Goal: Information Seeking & Learning: Find specific fact

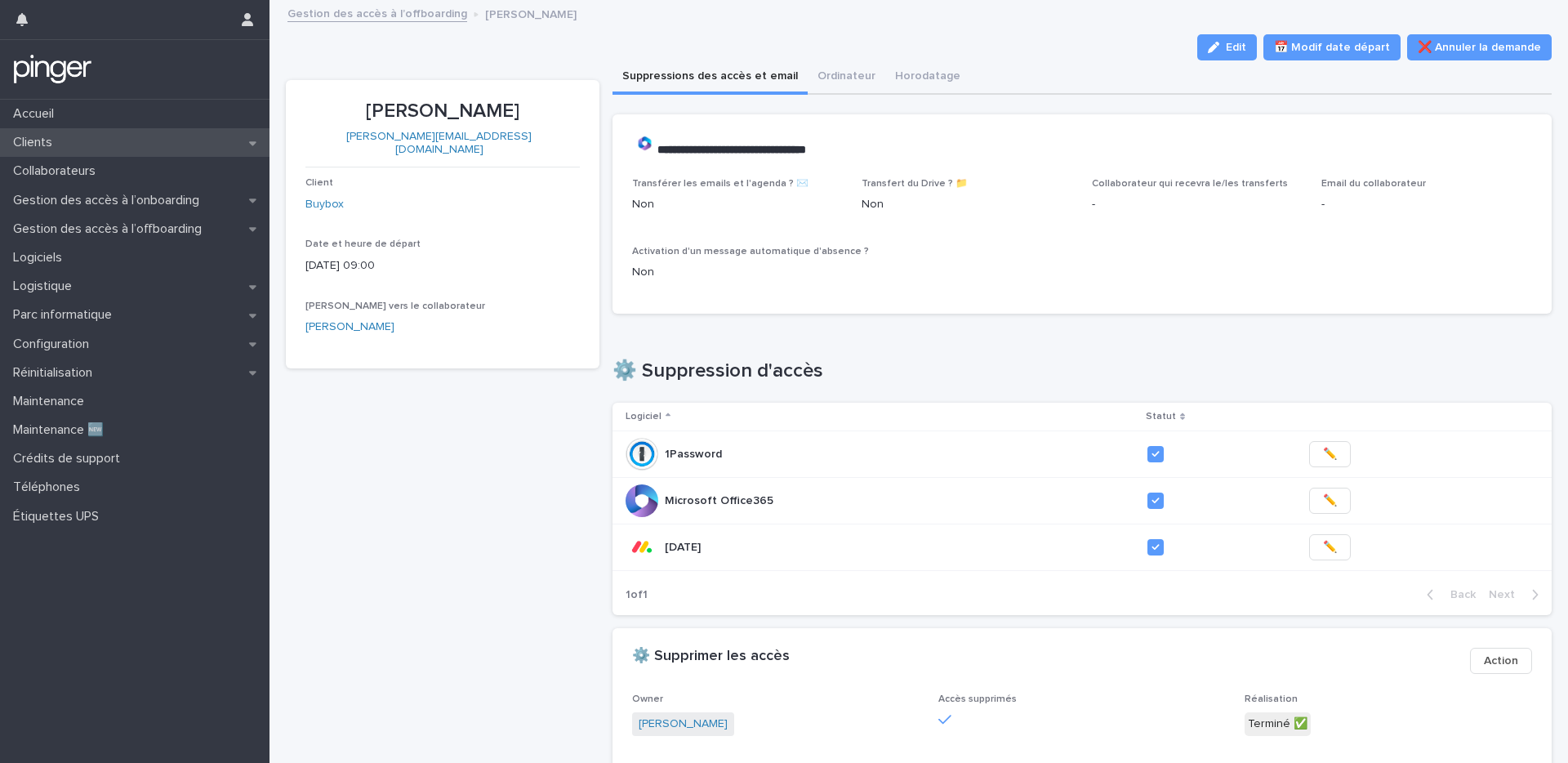
click at [107, 136] on div "Clients" at bounding box center [135, 142] width 270 height 29
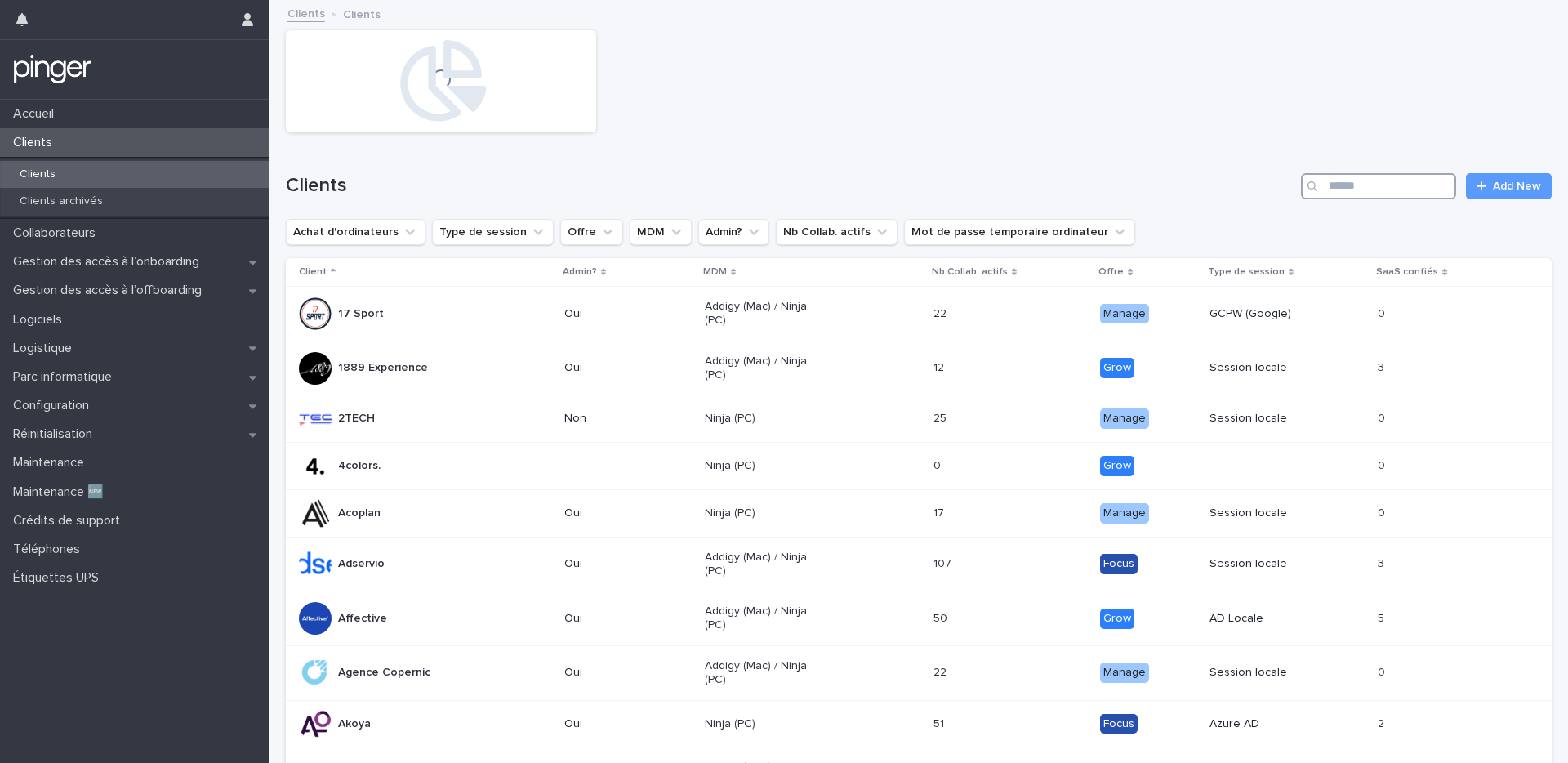
click at [1338, 194] on input "Search" at bounding box center [1378, 186] width 155 height 26
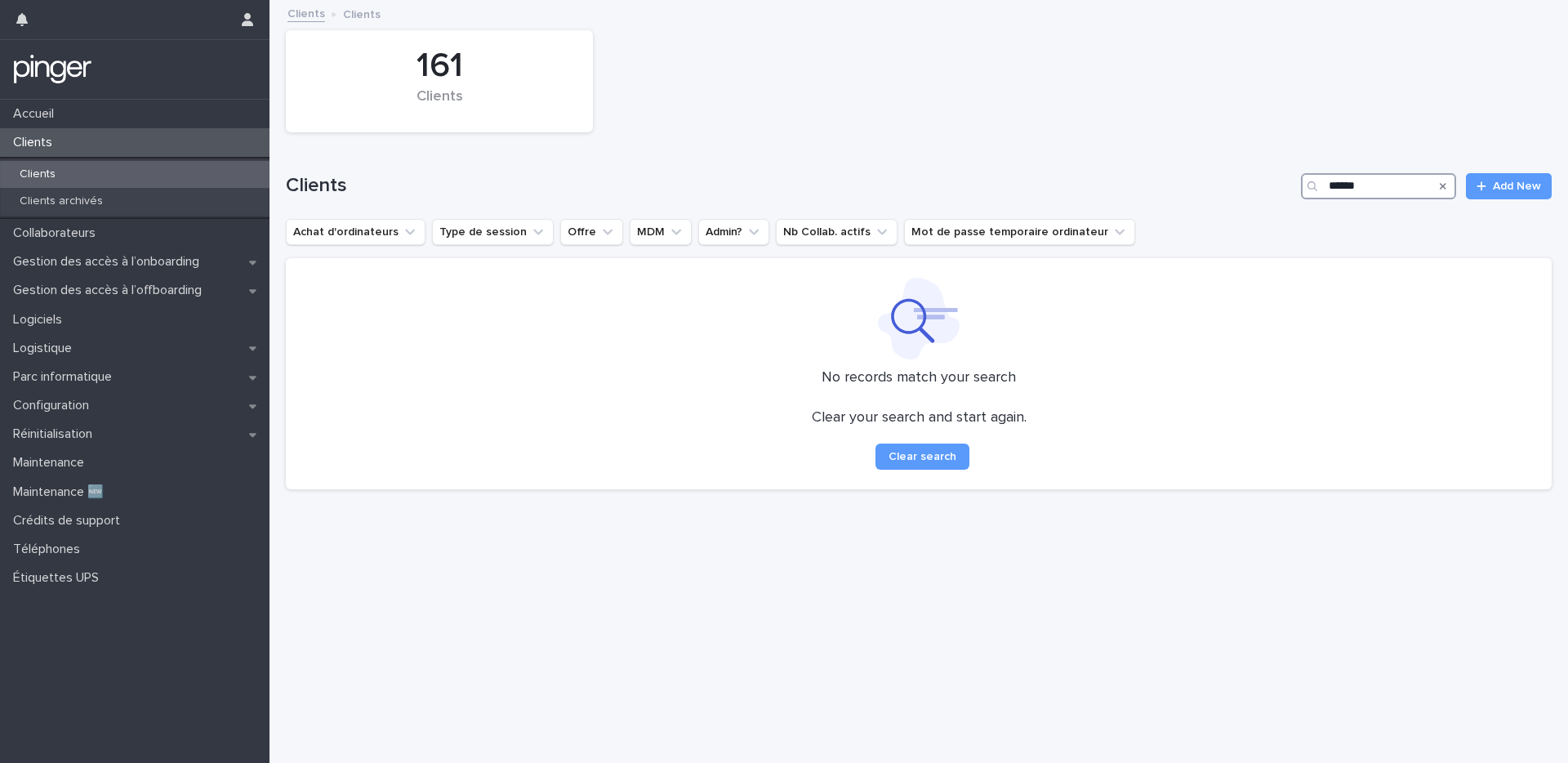
type input "*****"
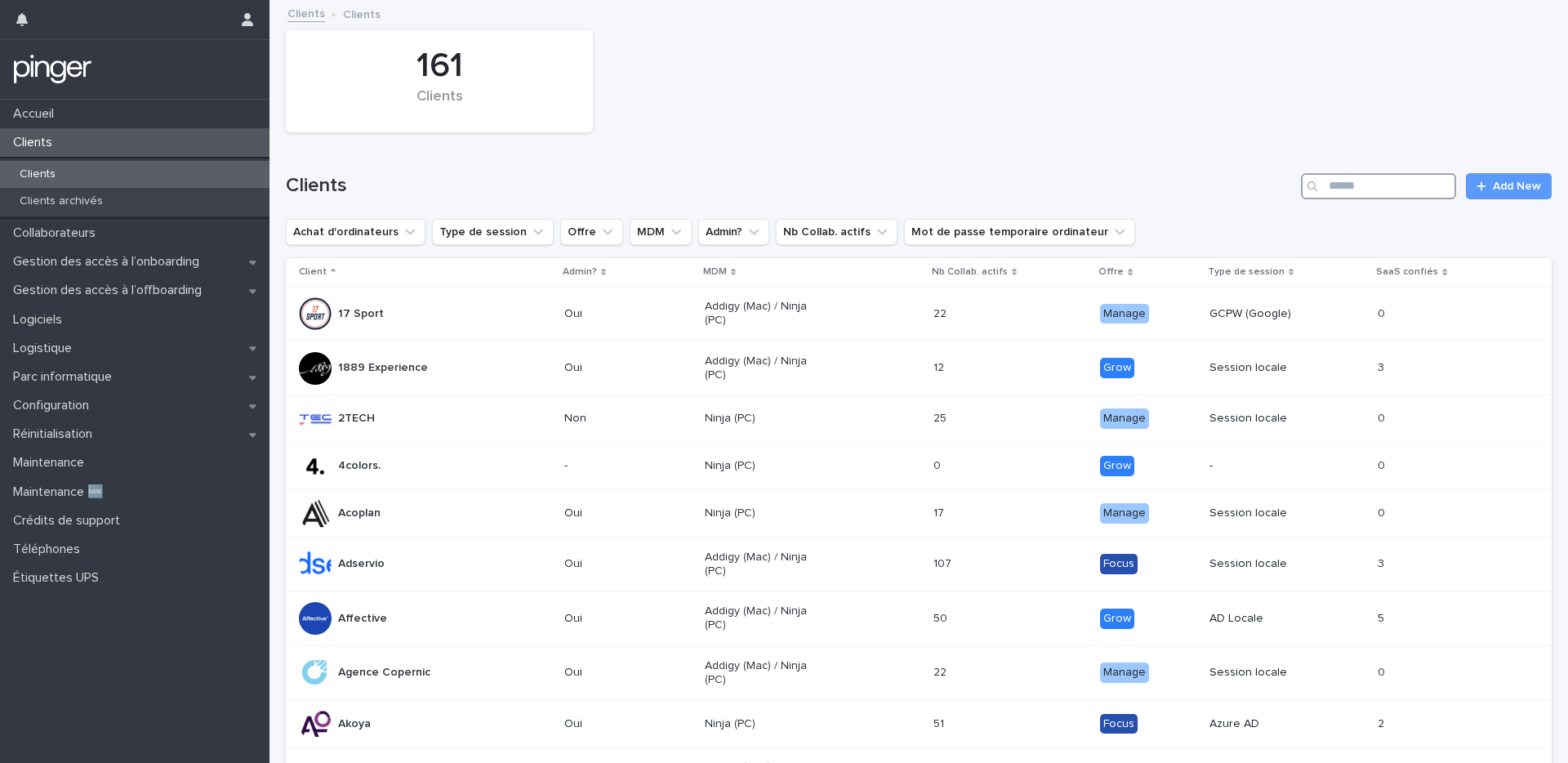
click at [1362, 187] on input "Search" at bounding box center [1378, 186] width 155 height 26
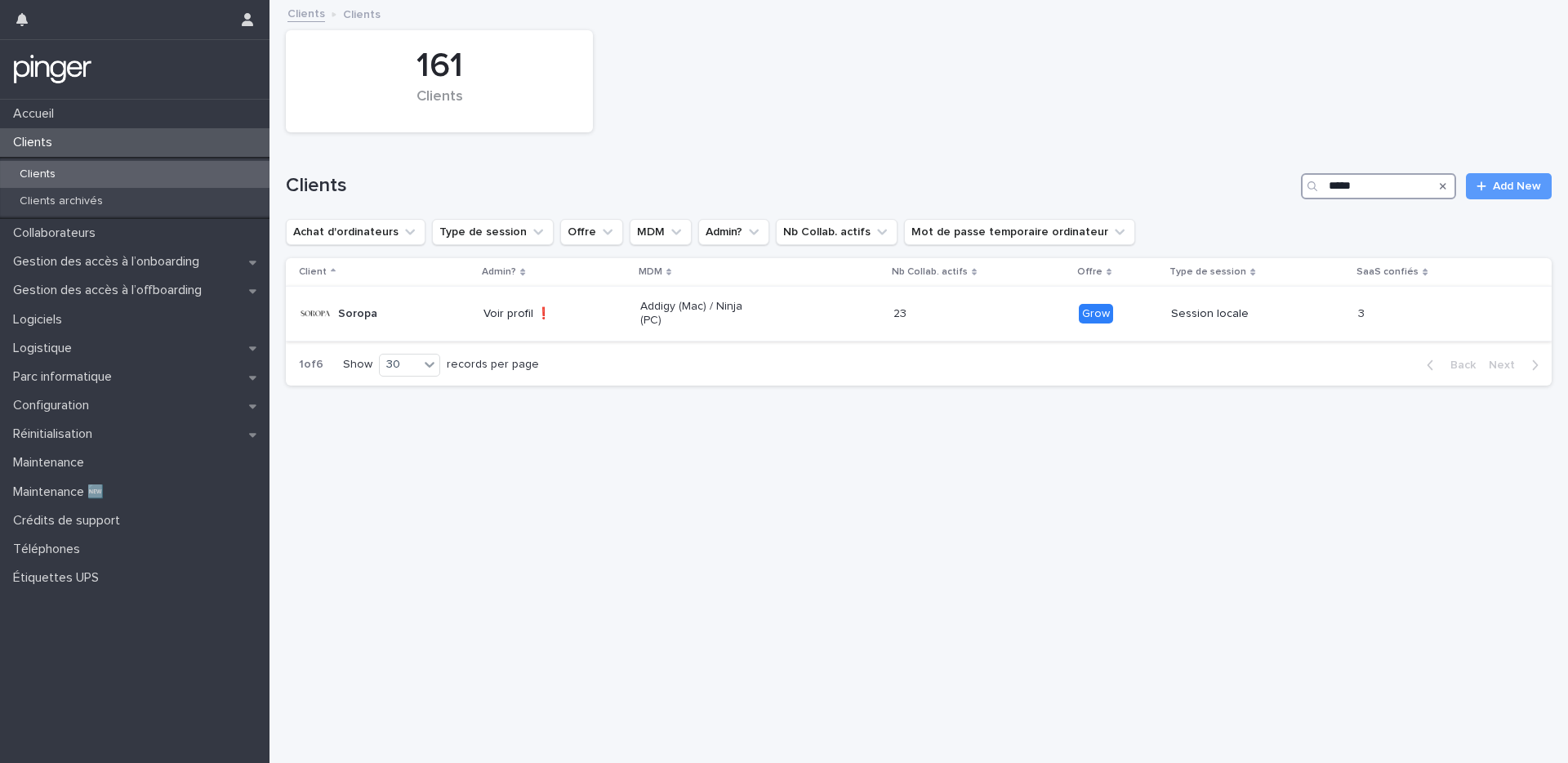
type input "*****"
click at [368, 326] on div "Soropa" at bounding box center [357, 313] width 39 height 27
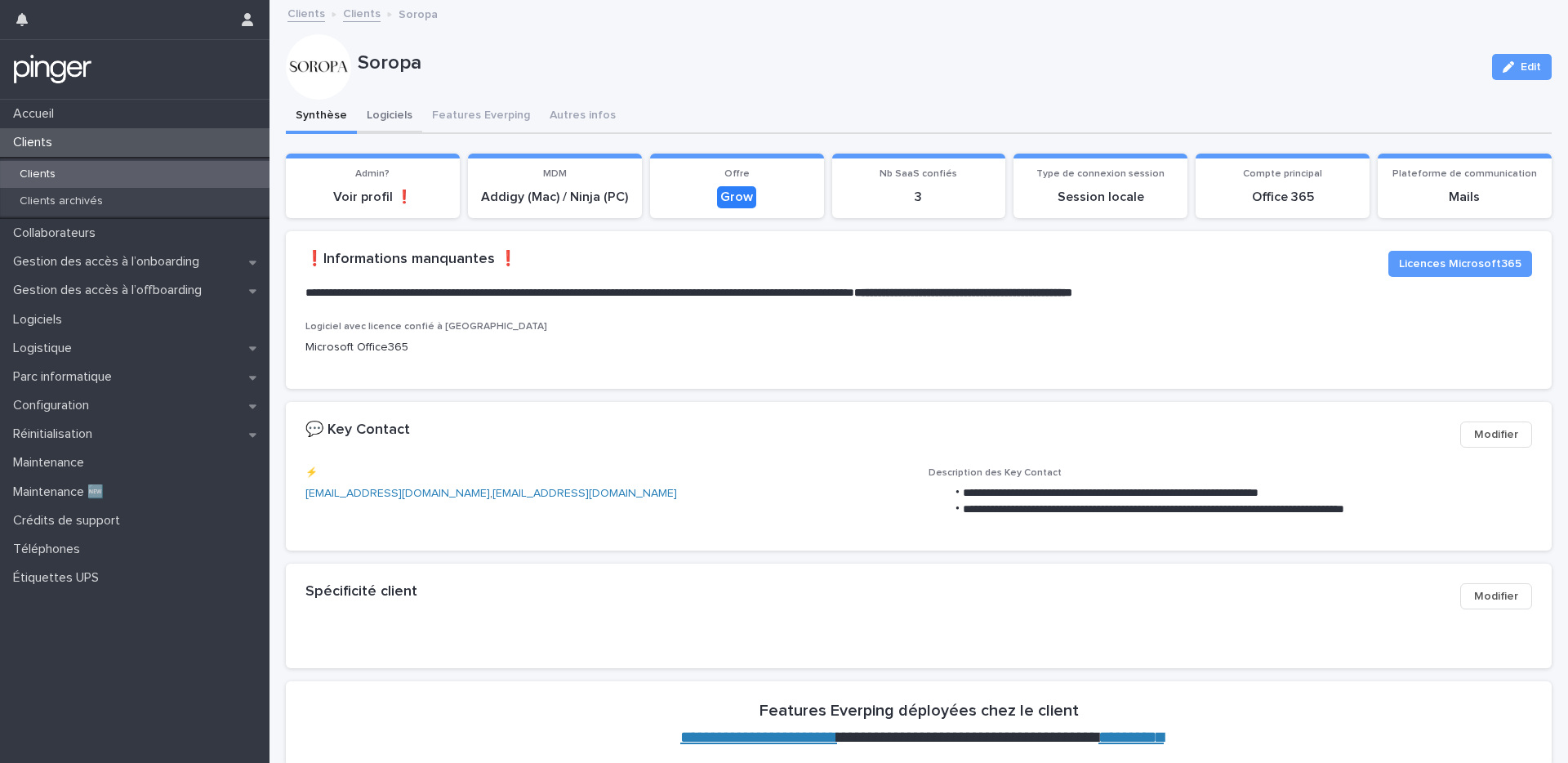
click at [372, 119] on button "Logiciels" at bounding box center [389, 116] width 66 height 34
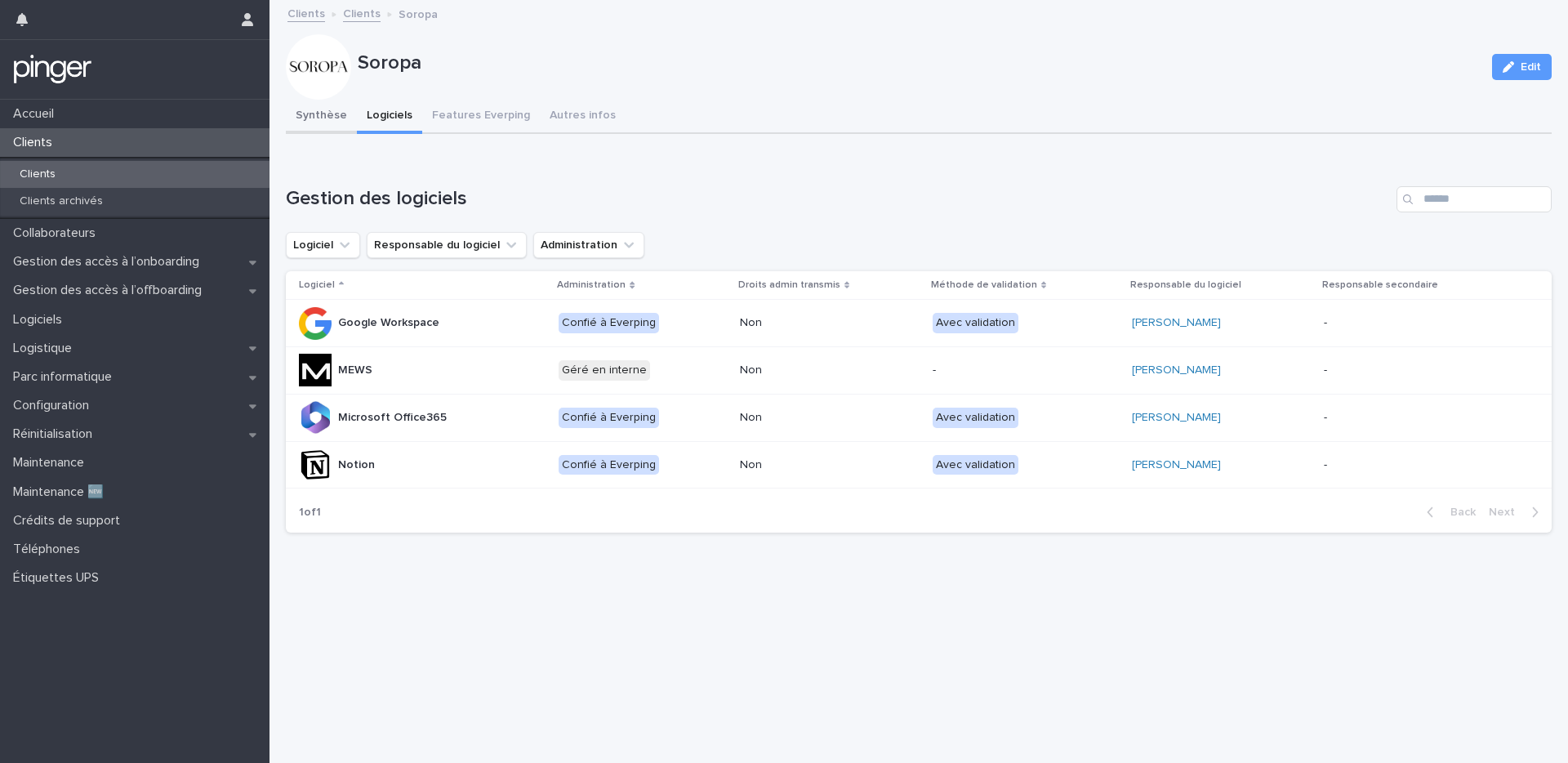
click at [345, 116] on button "Synthèse" at bounding box center [320, 116] width 71 height 34
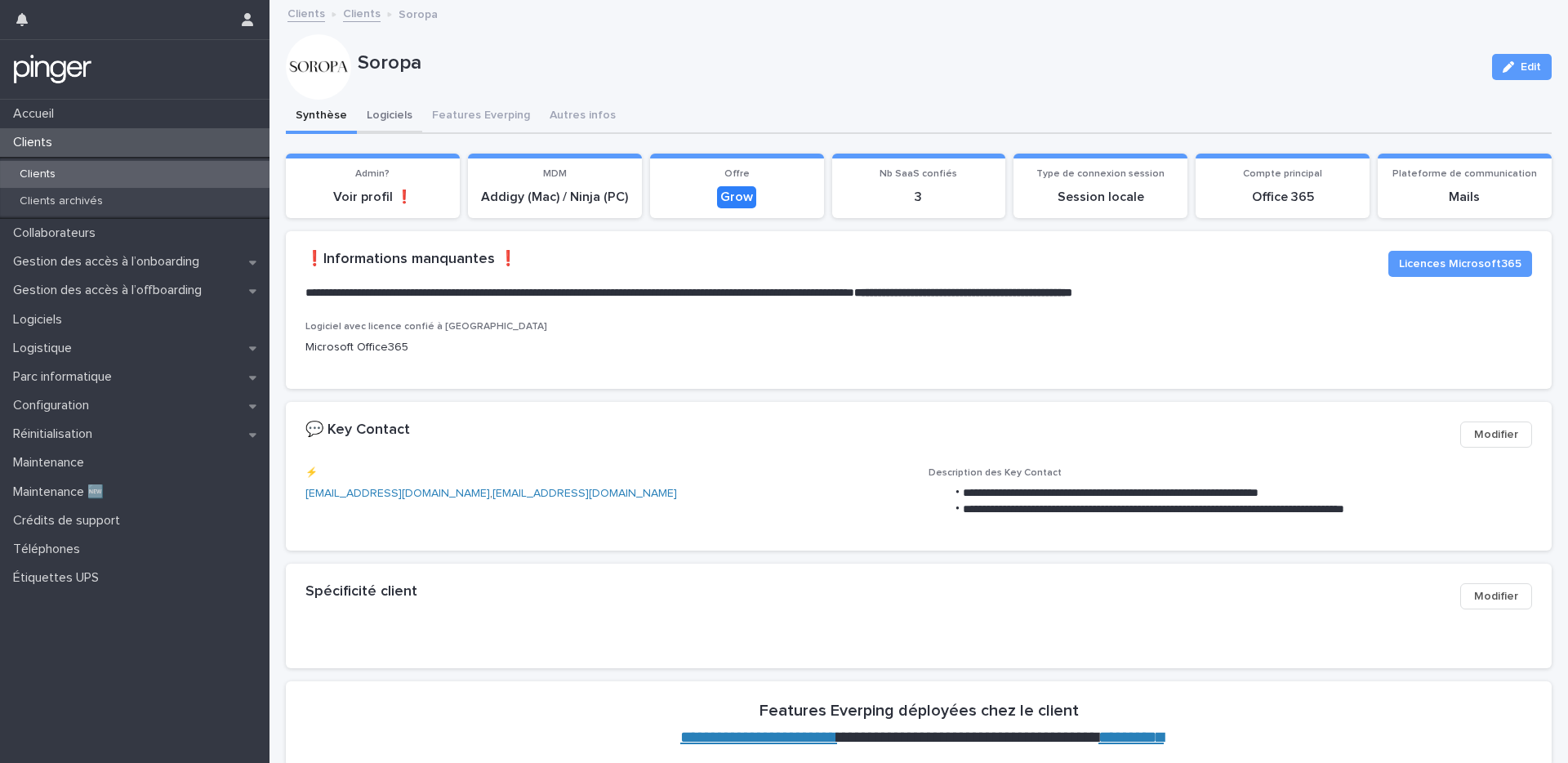
click at [384, 122] on button "Logiciels" at bounding box center [389, 116] width 66 height 34
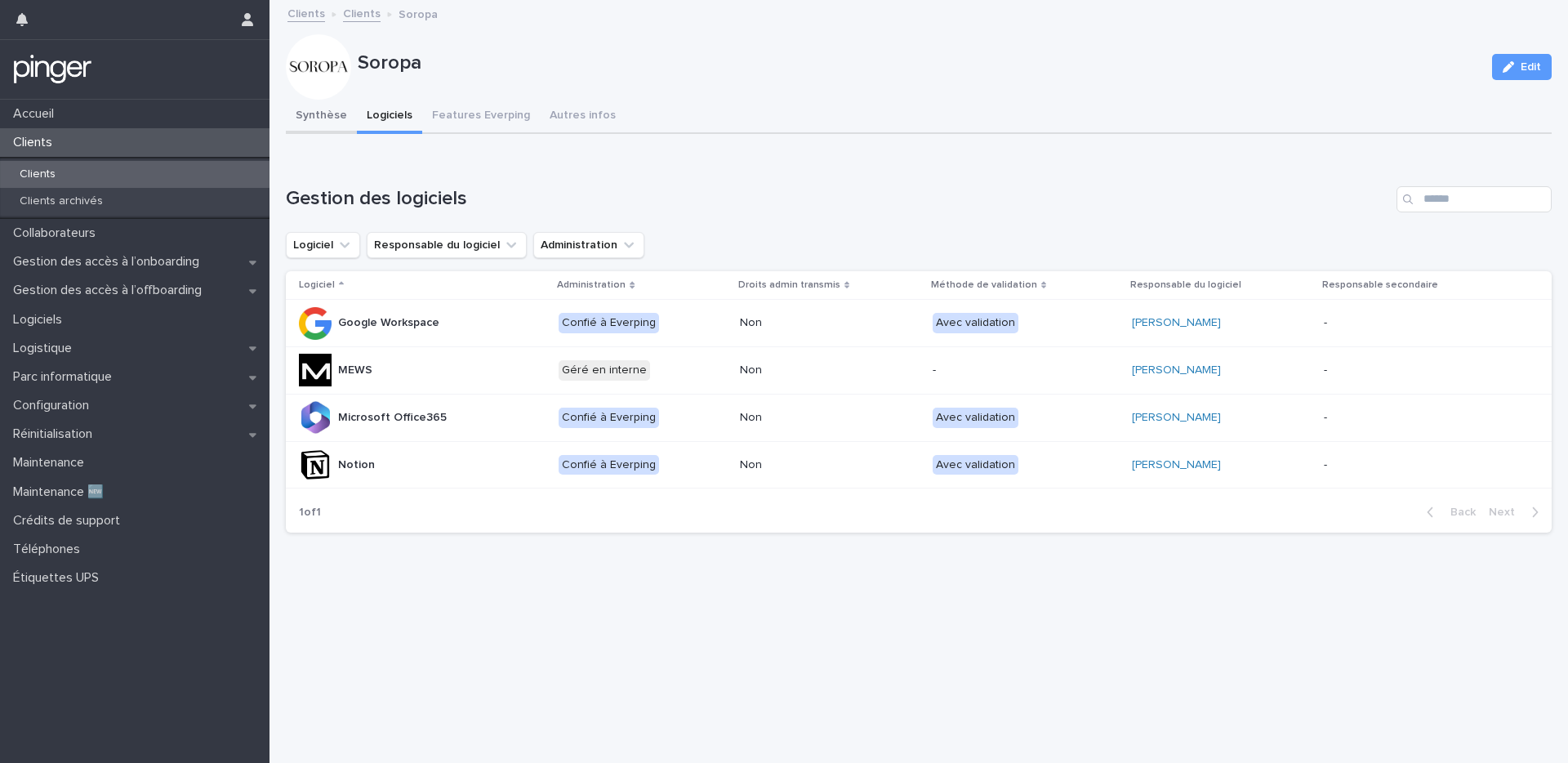
click at [343, 117] on button "Synthèse" at bounding box center [320, 116] width 71 height 34
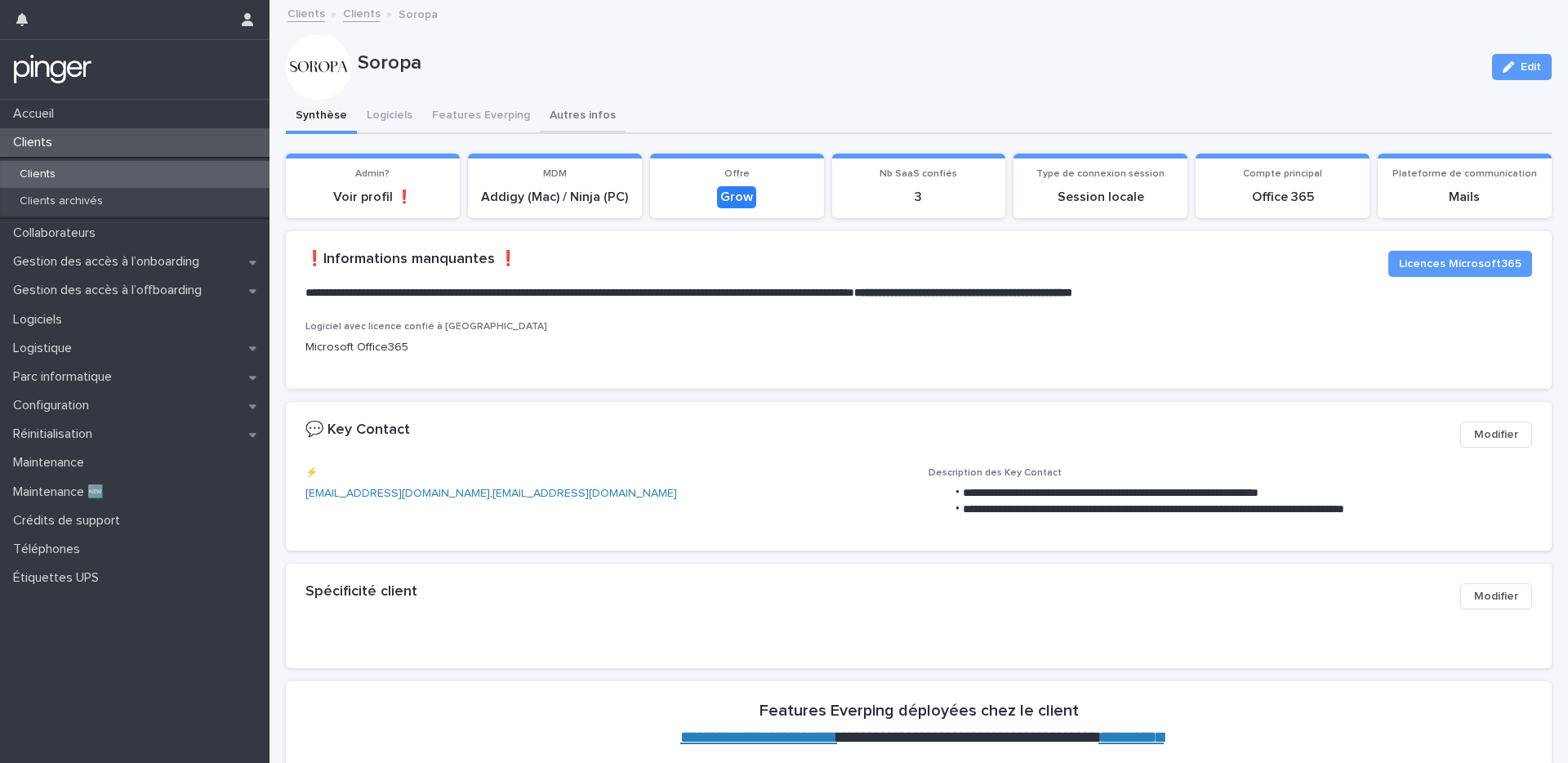
click at [539, 107] on button "Autres infos" at bounding box center [582, 116] width 86 height 34
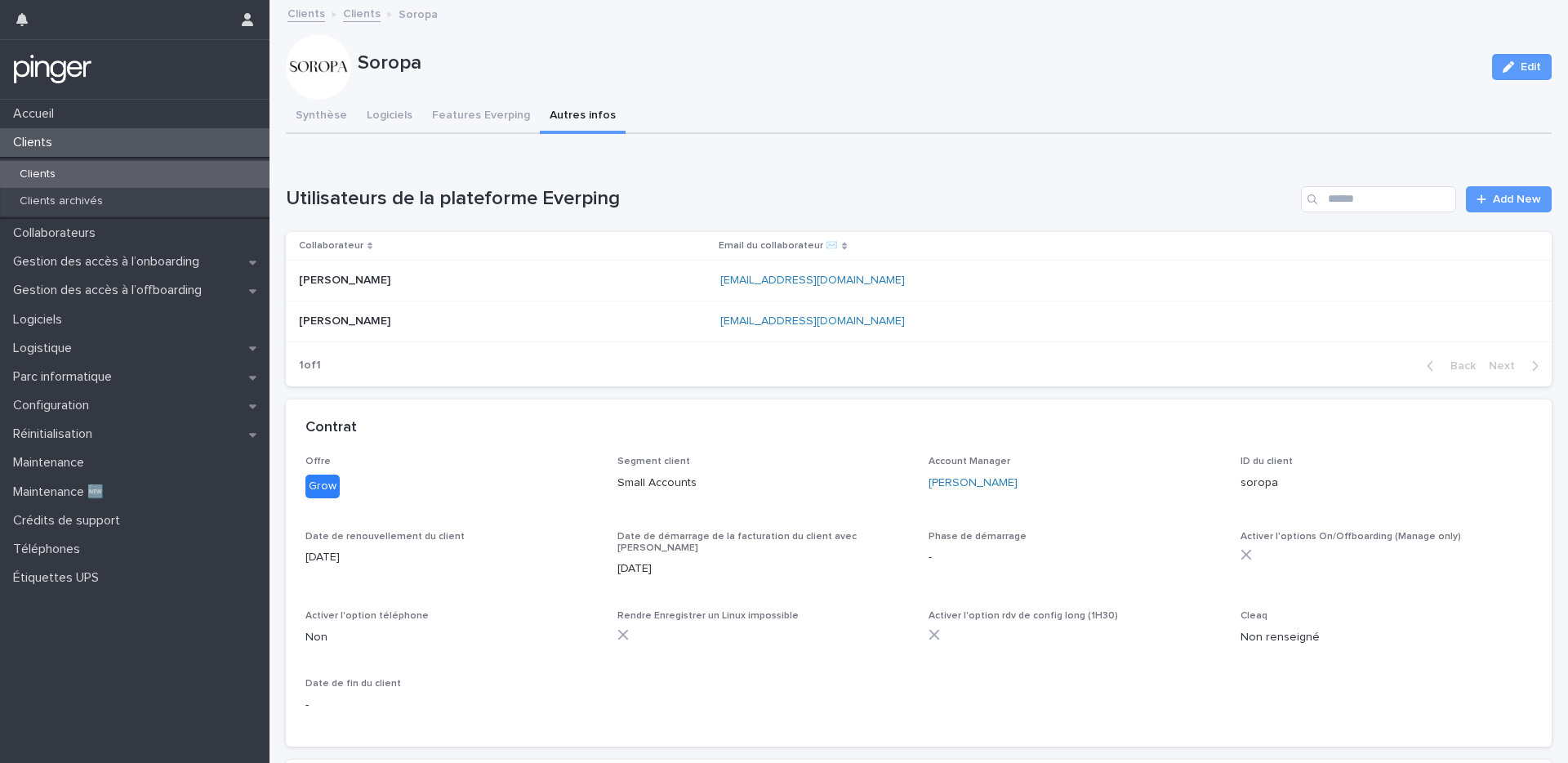
click at [333, 115] on button "Synthèse" at bounding box center [320, 116] width 71 height 34
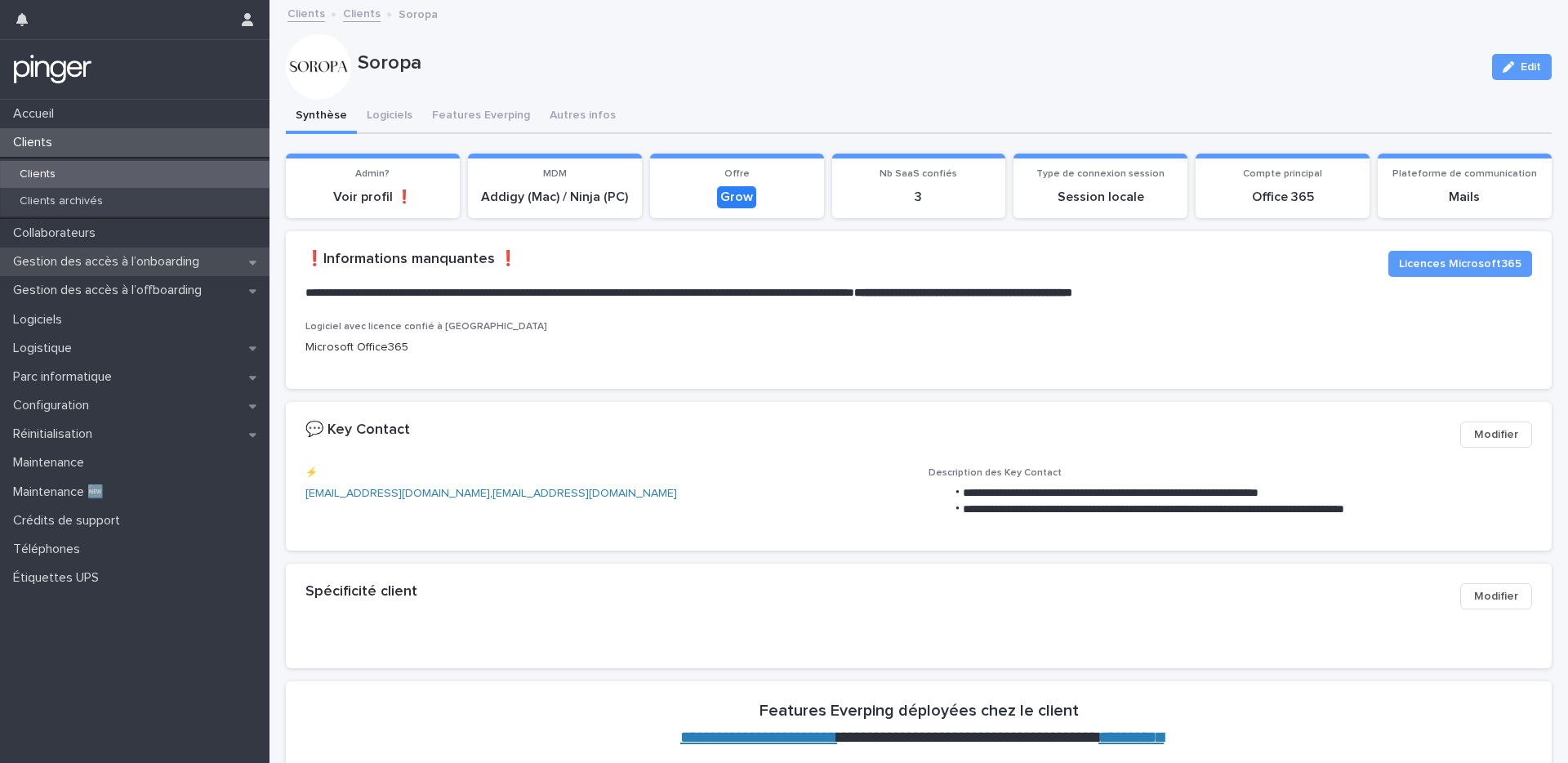
click at [149, 274] on div "Gestion des accès à l’onboarding" at bounding box center [135, 261] width 270 height 29
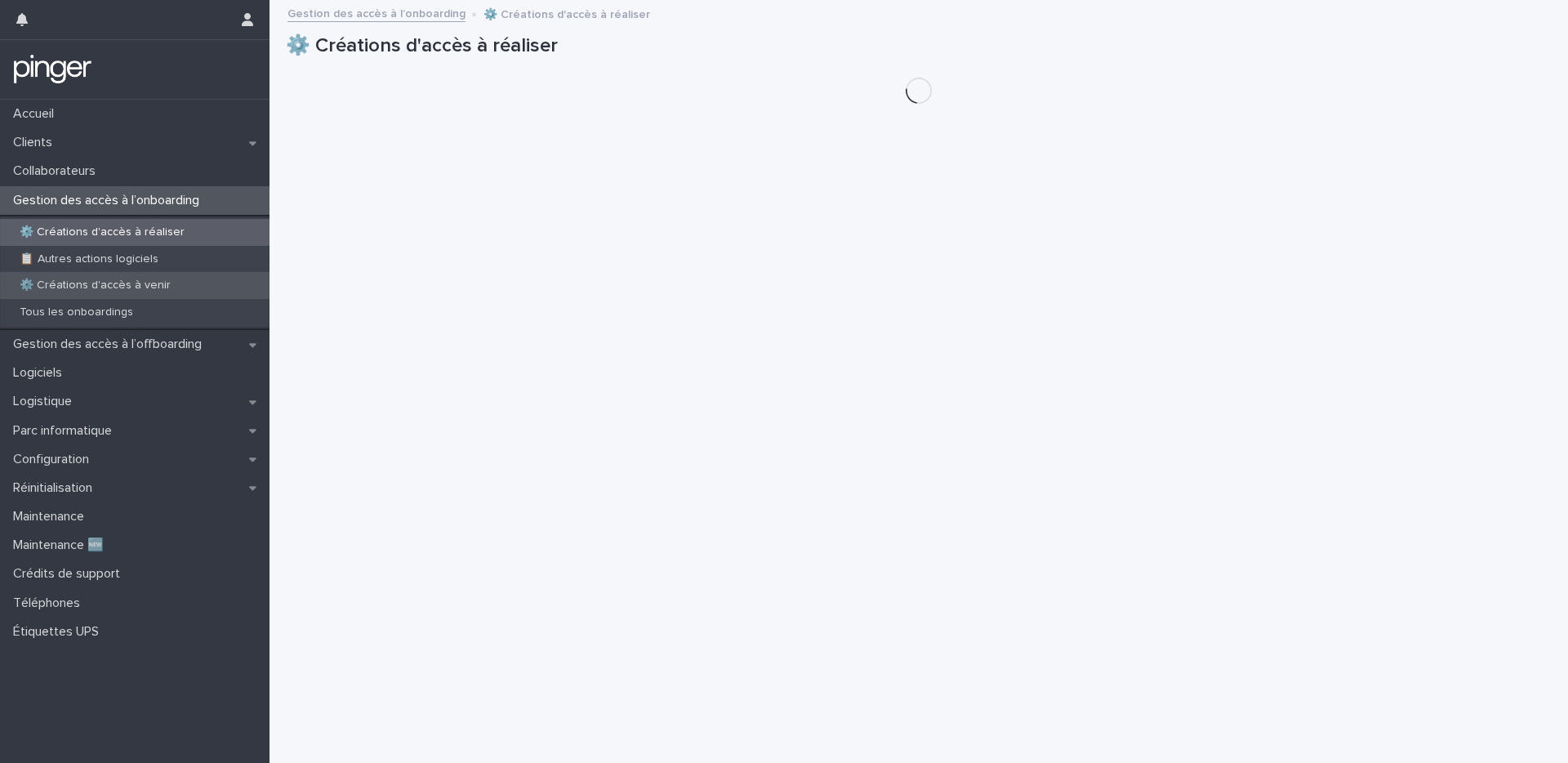
click at [152, 291] on p "⚙️ Créations d'accès à venir" at bounding box center [95, 285] width 177 height 14
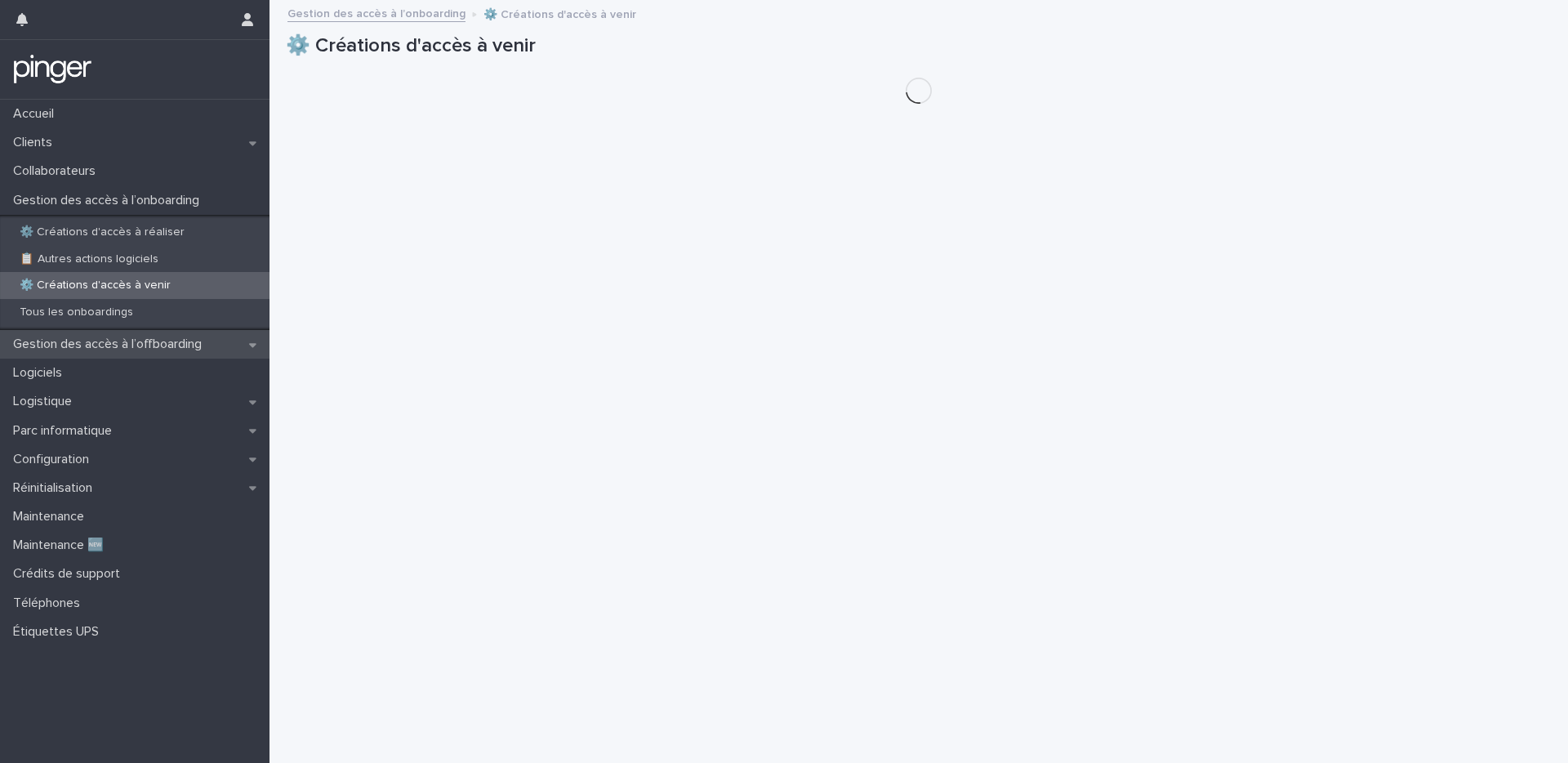
click at [150, 346] on p "Gestion des accès à l’offboarding" at bounding box center [110, 344] width 208 height 16
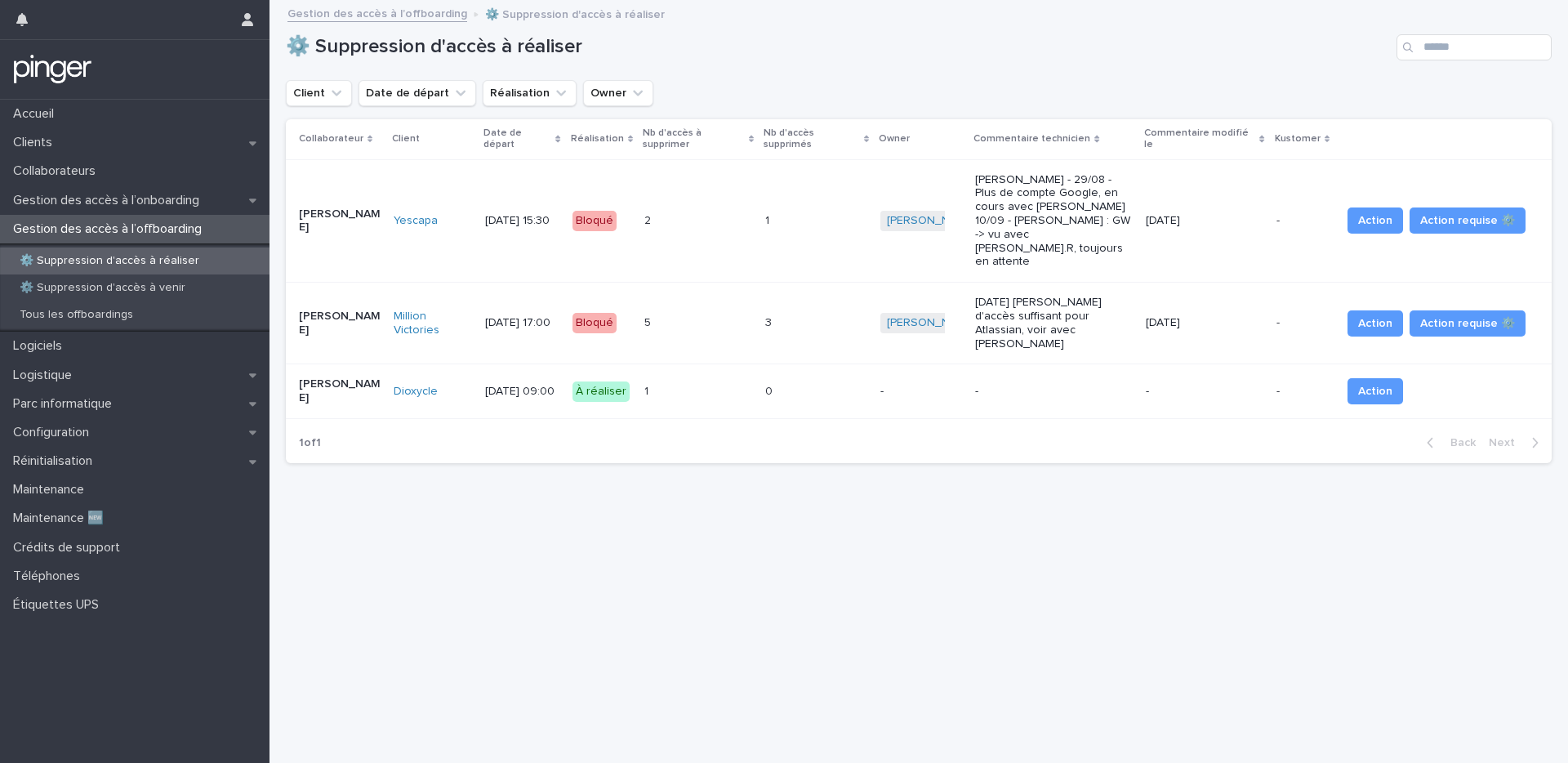
click at [953, 30] on div "⚙️ Suppression d'accès à réaliser" at bounding box center [918, 41] width 1265 height 79
click at [745, 60] on div "⚙️ Suppression d'accès à réaliser" at bounding box center [918, 47] width 1265 height 26
click at [74, 151] on div "Clients" at bounding box center [135, 142] width 270 height 29
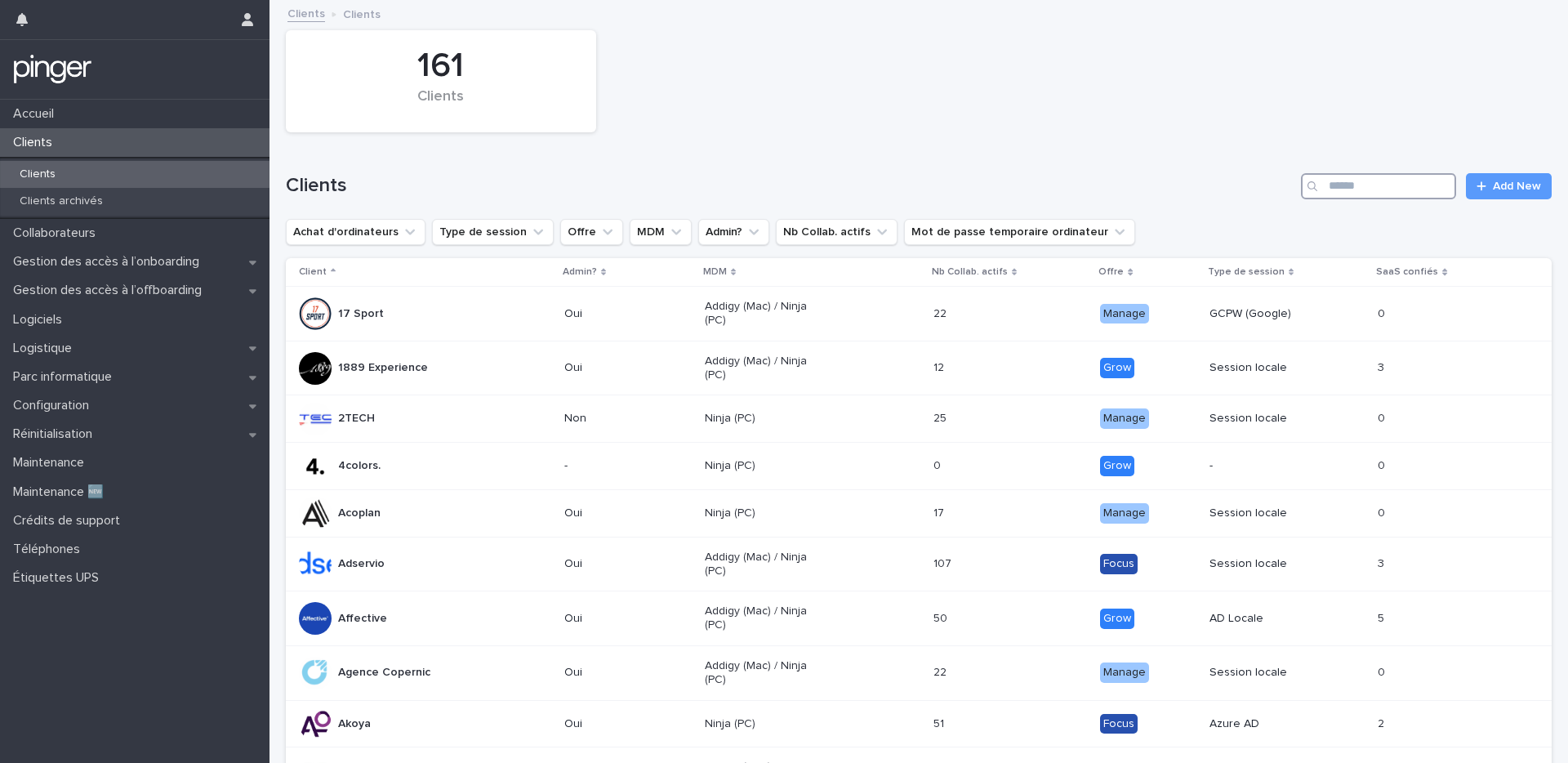
click at [1359, 176] on input "Search" at bounding box center [1378, 186] width 155 height 26
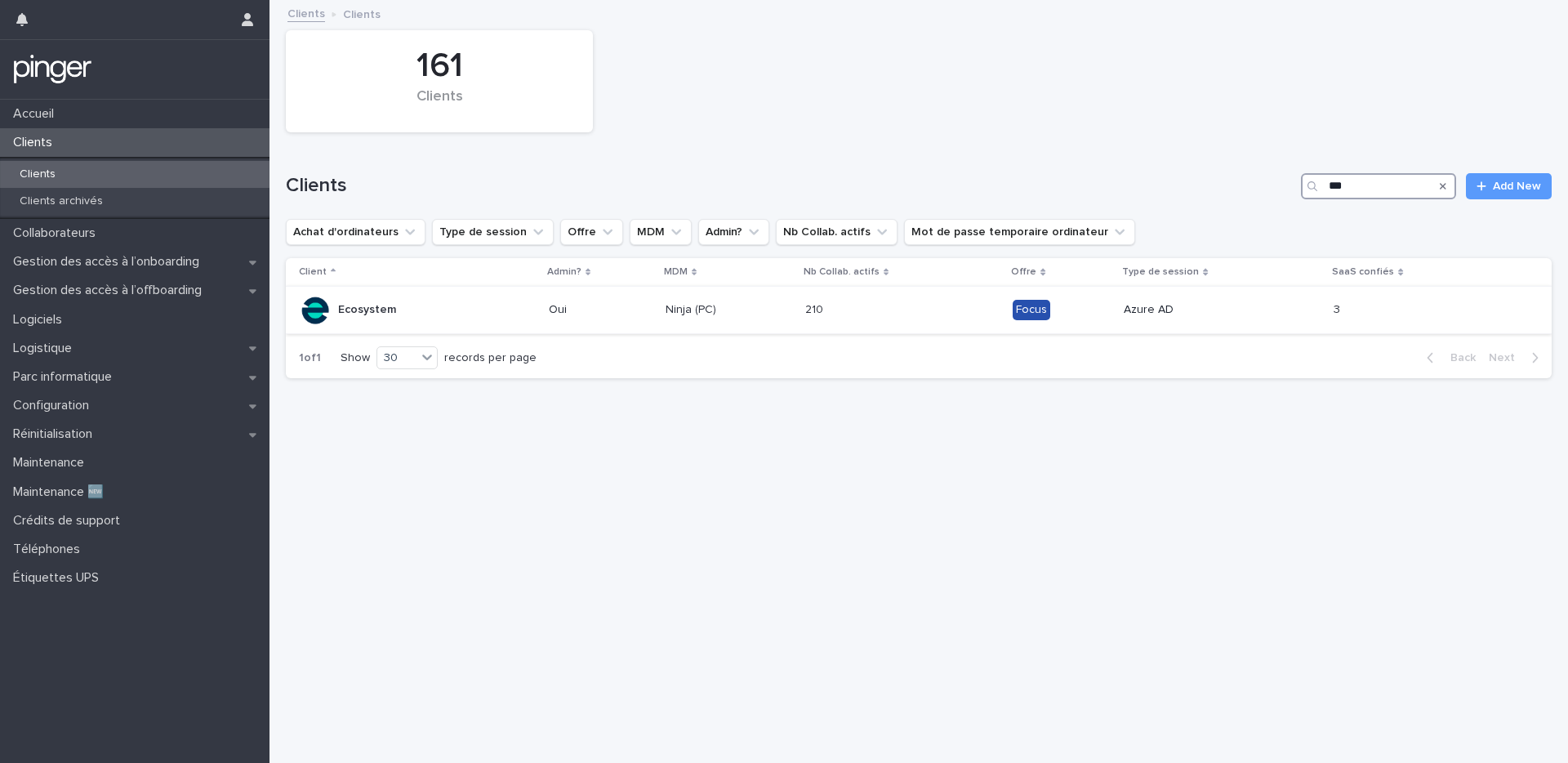
type input "***"
click at [343, 288] on td "Ecosystem" at bounding box center [414, 309] width 257 height 47
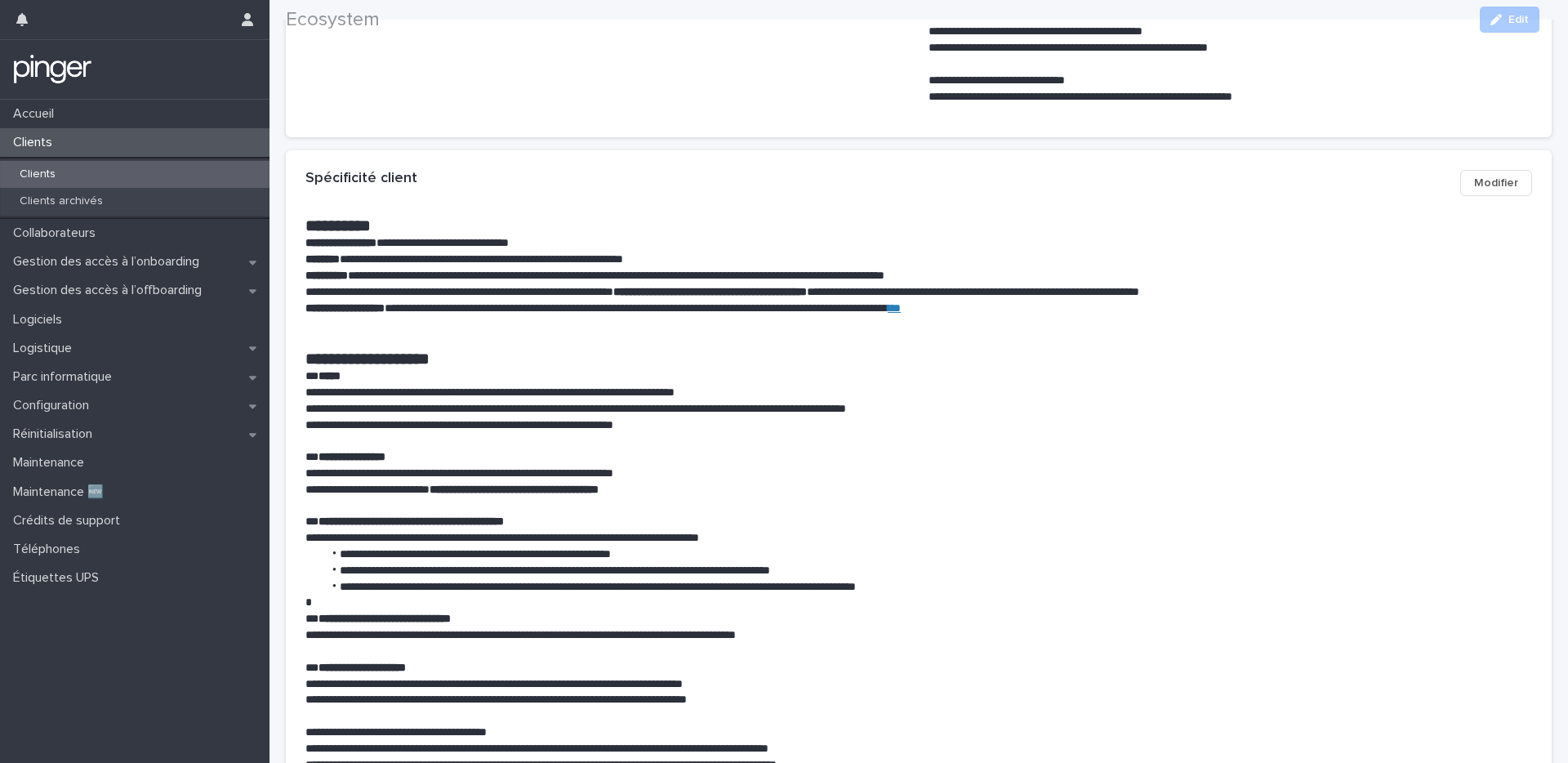
scroll to position [707, 0]
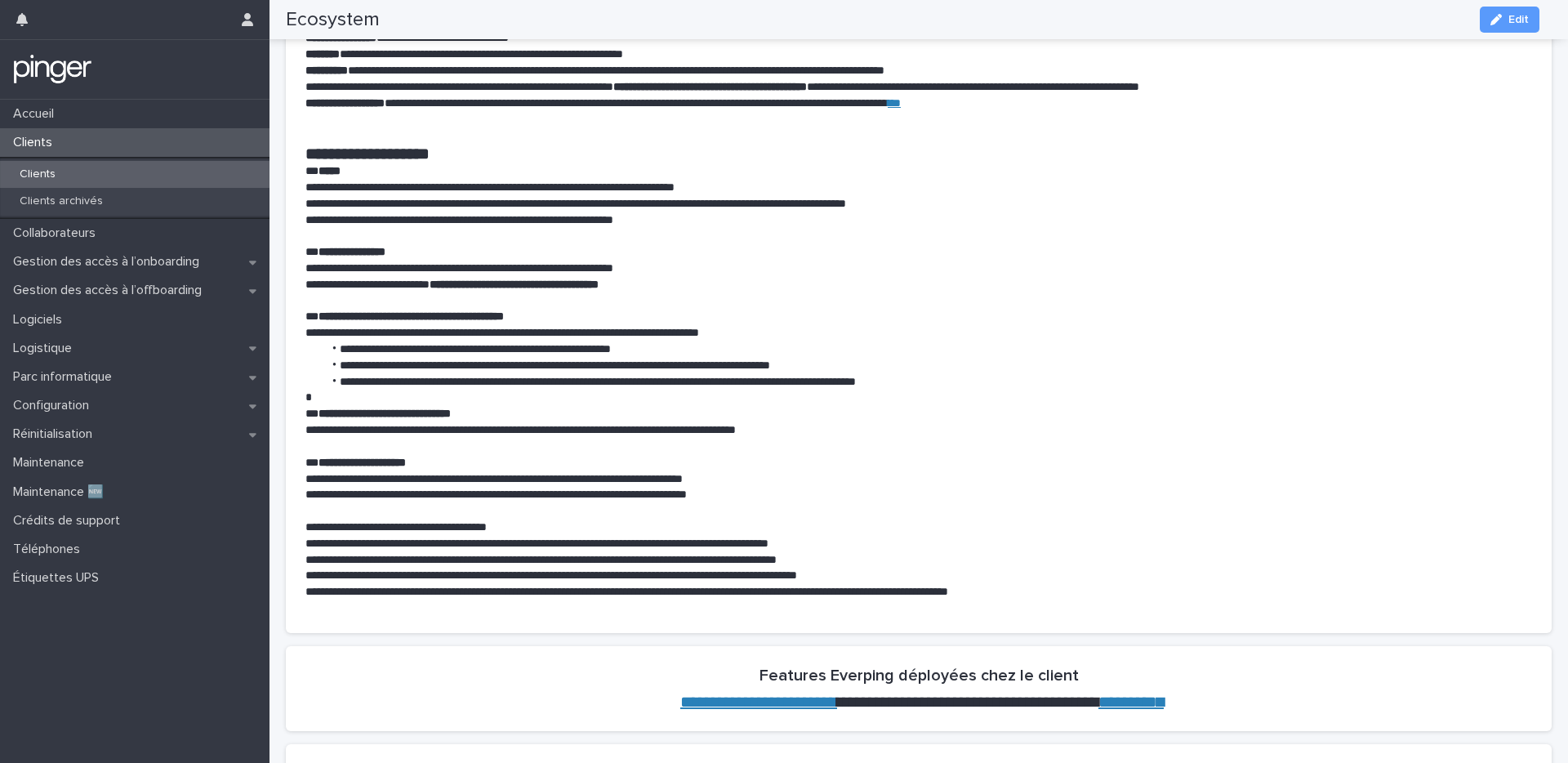
click at [562, 355] on li "**********" at bounding box center [921, 350] width 1197 height 17
click at [564, 335] on p "**********" at bounding box center [912, 333] width 1214 height 17
click at [599, 274] on p "**********" at bounding box center [912, 269] width 1214 height 17
click at [595, 272] on p "**********" at bounding box center [912, 269] width 1214 height 17
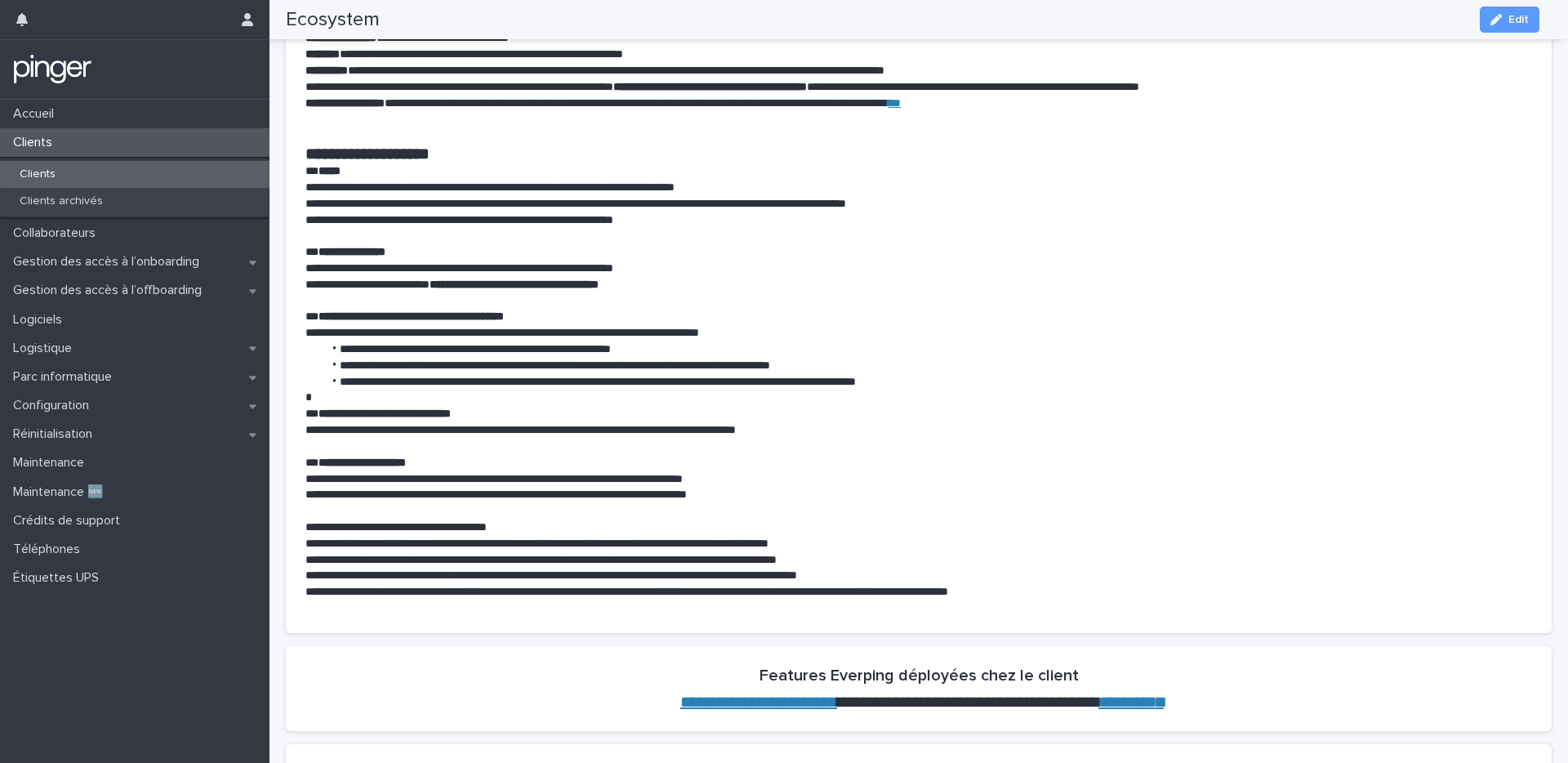
click at [365, 266] on p "**********" at bounding box center [912, 269] width 1214 height 17
click at [492, 289] on strong "**********" at bounding box center [513, 285] width 169 height 11
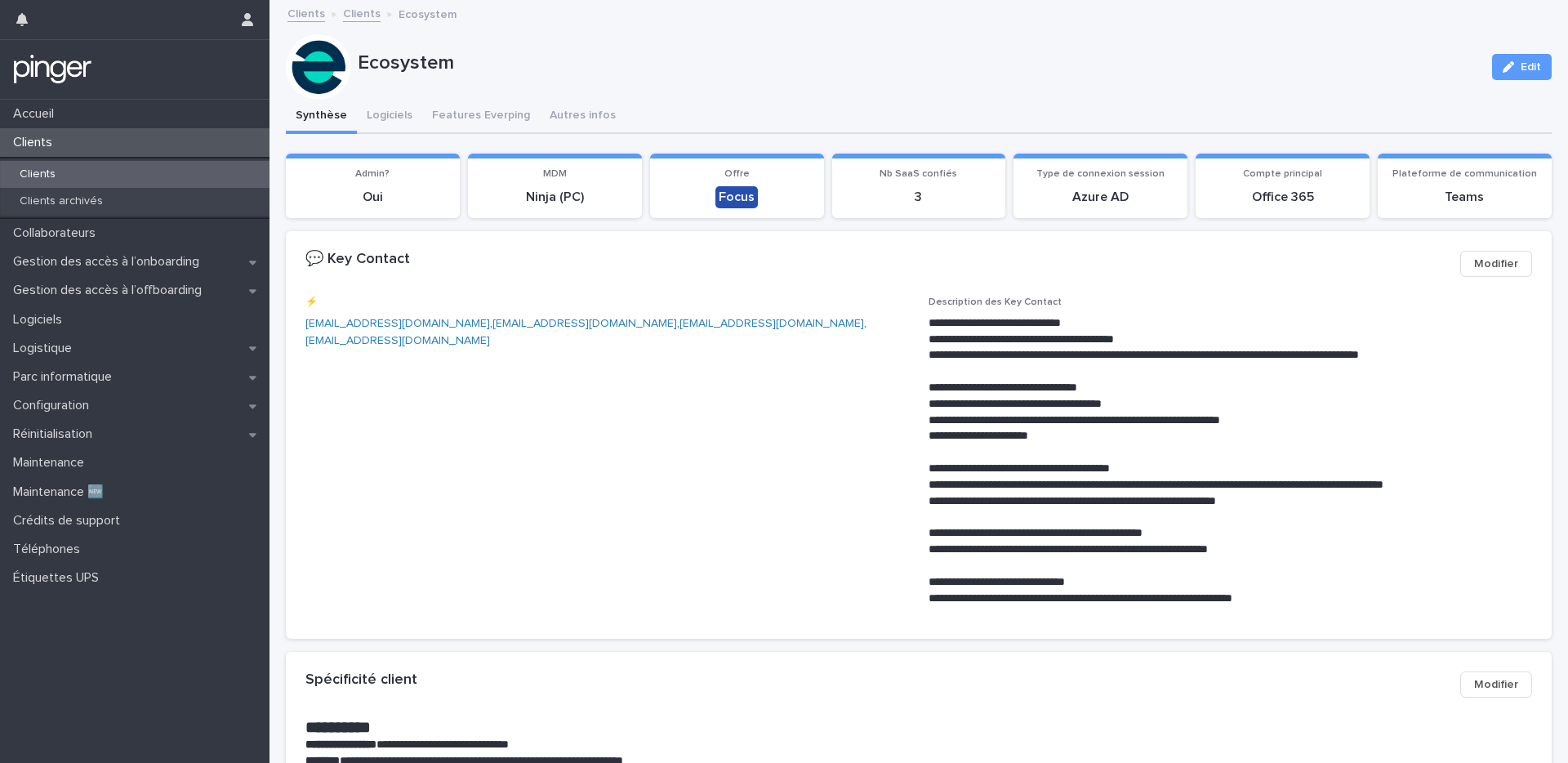
click at [460, 82] on div "Ecosystem Edit" at bounding box center [918, 67] width 1265 height 66
click at [155, 245] on div "Collaborateurs" at bounding box center [135, 233] width 270 height 29
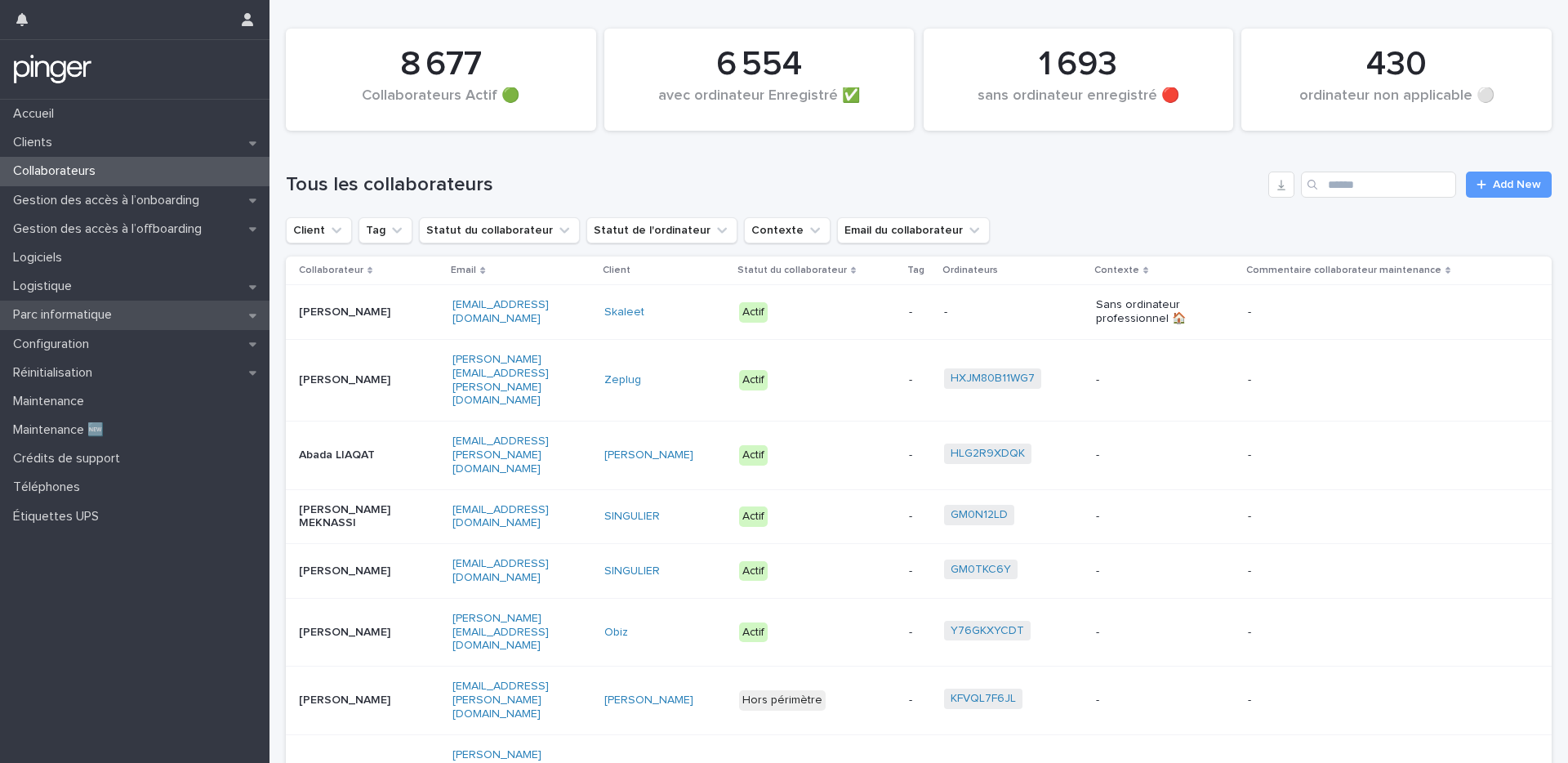
click at [138, 310] on div "Parc informatique" at bounding box center [135, 314] width 270 height 29
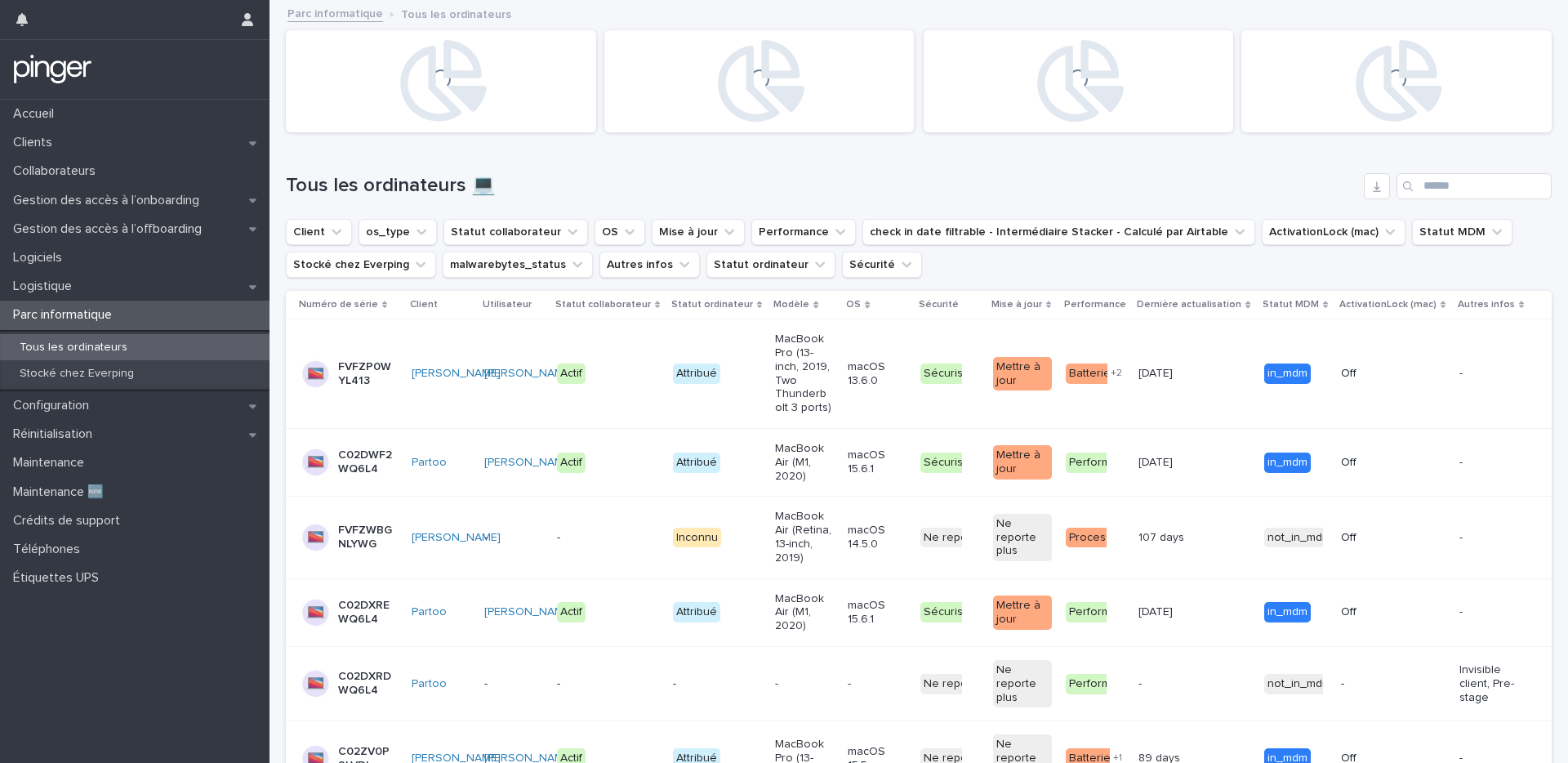
drag, startPoint x: 800, startPoint y: 165, endPoint x: 601, endPoint y: 214, distance: 204.9
click at [800, 165] on div "Tous les ordinateurs 💻" at bounding box center [918, 179] width 1265 height 79
click at [335, 236] on icon "Client" at bounding box center [336, 232] width 17 height 17
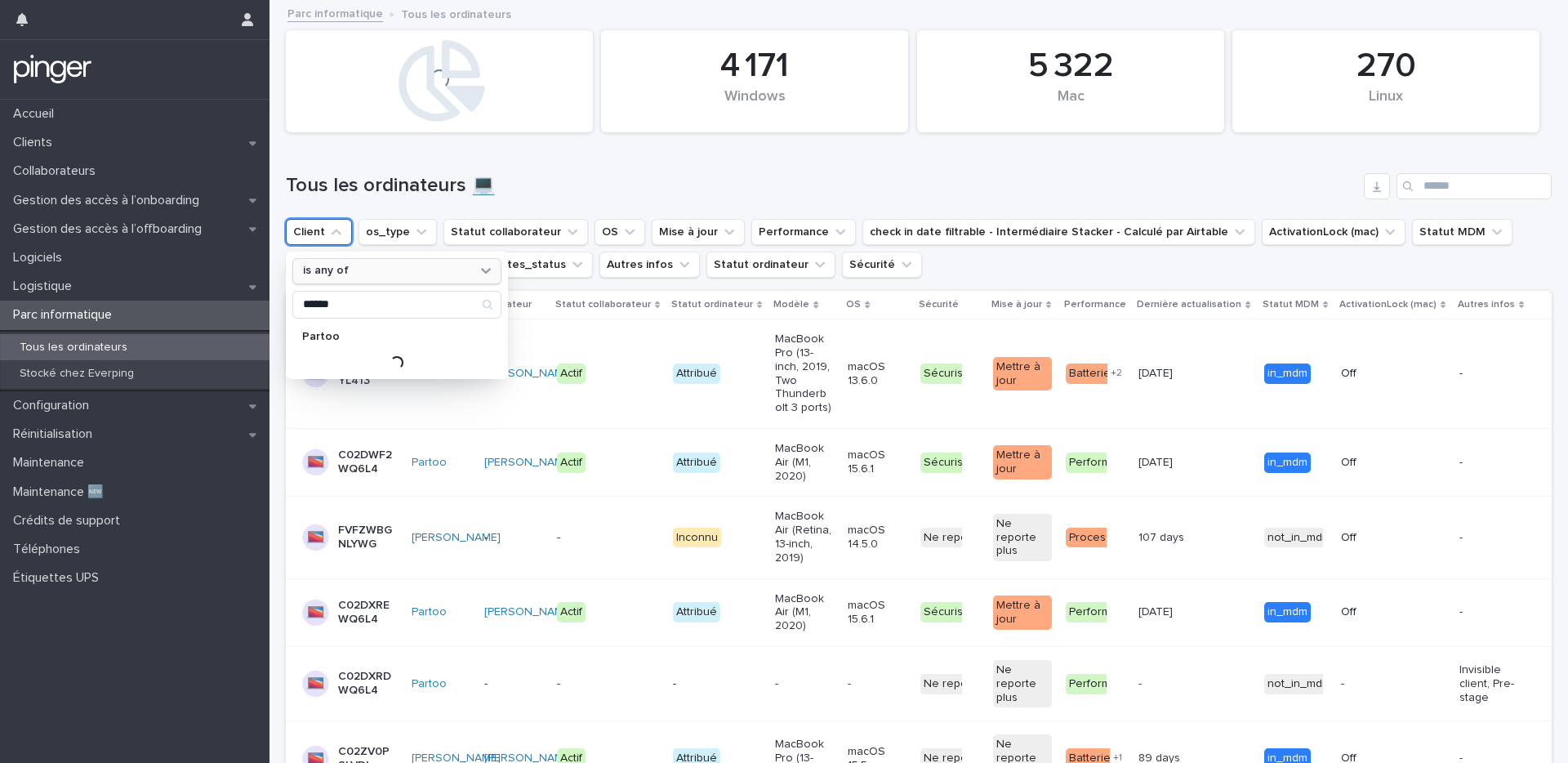
type input "******"
click at [343, 326] on div "Partoo" at bounding box center [397, 336] width 209 height 26
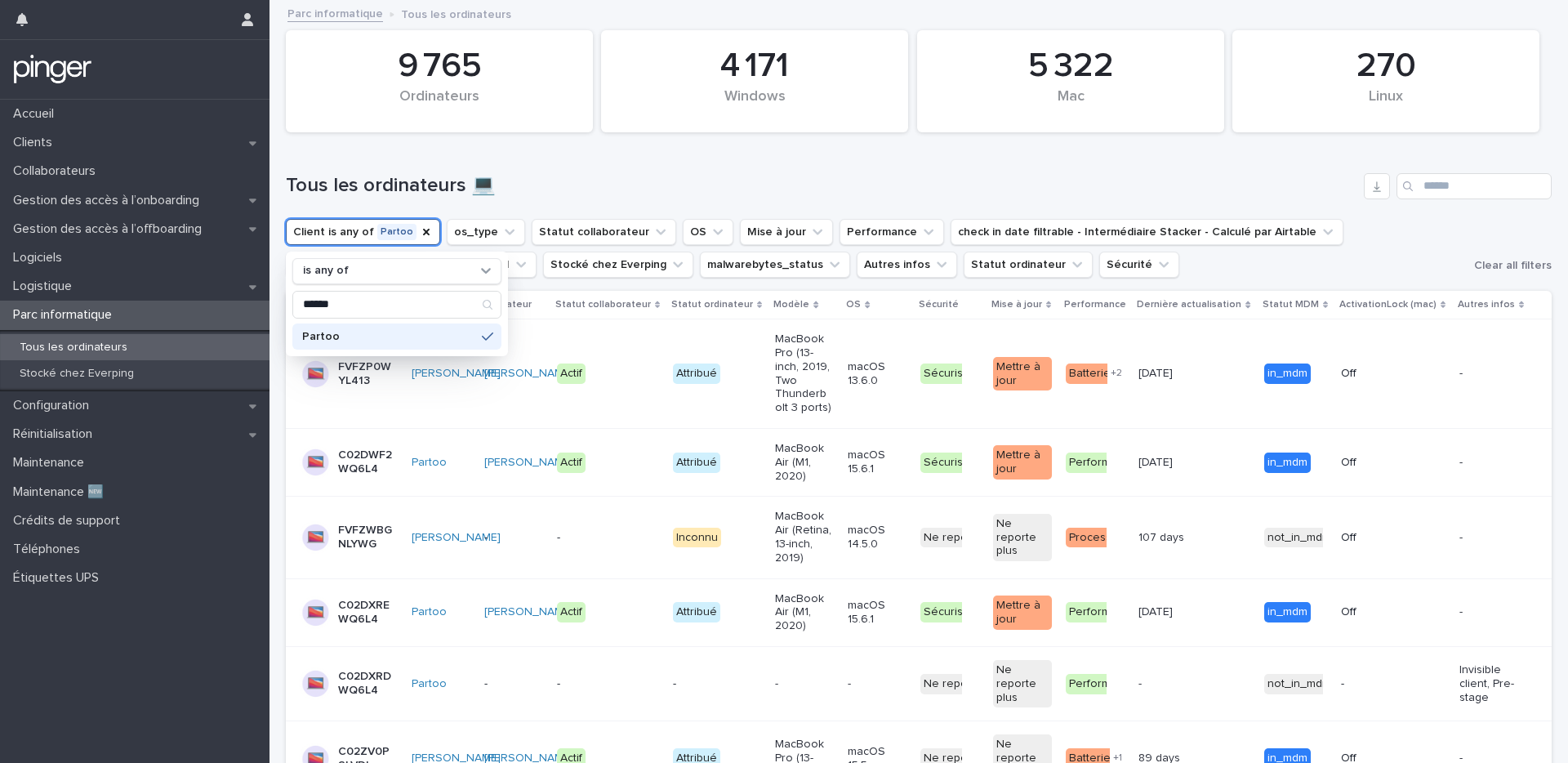
click at [659, 191] on h1 "Tous les ordinateurs 💻" at bounding box center [821, 186] width 1071 height 24
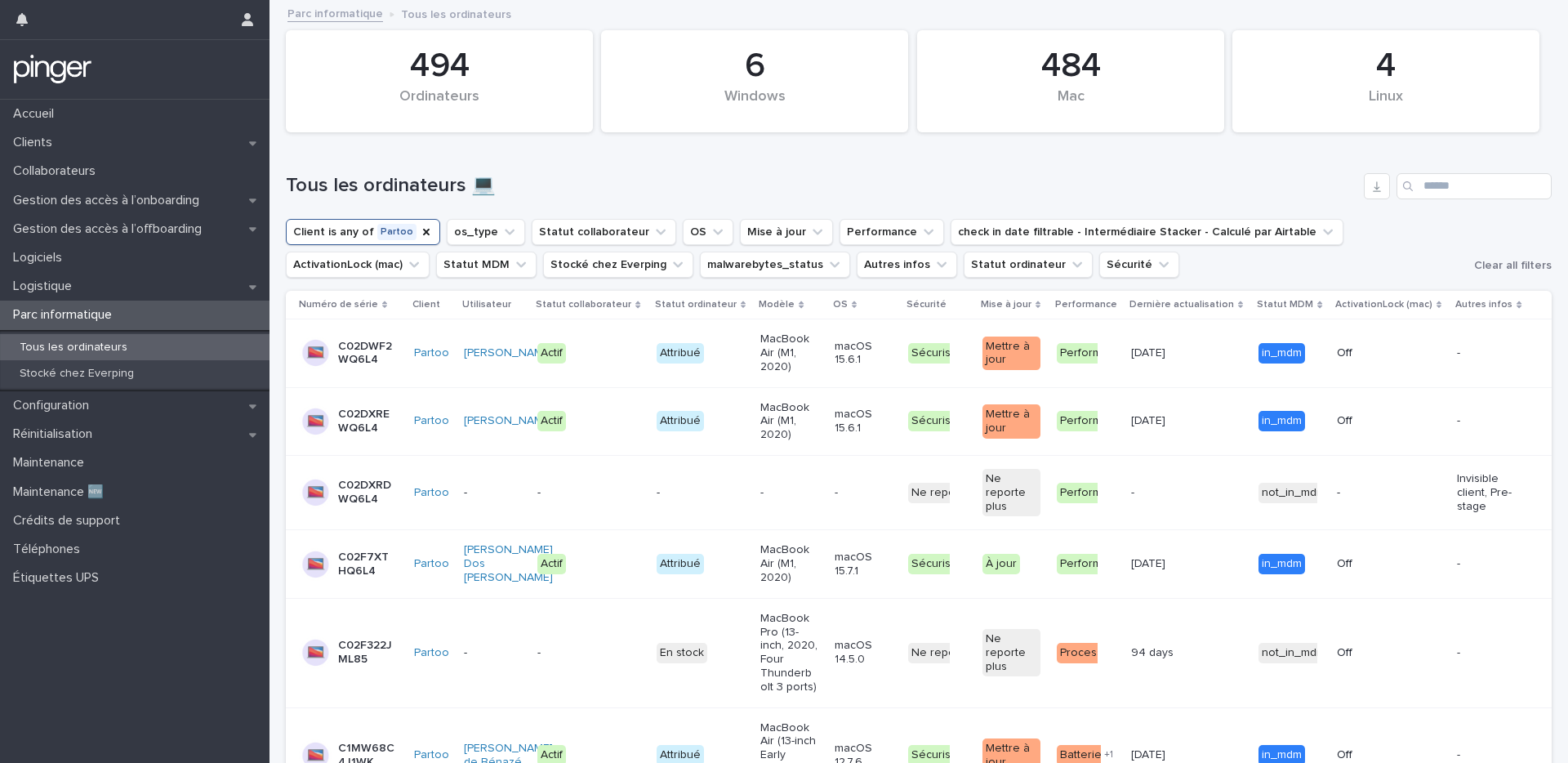
click at [620, 164] on div "Tous les ordinateurs 💻" at bounding box center [918, 179] width 1265 height 79
click at [627, 181] on h1 "Tous les ordinateurs 💻" at bounding box center [821, 186] width 1071 height 24
click at [543, 224] on button "Statut collaborateur" at bounding box center [604, 232] width 144 height 26
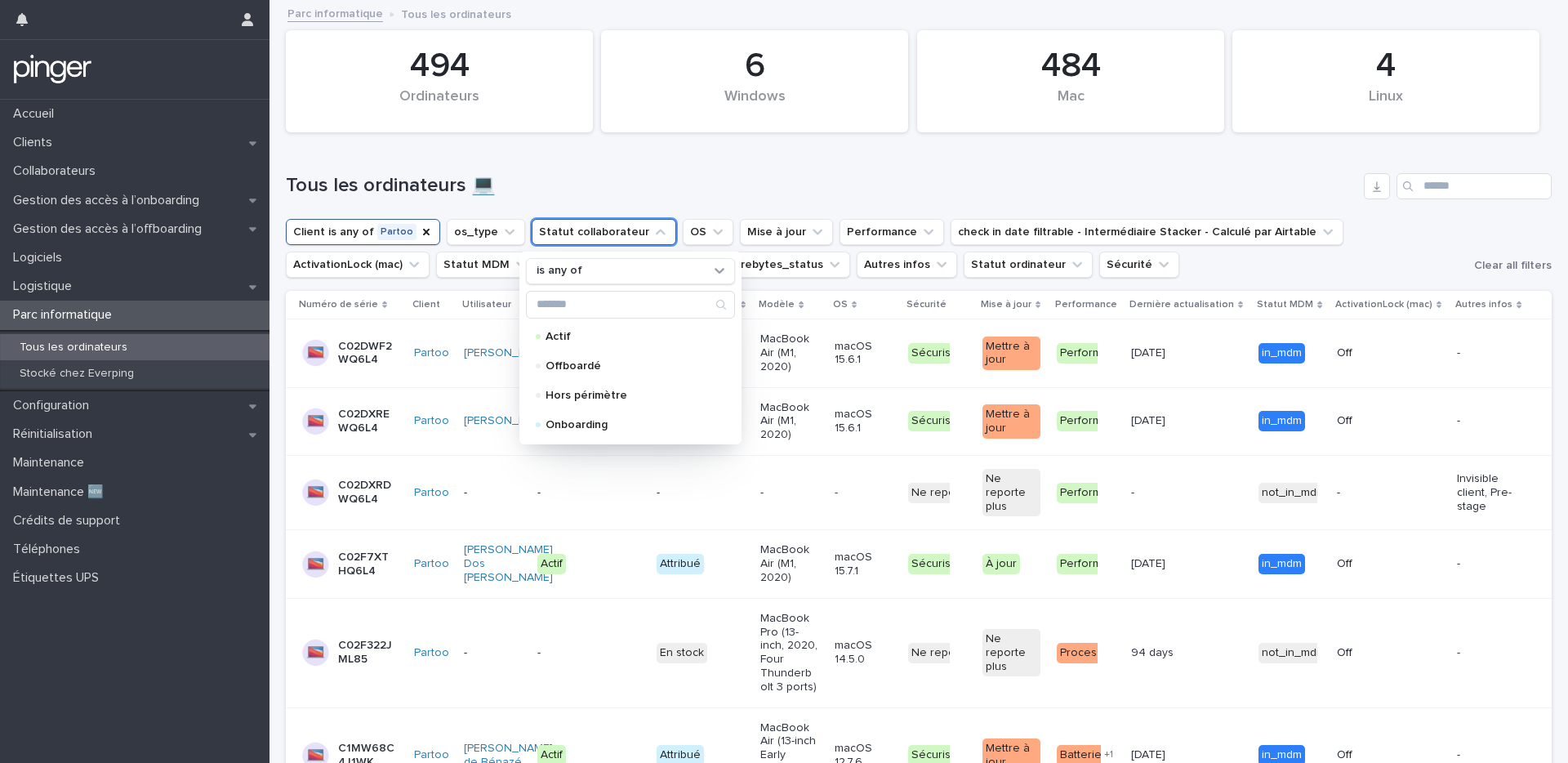
click at [715, 167] on div "Tous les ordinateurs 💻" at bounding box center [918, 179] width 1265 height 79
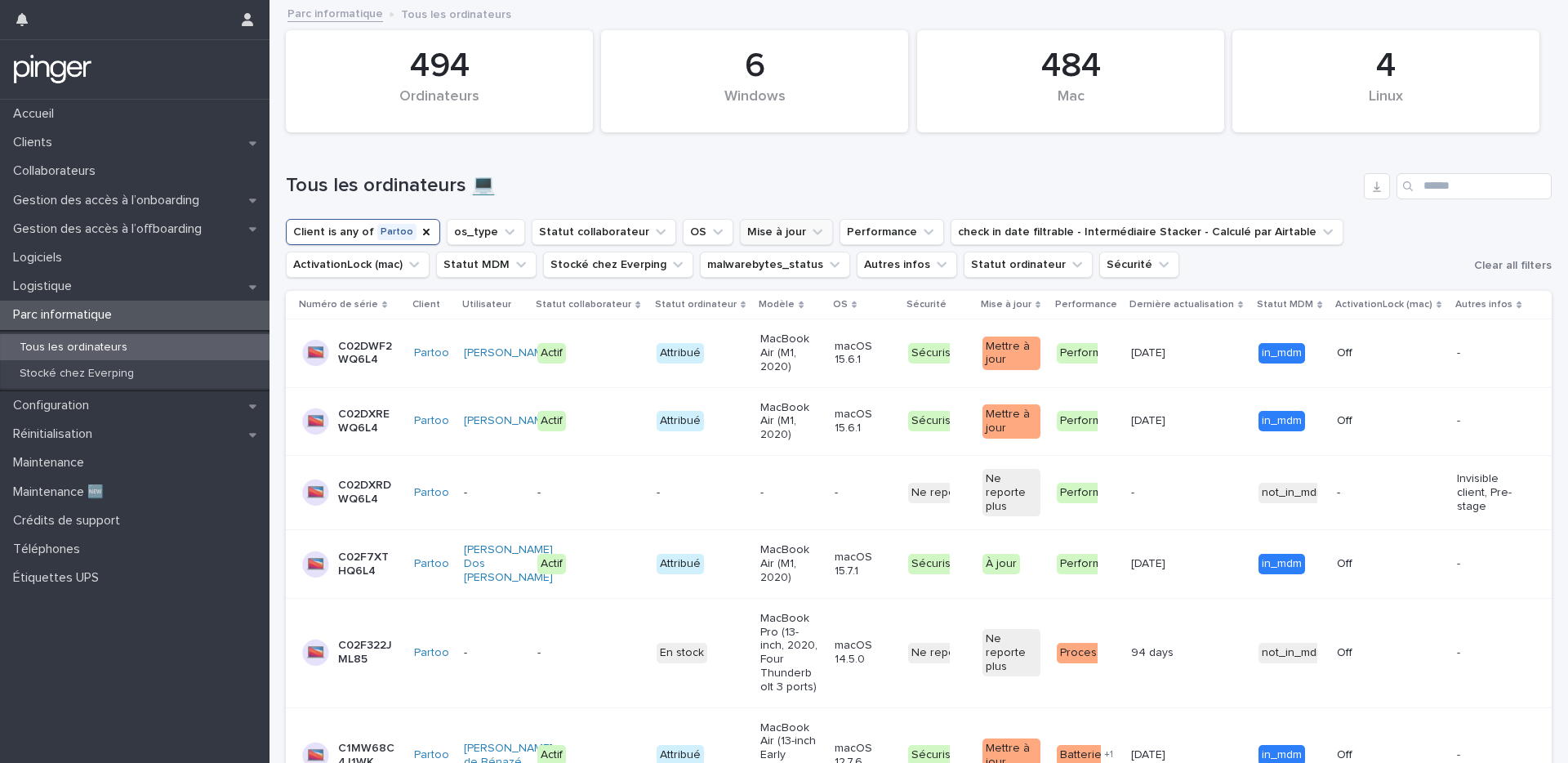
click at [775, 236] on button "Mise à jour" at bounding box center [786, 232] width 93 height 26
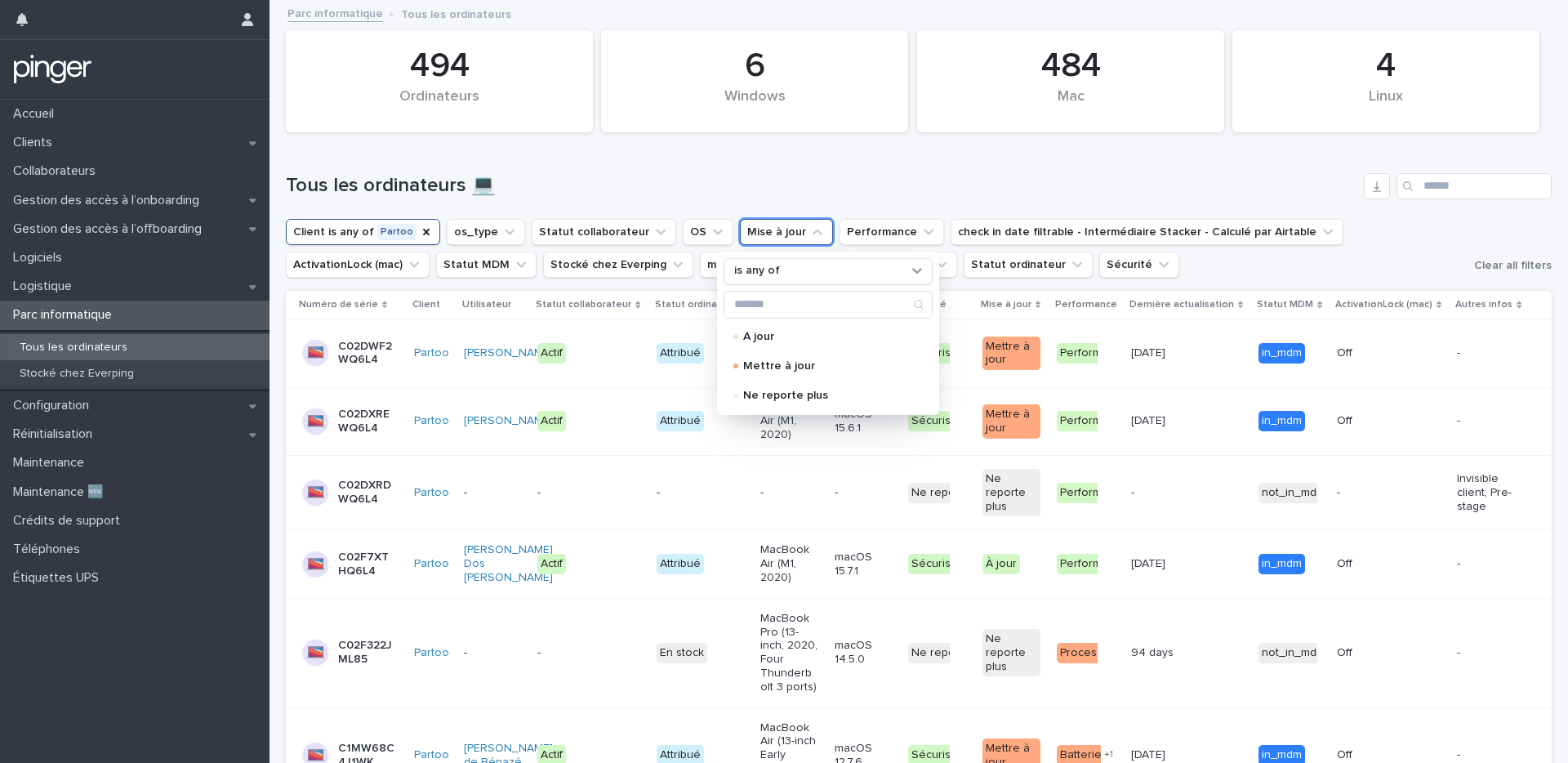
click at [789, 173] on div "Tous les ordinateurs 💻" at bounding box center [918, 186] width 1265 height 26
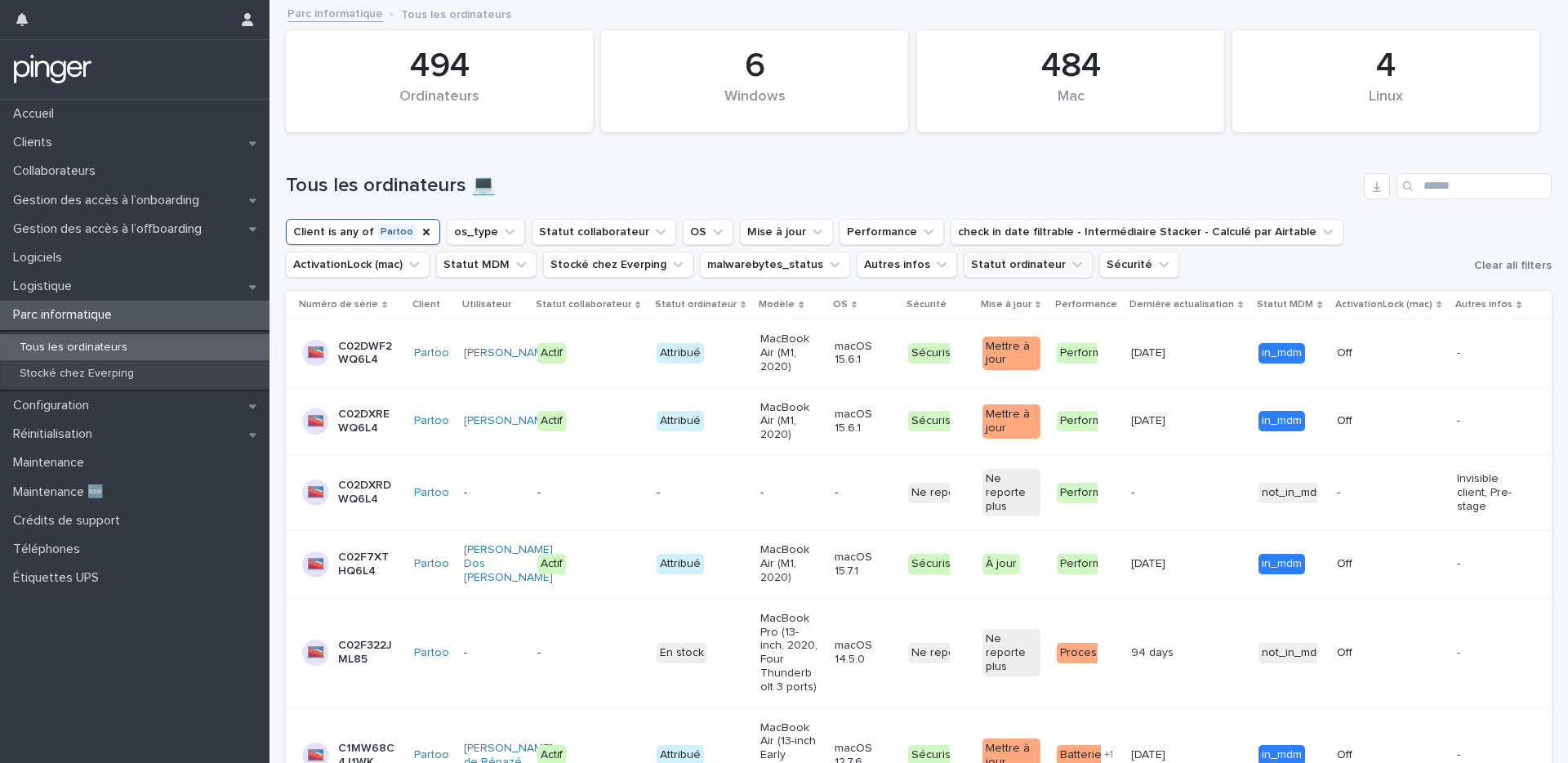
click at [963, 265] on button "Statut ordinateur" at bounding box center [1028, 264] width 129 height 26
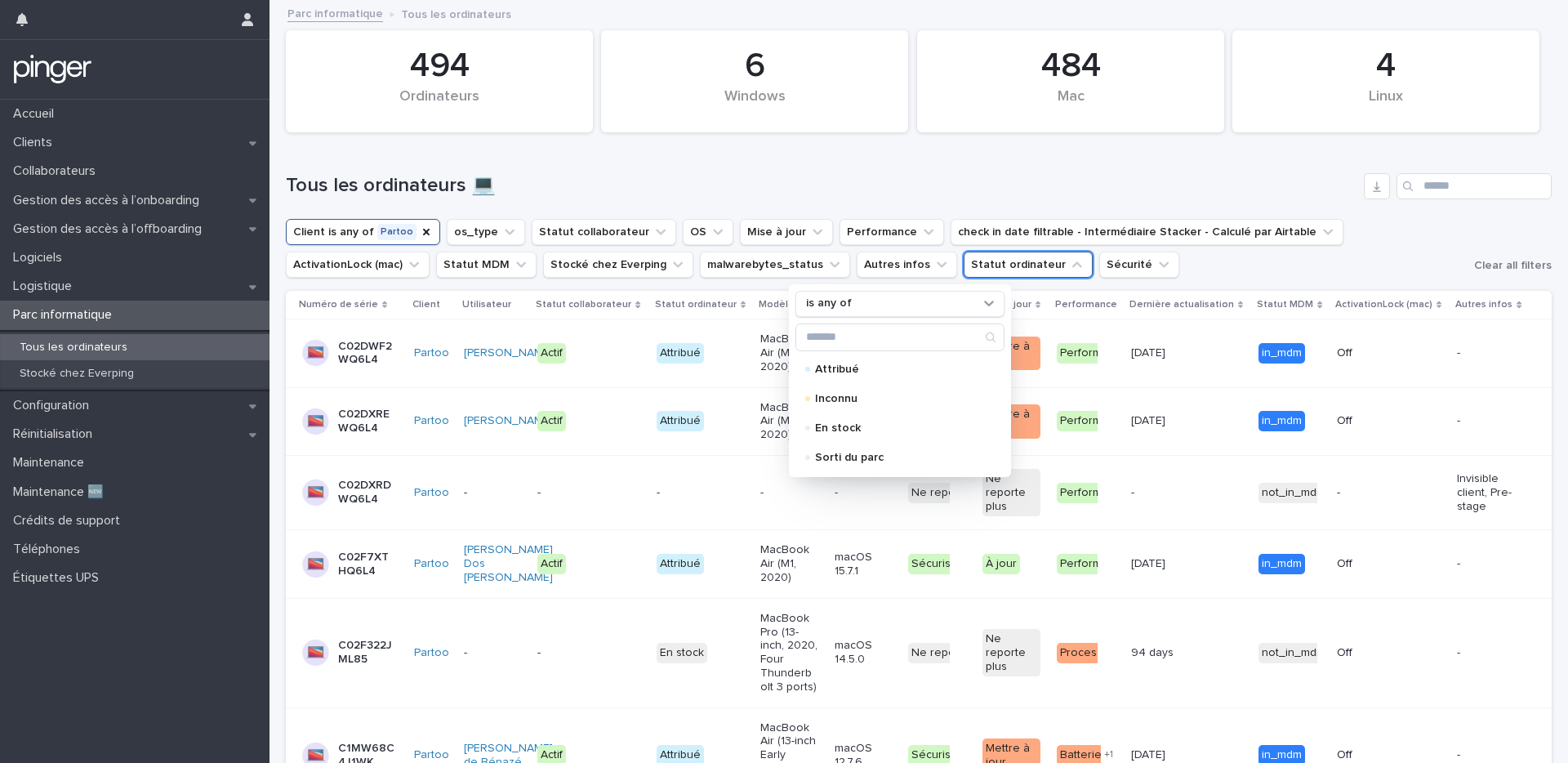
click at [963, 258] on button "Statut ordinateur" at bounding box center [1028, 264] width 129 height 26
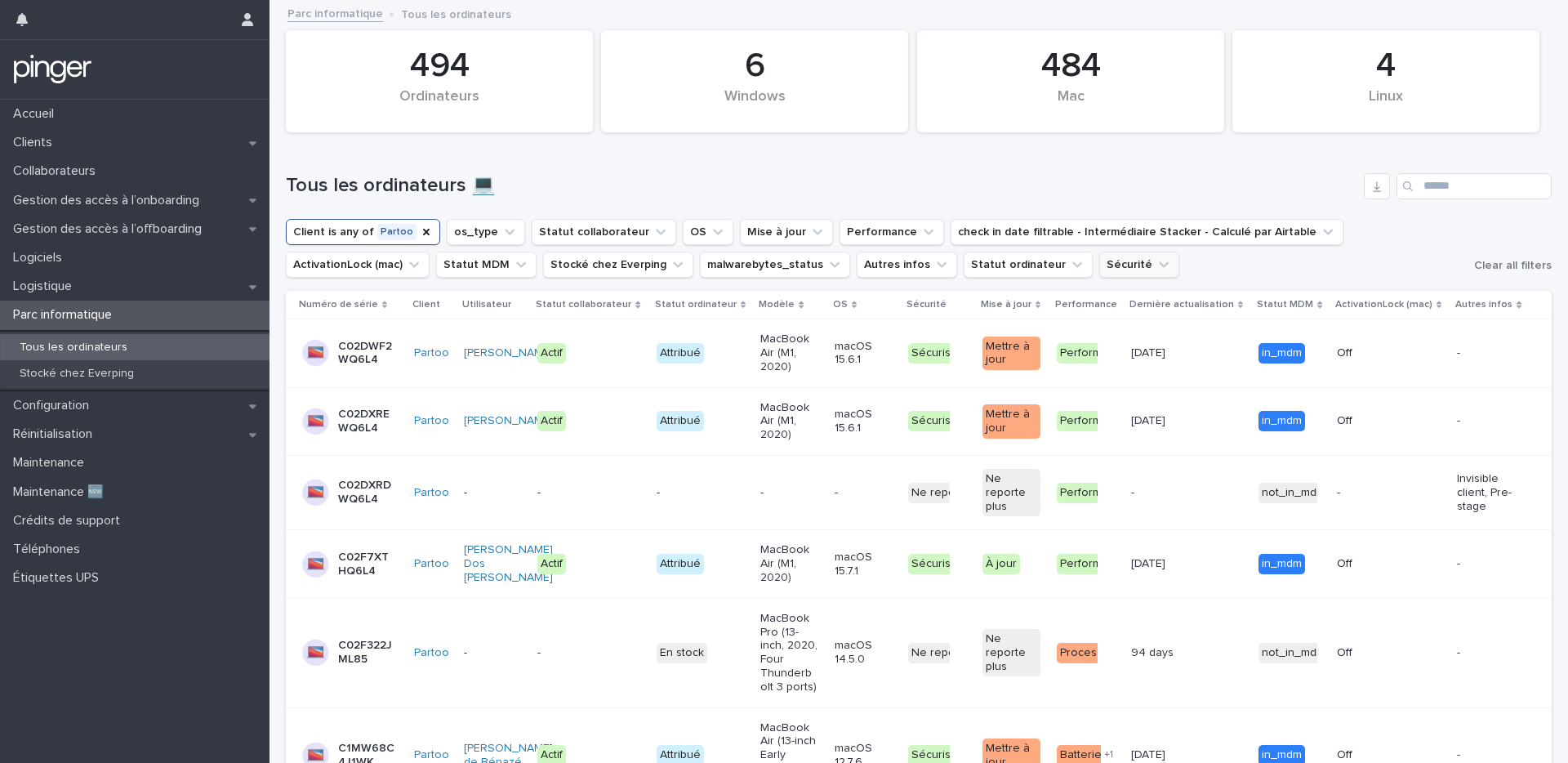
click at [1099, 271] on button "Sécurité" at bounding box center [1139, 264] width 80 height 26
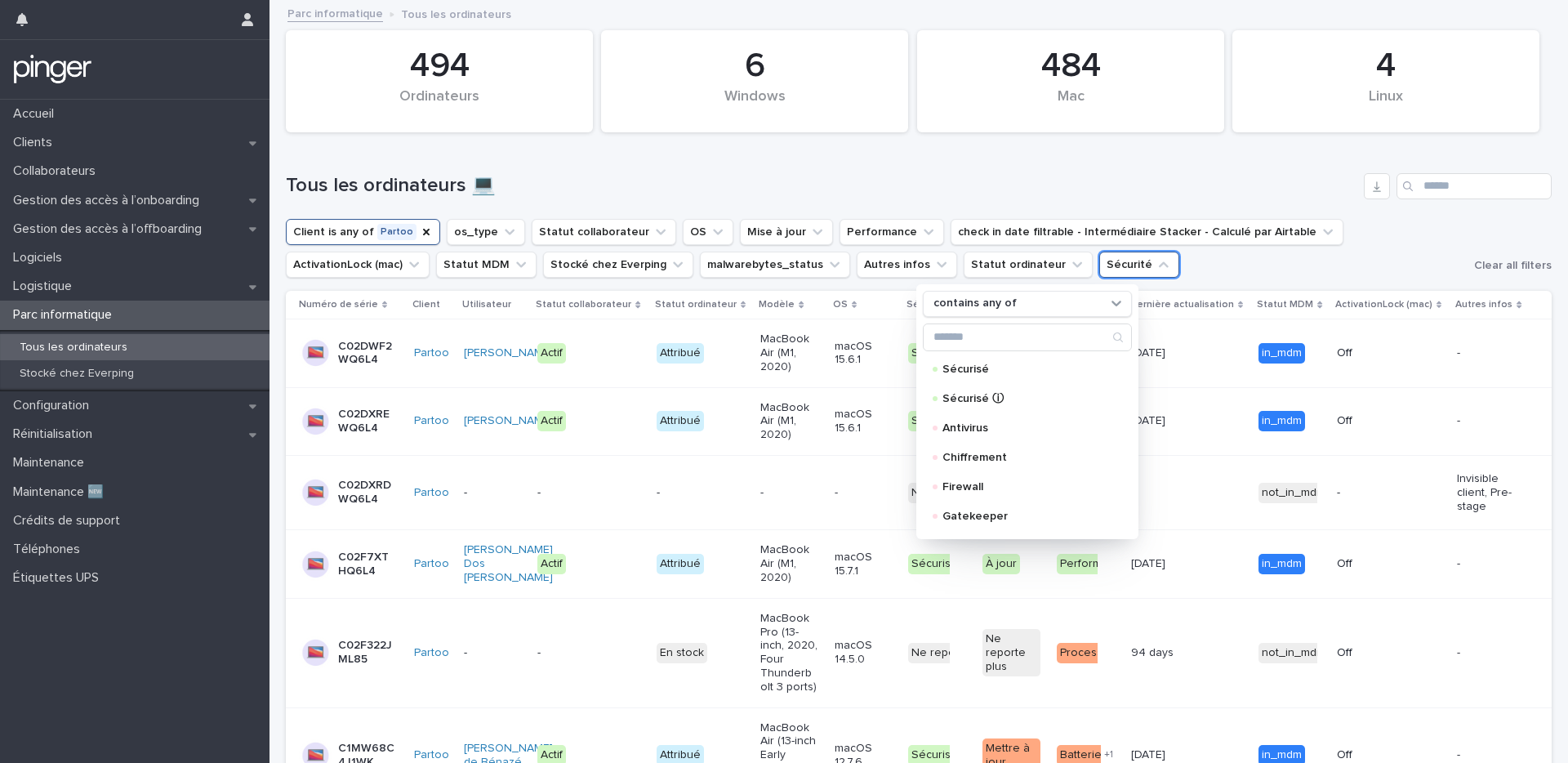
click at [1099, 271] on button "Sécurité" at bounding box center [1139, 264] width 80 height 26
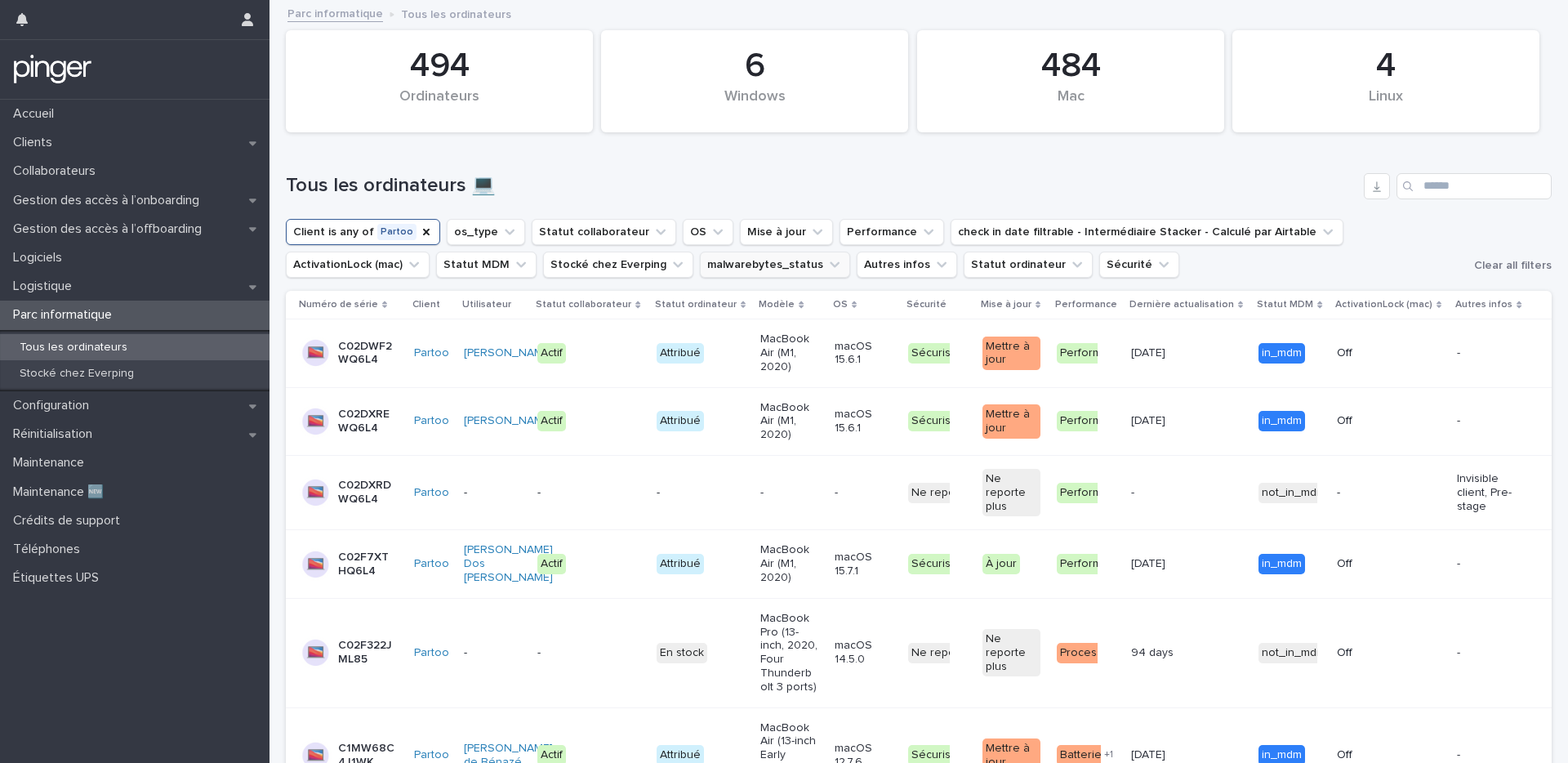
click at [700, 265] on button "malwarebytes_status" at bounding box center [775, 264] width 151 height 26
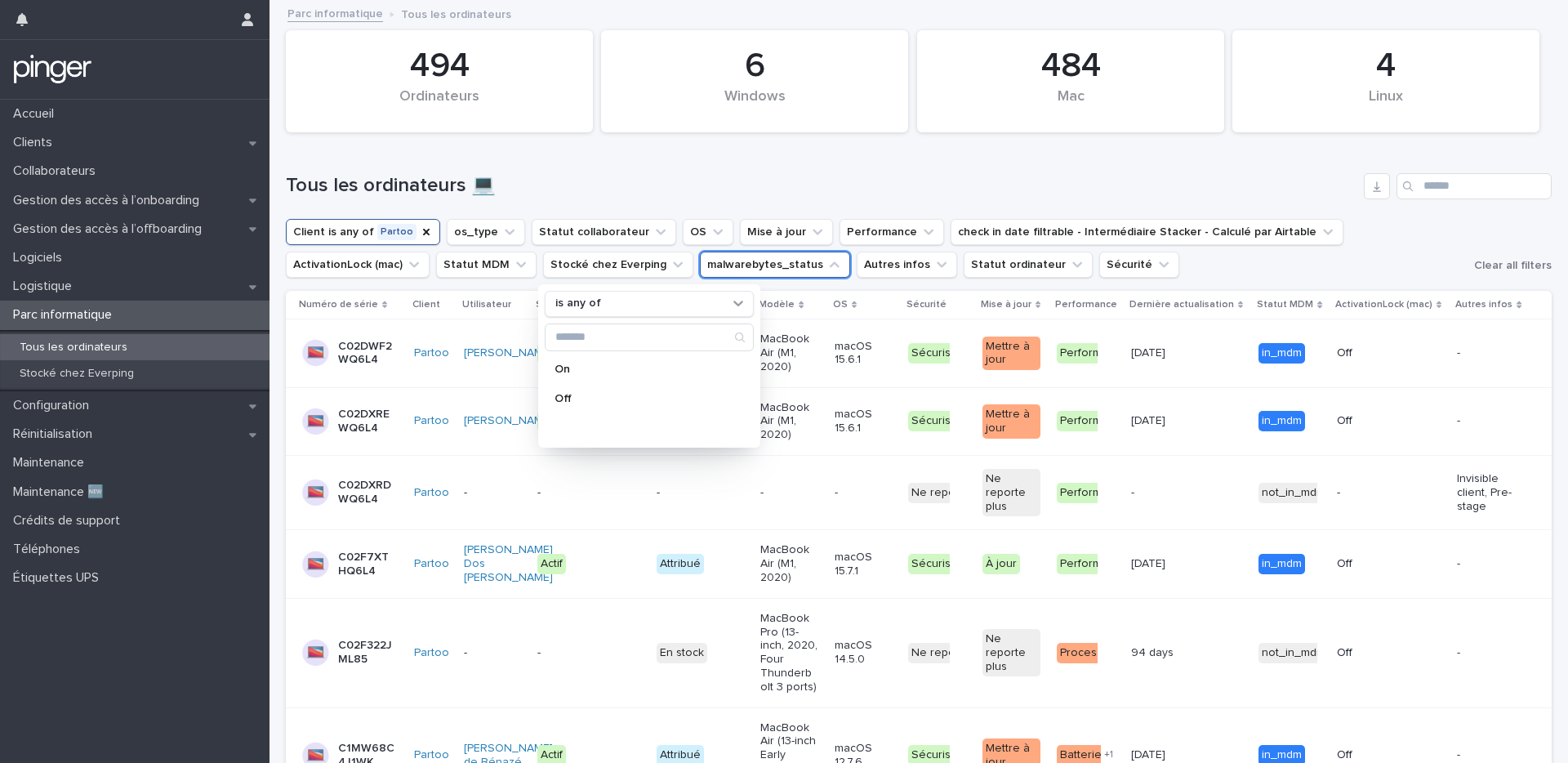
click at [700, 265] on button "malwarebytes_status" at bounding box center [775, 264] width 151 height 26
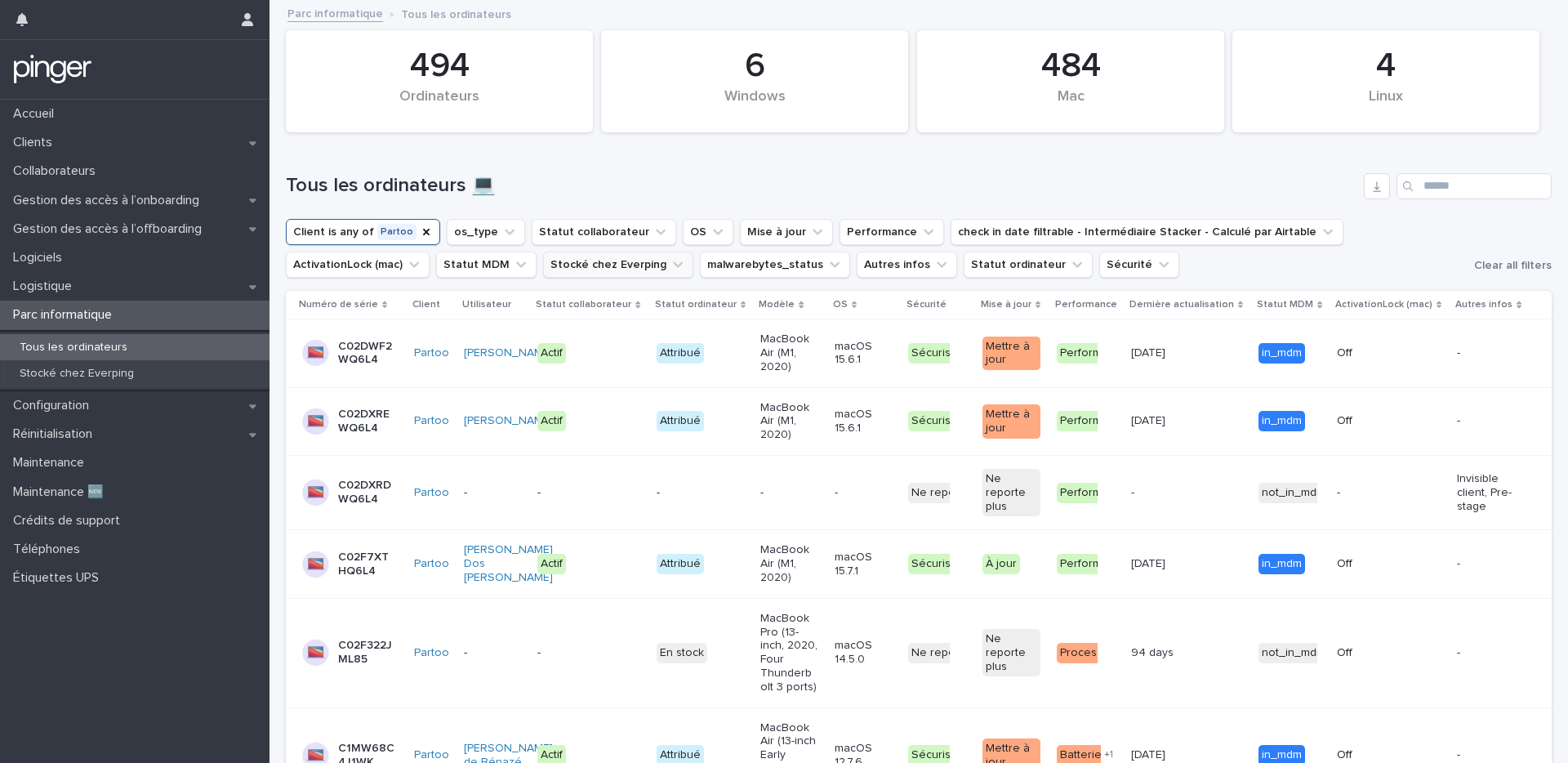
click at [669, 262] on icon "Stocké chez Everping" at bounding box center [678, 265] width 17 height 17
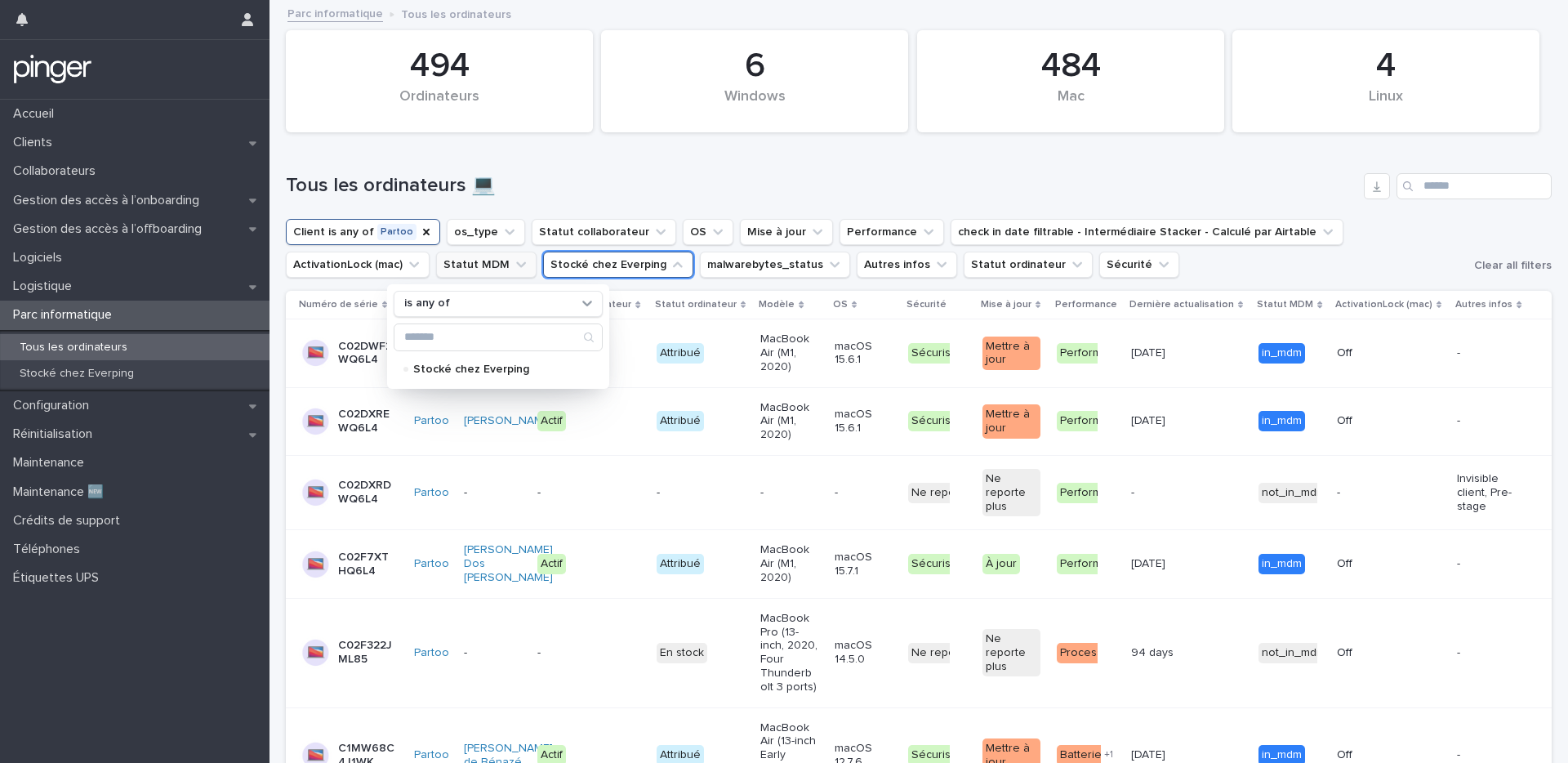
click at [513, 271] on icon "Statut MDM" at bounding box center [521, 265] width 17 height 17
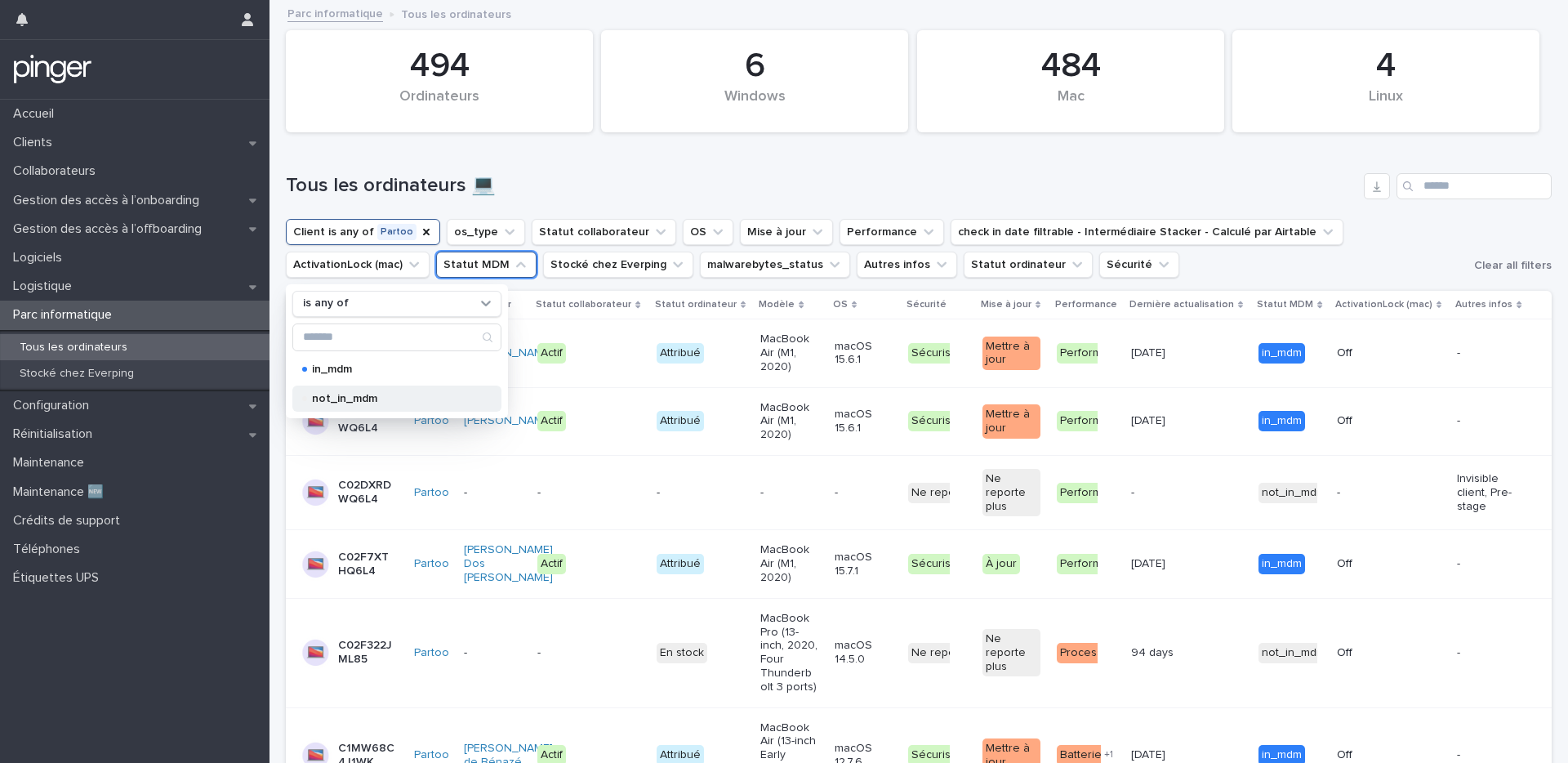
click at [377, 398] on p "not_in_mdm" at bounding box center [393, 398] width 163 height 11
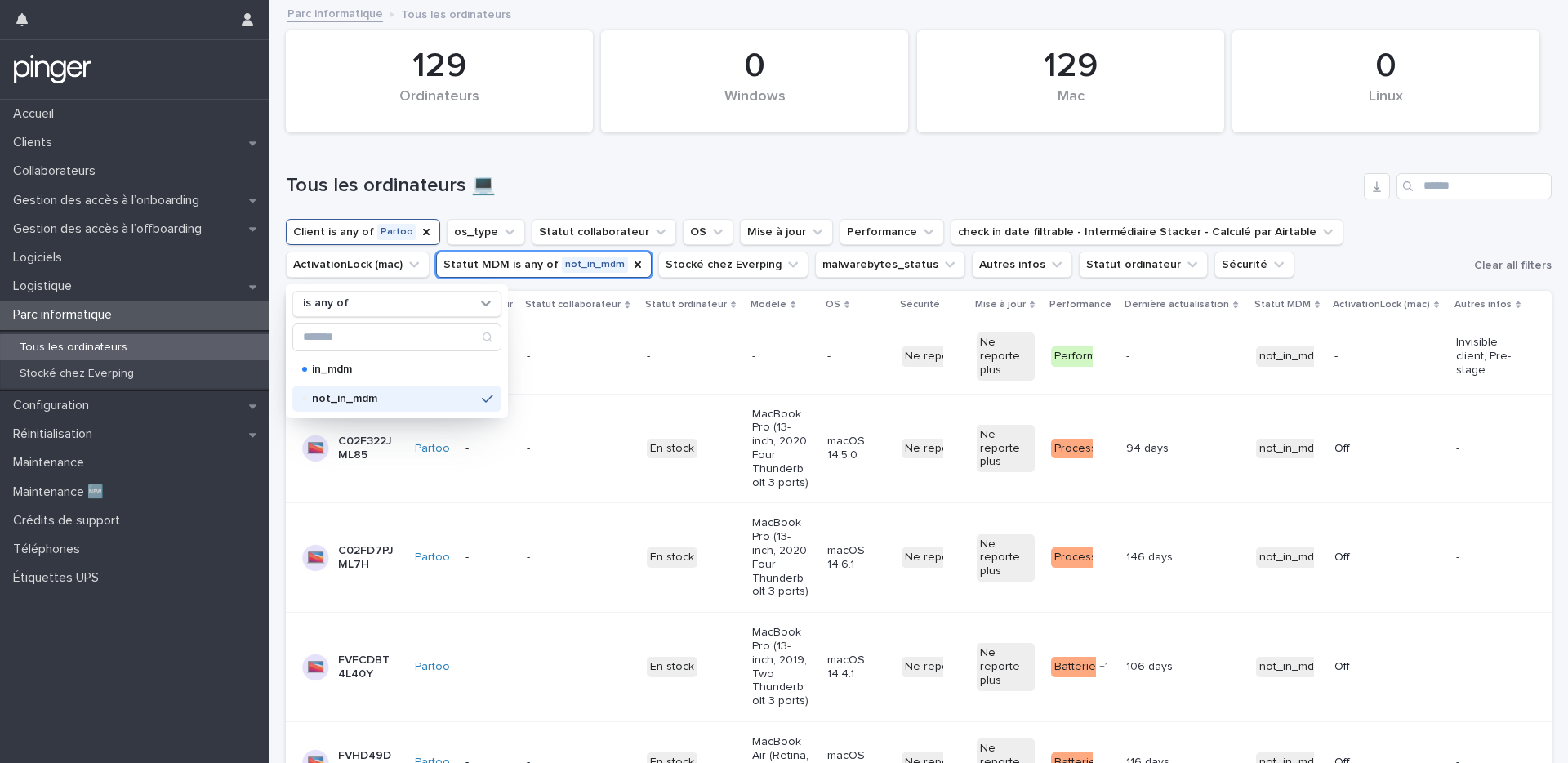
click at [743, 157] on div "Tous les ordinateurs 💻" at bounding box center [918, 179] width 1265 height 79
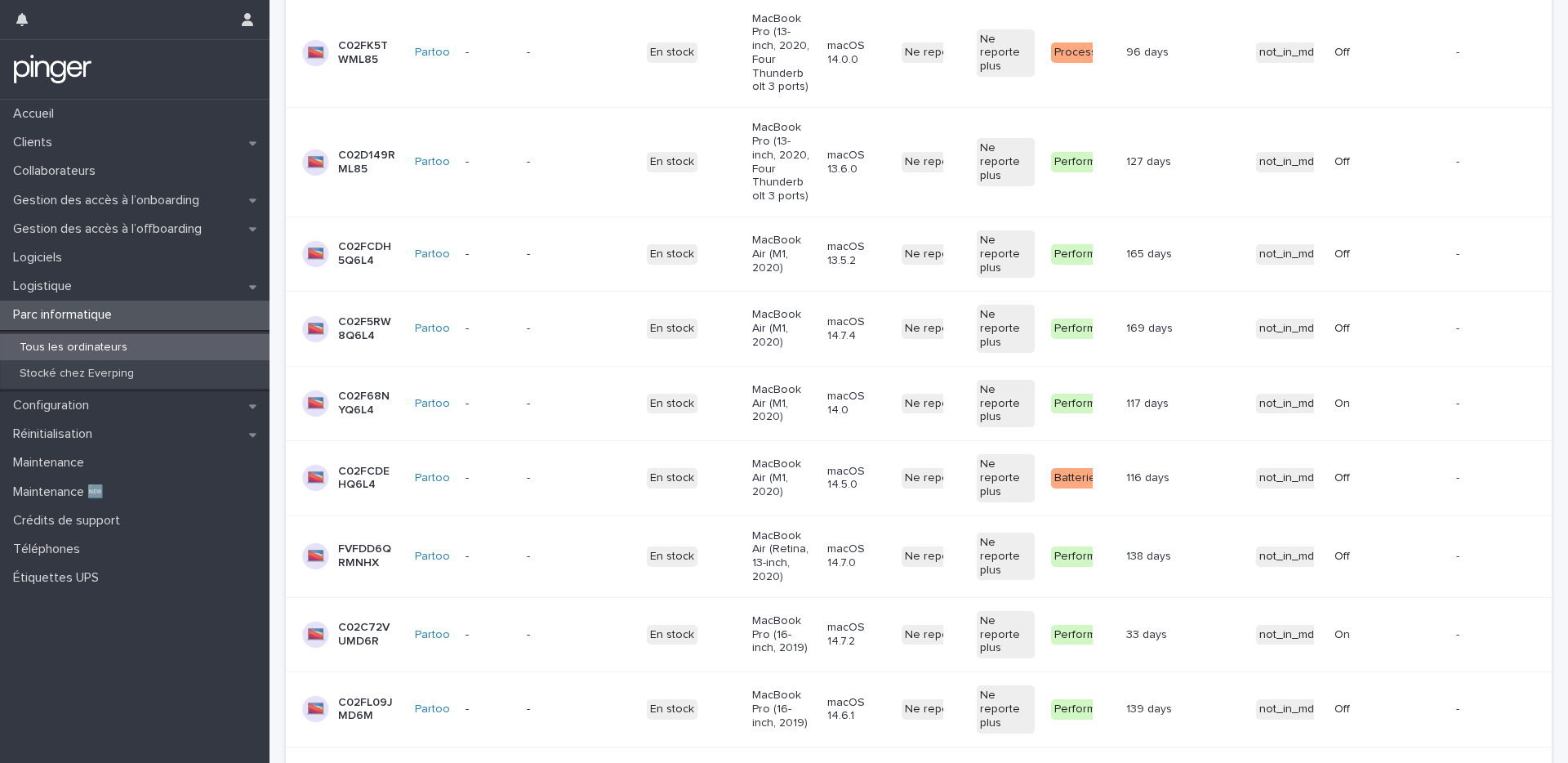
scroll to position [50, 0]
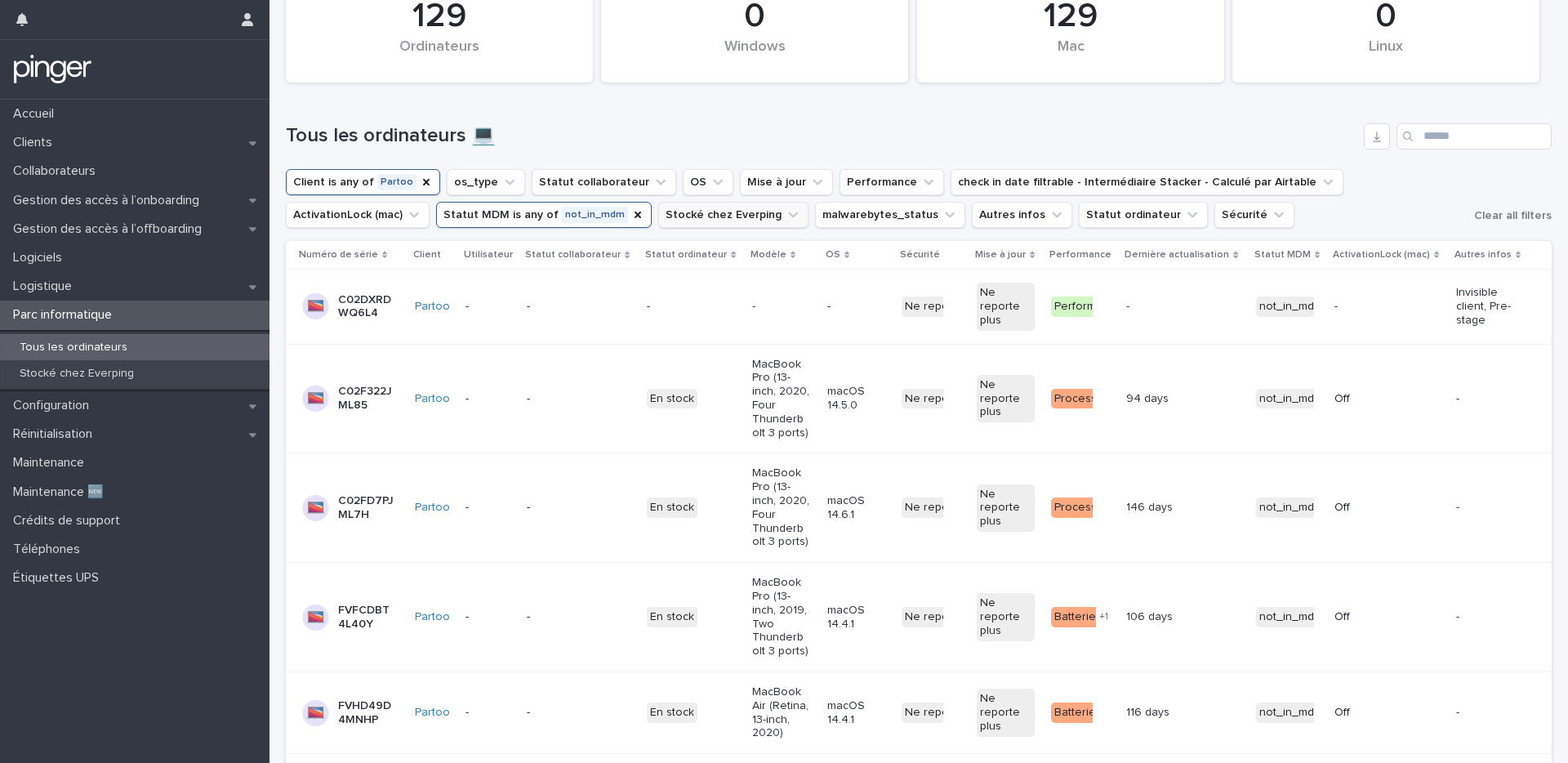
click at [631, 215] on icon "Statut MDM" at bounding box center [637, 214] width 13 height 13
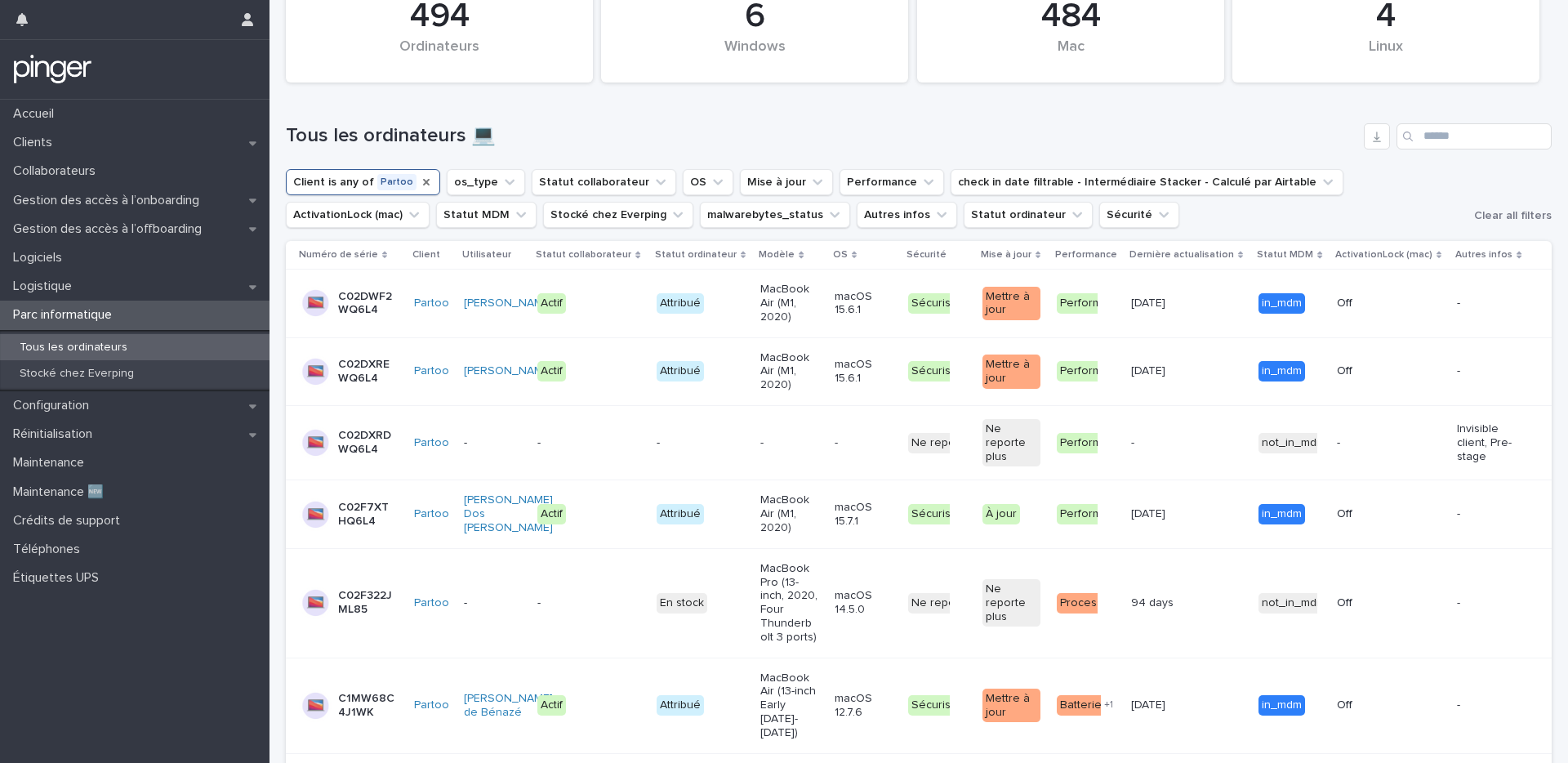
click at [421, 185] on icon "Client" at bounding box center [426, 182] width 13 height 13
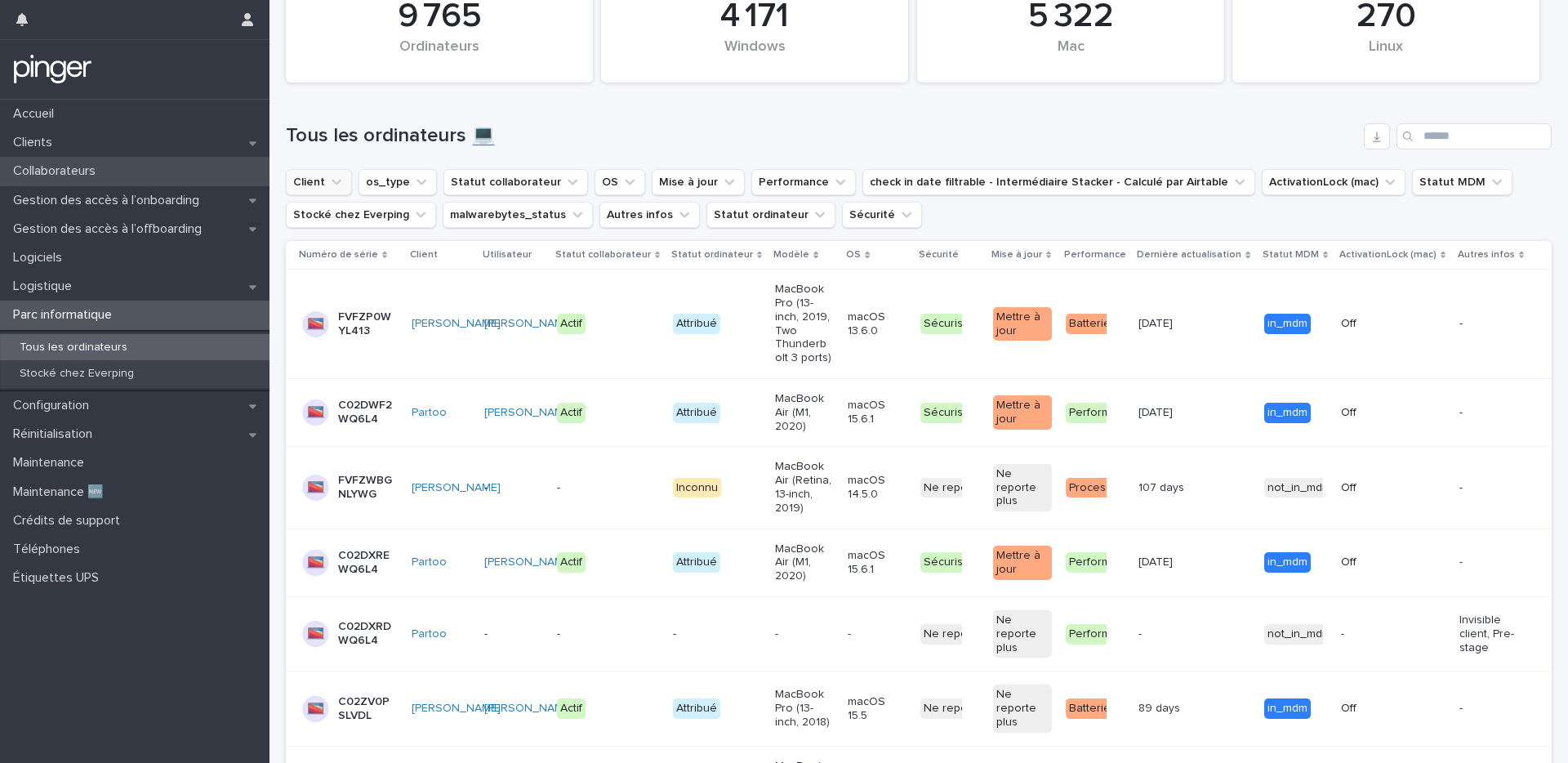
click at [131, 161] on div "Collaborateurs" at bounding box center [135, 171] width 270 height 29
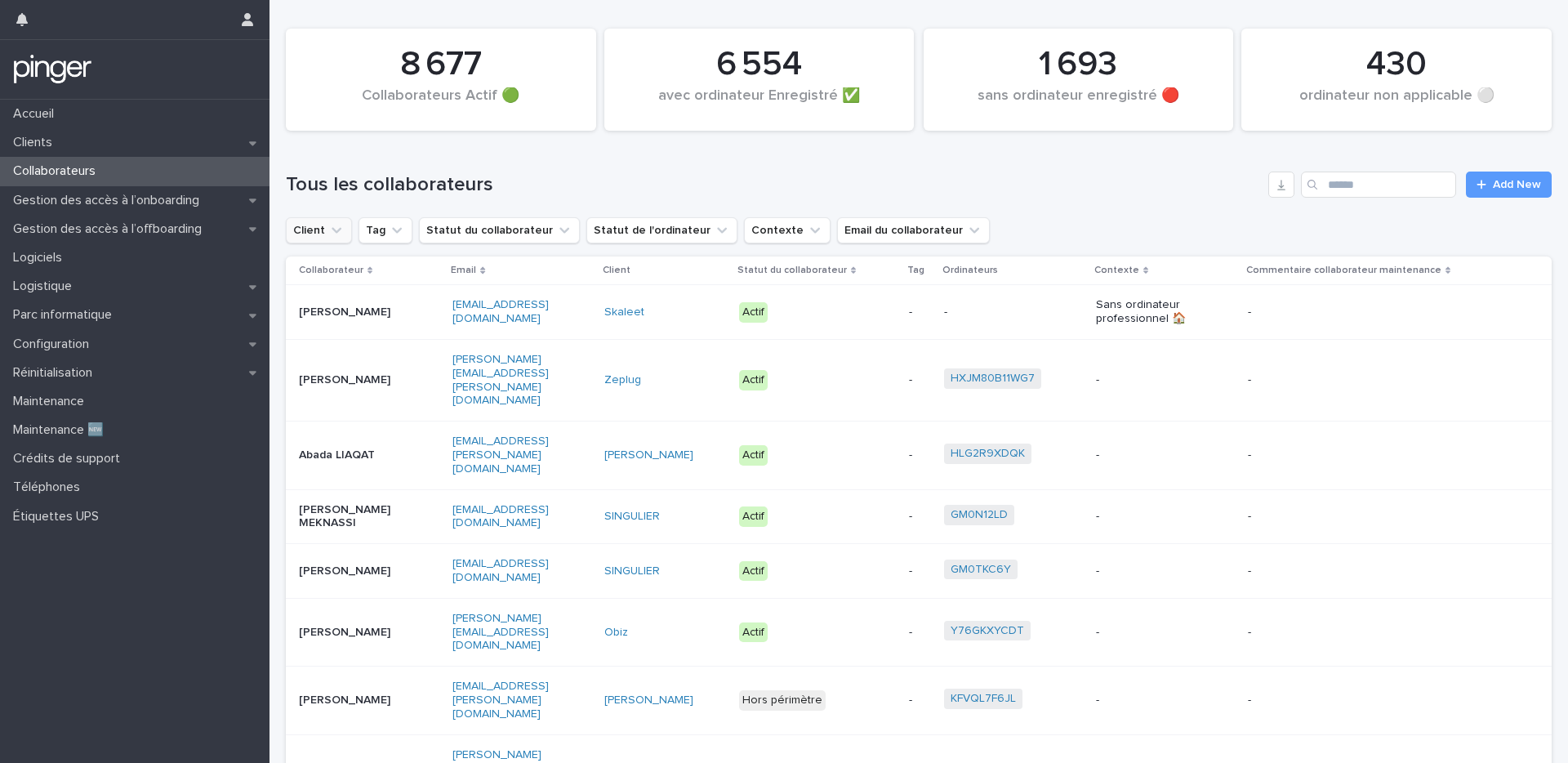
click at [315, 224] on button "Client" at bounding box center [319, 230] width 66 height 26
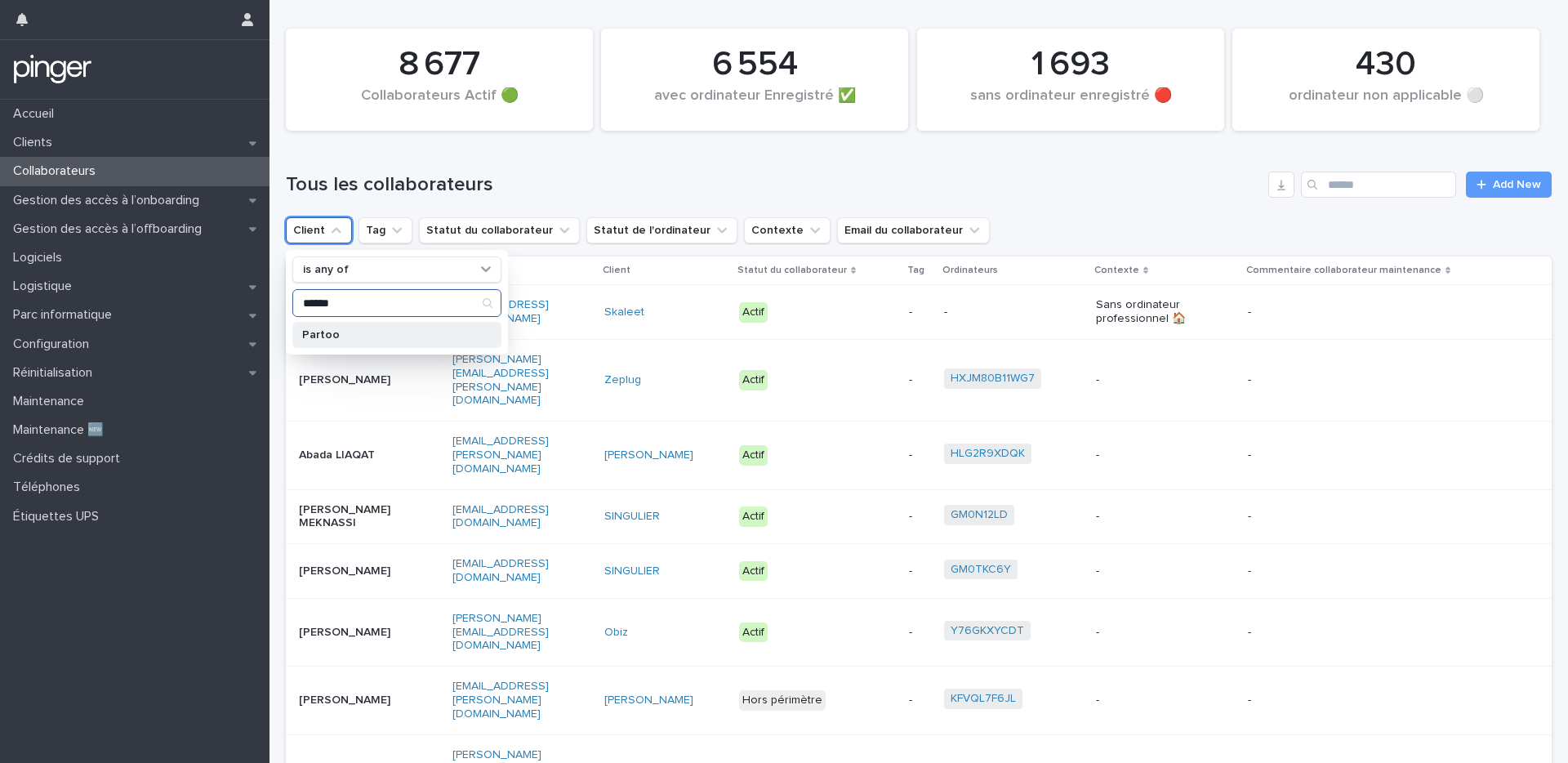
type input "******"
click at [416, 333] on p "Partoo" at bounding box center [388, 334] width 173 height 11
click at [544, 162] on div "Tous les collaborateurs Add New" at bounding box center [918, 177] width 1265 height 79
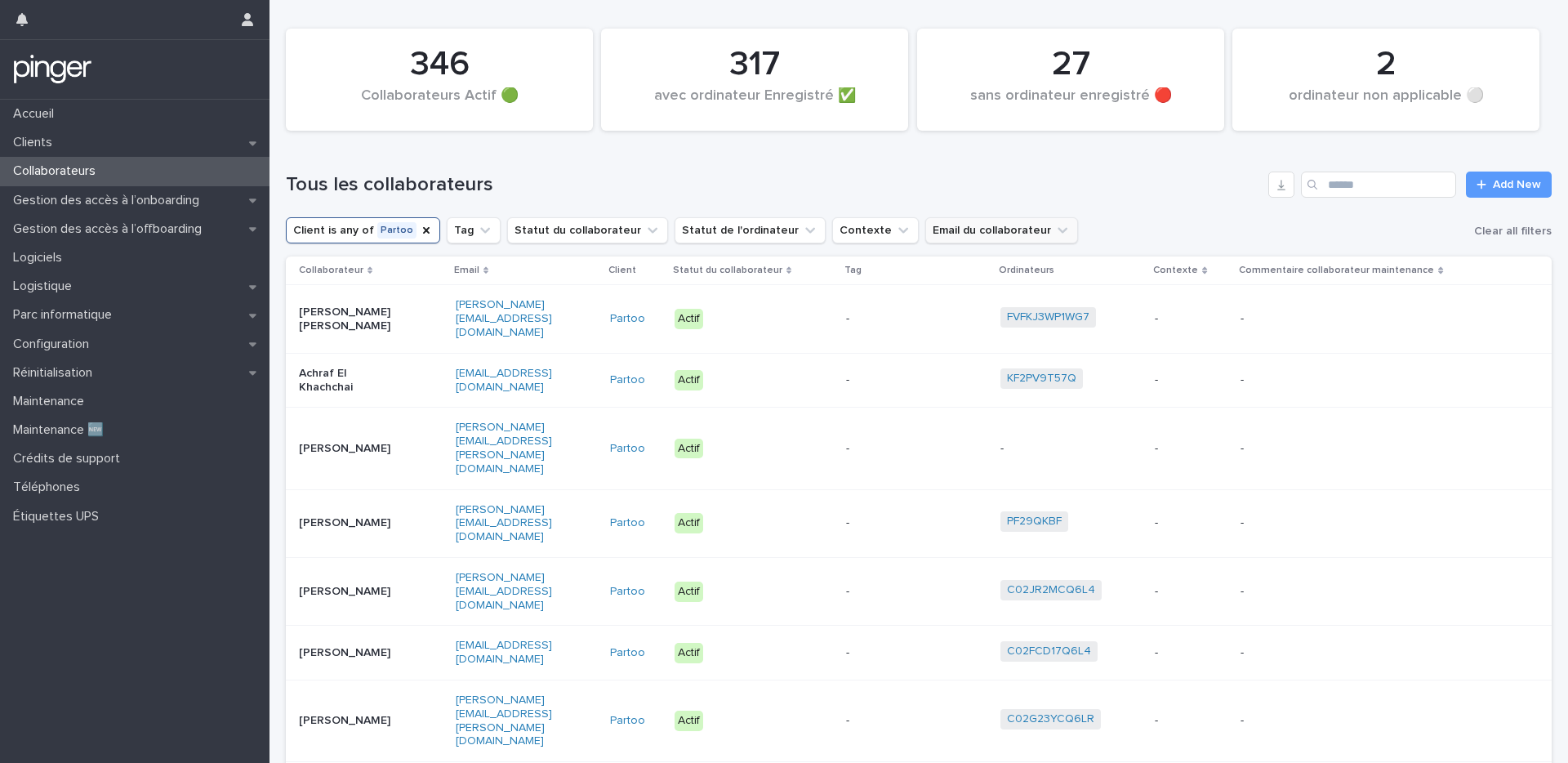
click at [976, 220] on button "Email du collaborateur" at bounding box center [1001, 230] width 152 height 26
click at [711, 229] on button "Statut de l'ordinateur" at bounding box center [750, 230] width 151 height 26
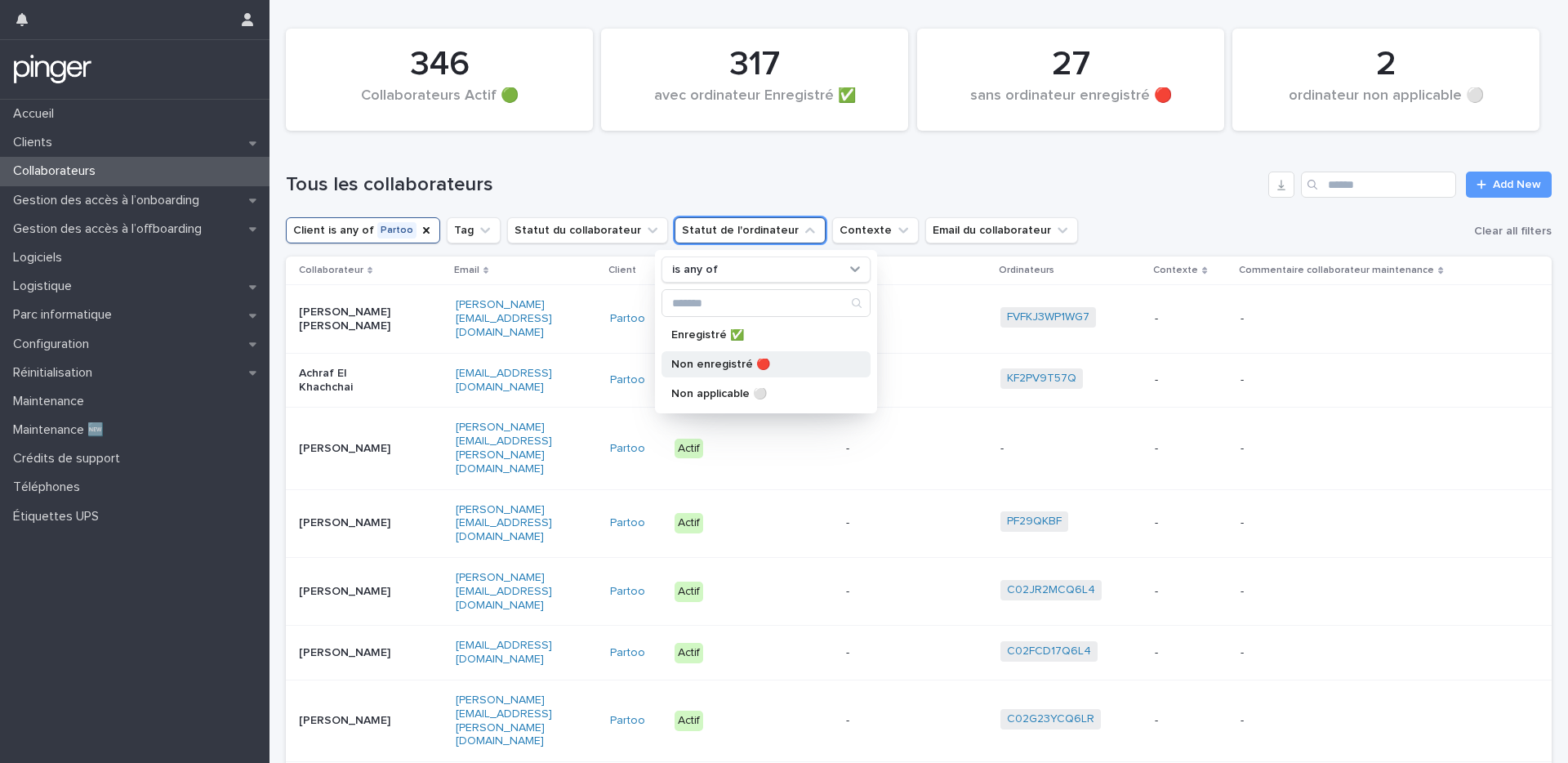
click at [716, 369] on p "Non enregistré 🔴" at bounding box center [757, 364] width 173 height 11
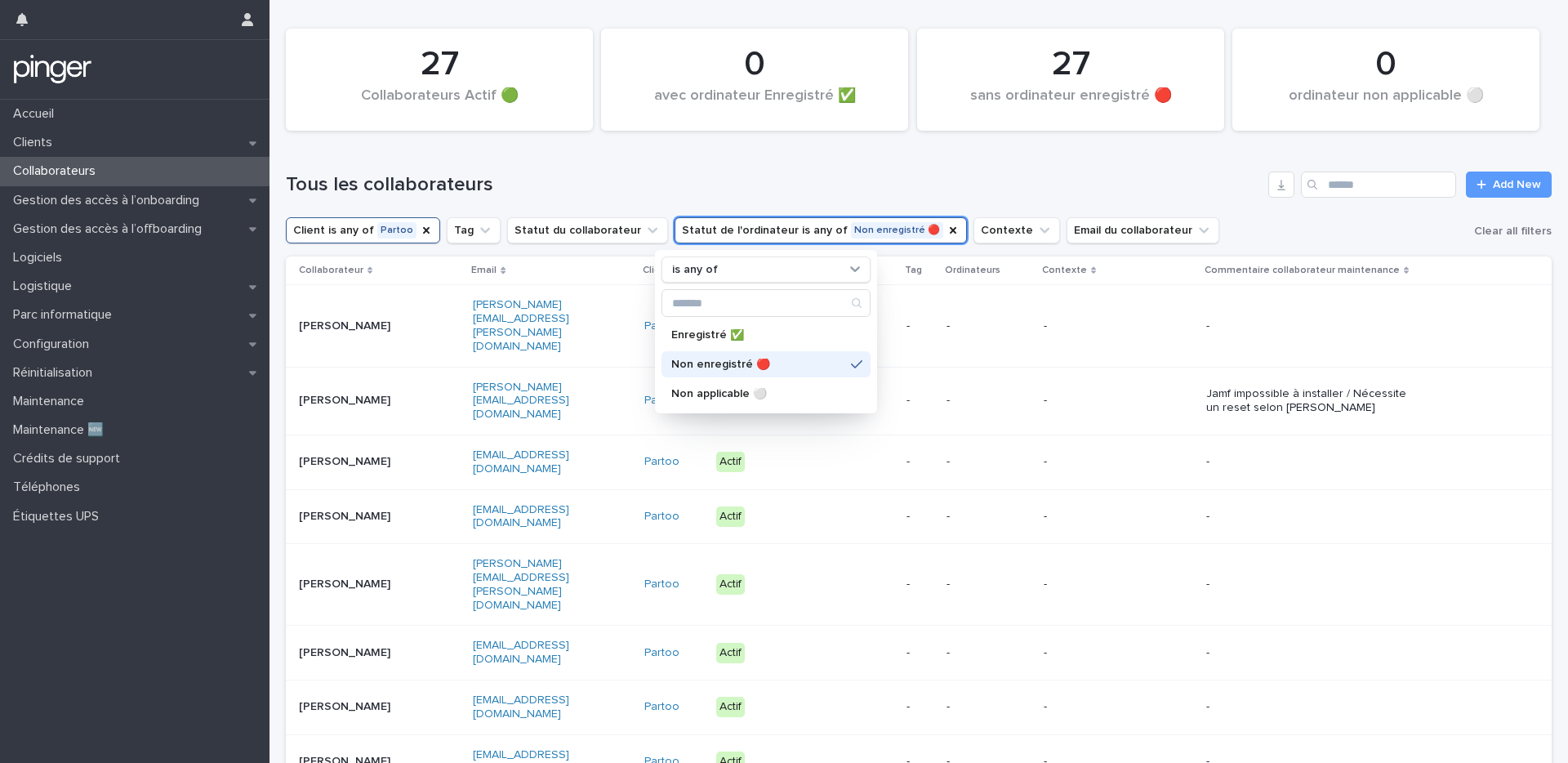
click at [789, 164] on div "Tous les collaborateurs Add New" at bounding box center [918, 177] width 1265 height 79
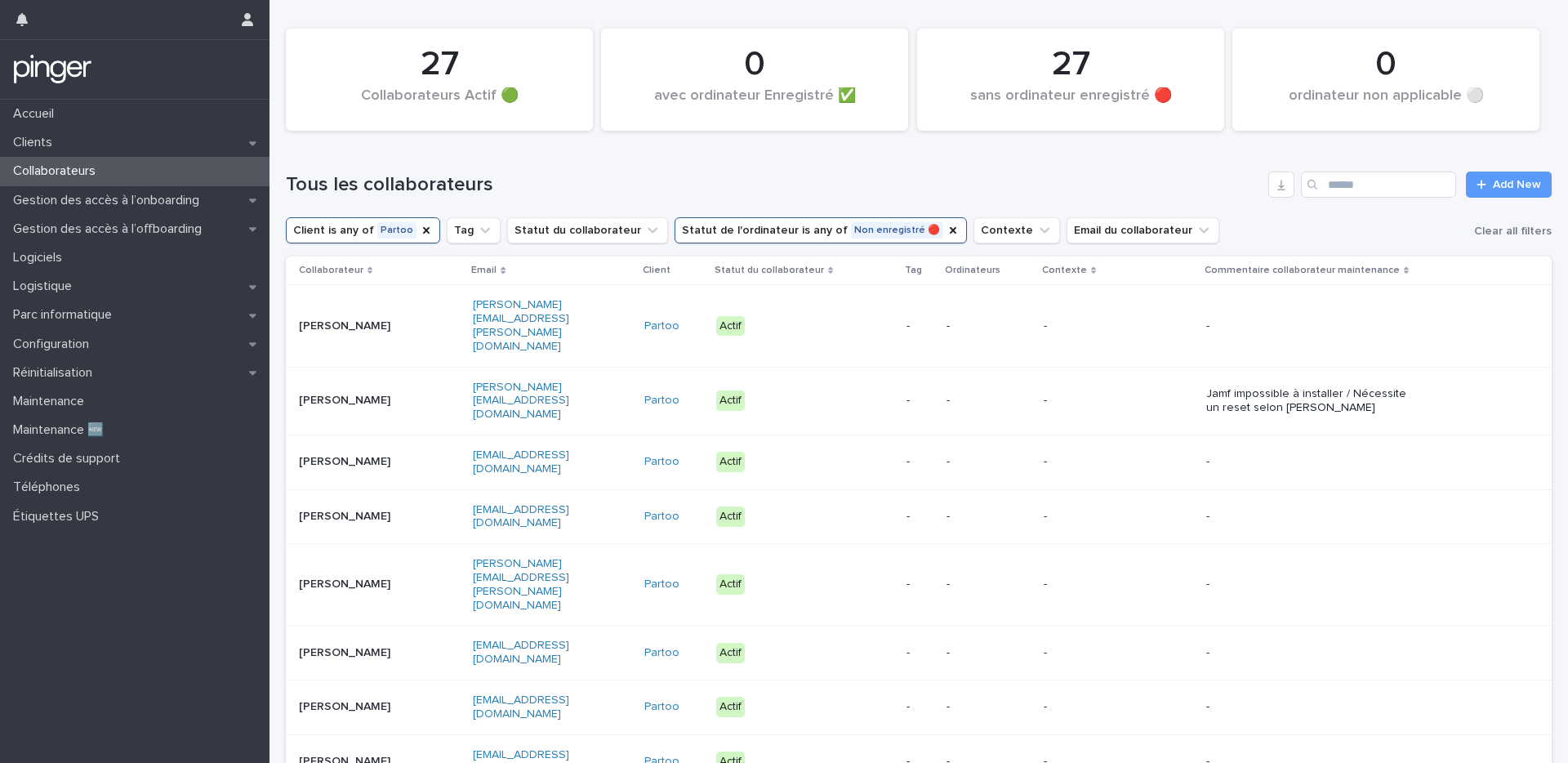
click at [669, 173] on h1 "Tous les collaborateurs" at bounding box center [773, 185] width 976 height 24
click at [947, 228] on icon "Statut de l'ordinateur" at bounding box center [953, 230] width 13 height 13
click at [419, 230] on icon "Client" at bounding box center [426, 230] width 13 height 13
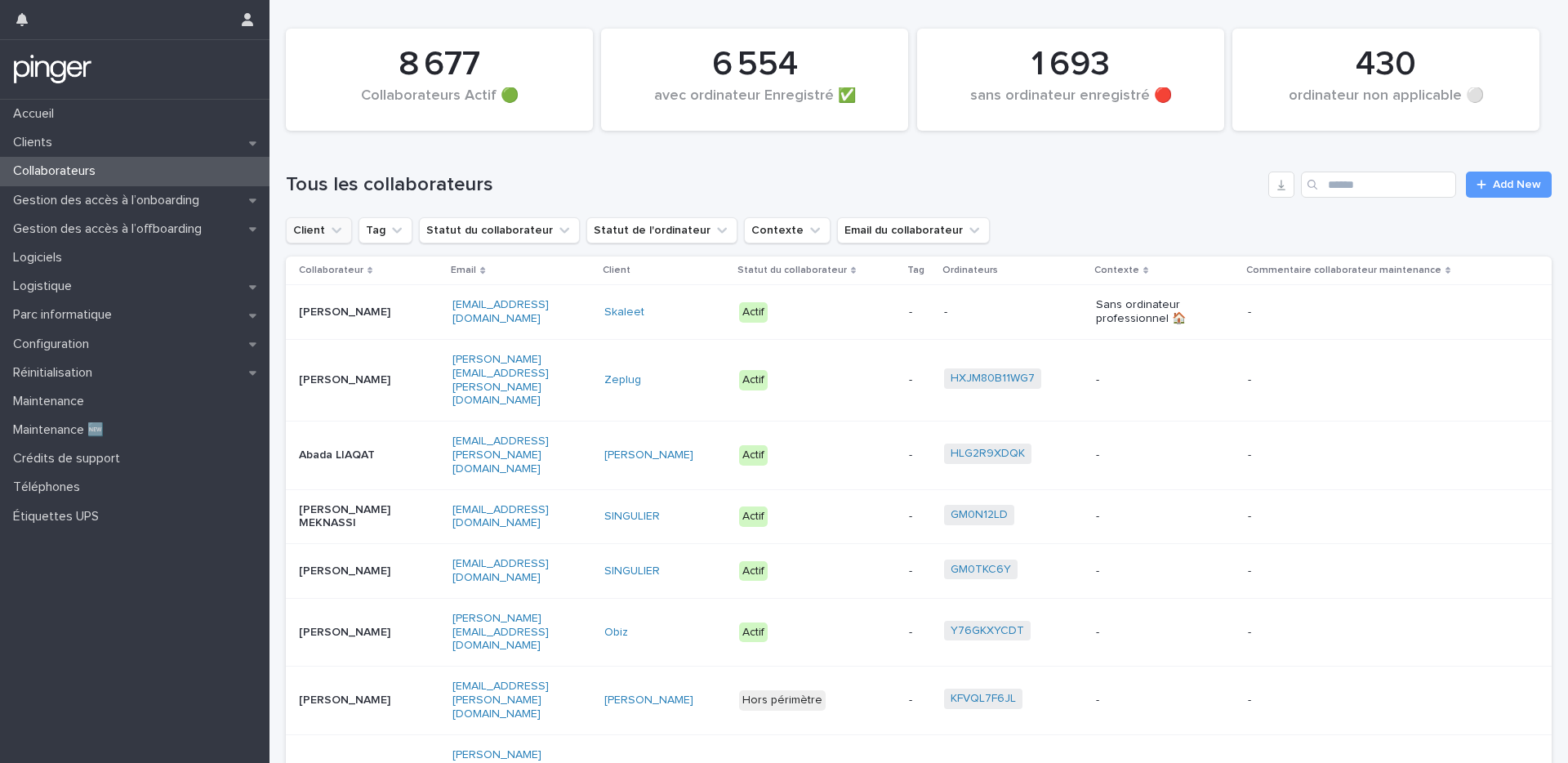
click at [341, 229] on icon "Client" at bounding box center [336, 230] width 17 height 17
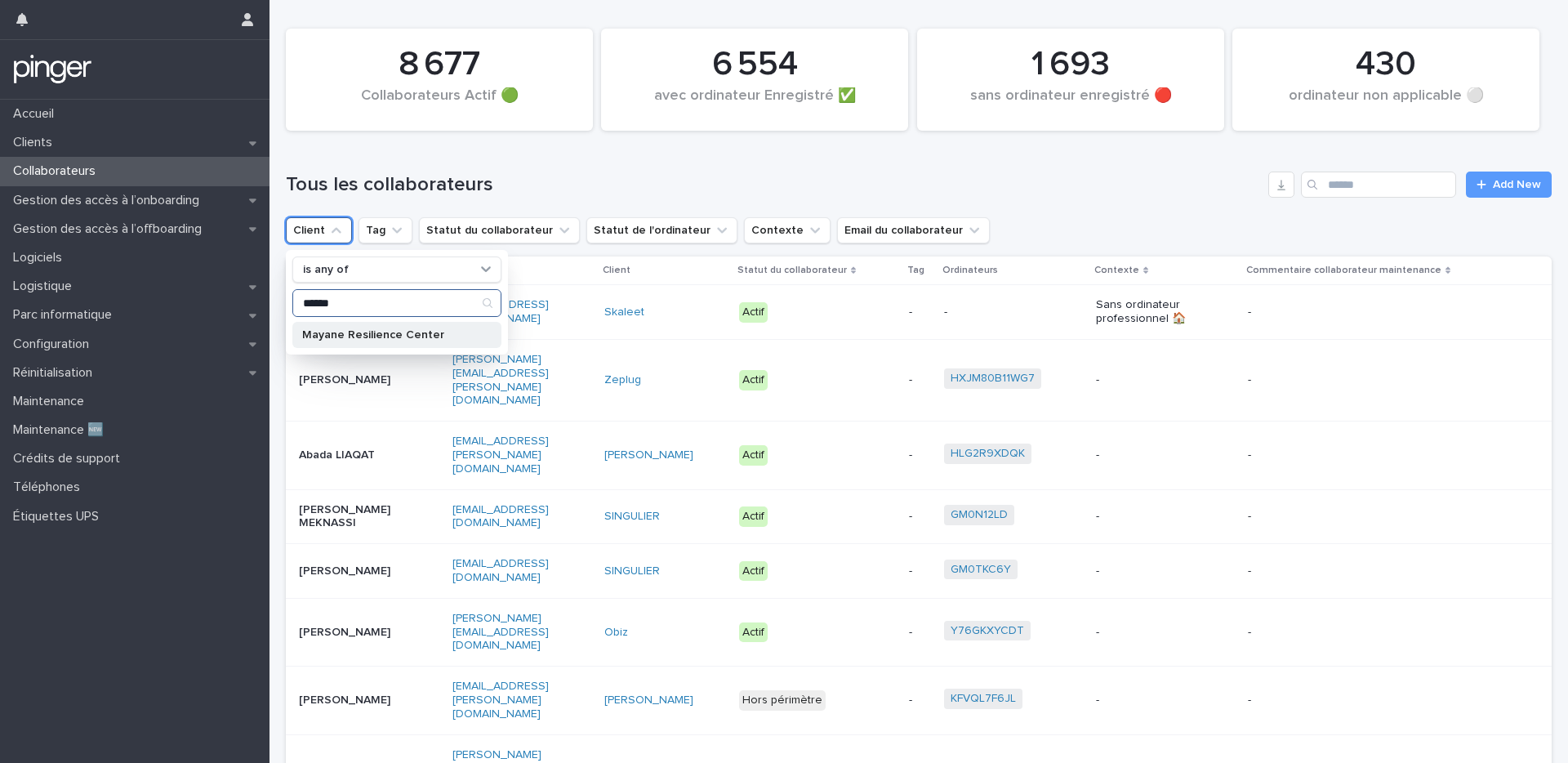
type input "******"
click at [344, 331] on p "Mayane Resilience Center" at bounding box center [388, 334] width 173 height 11
click at [590, 163] on div "Tous les collaborateurs Add New" at bounding box center [918, 177] width 1265 height 79
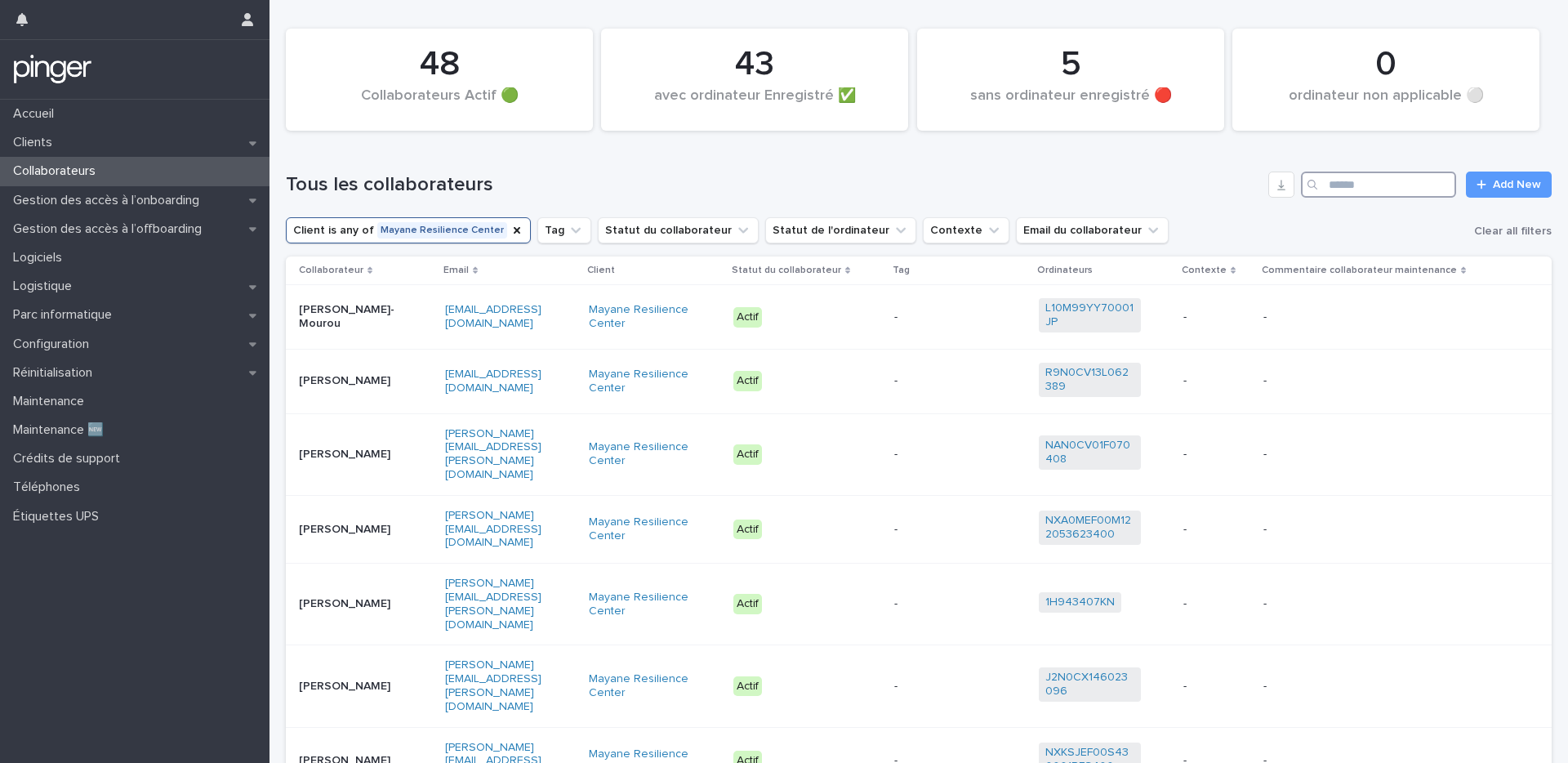
click at [1376, 172] on input "Search" at bounding box center [1378, 185] width 155 height 26
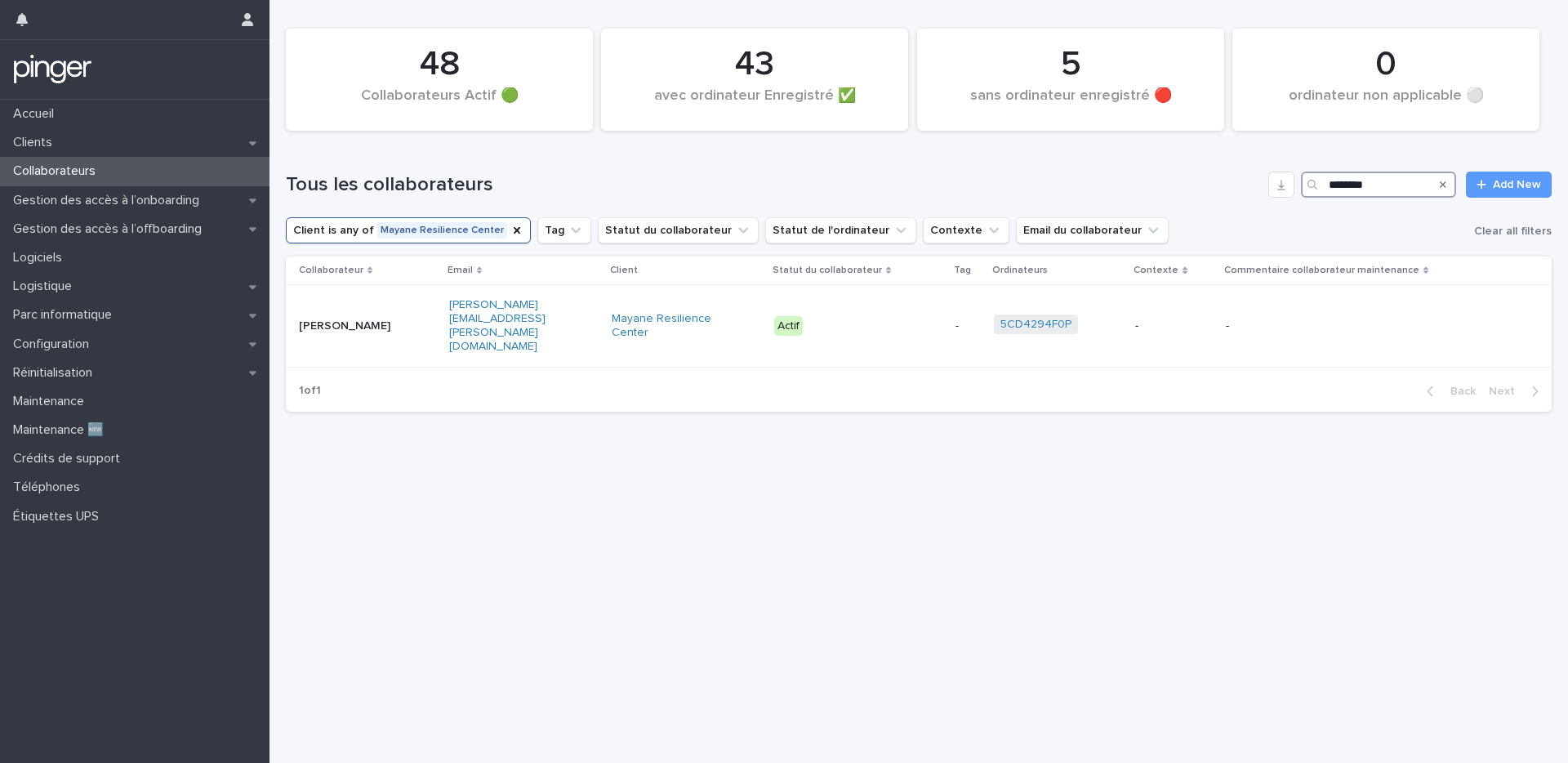
type input "********"
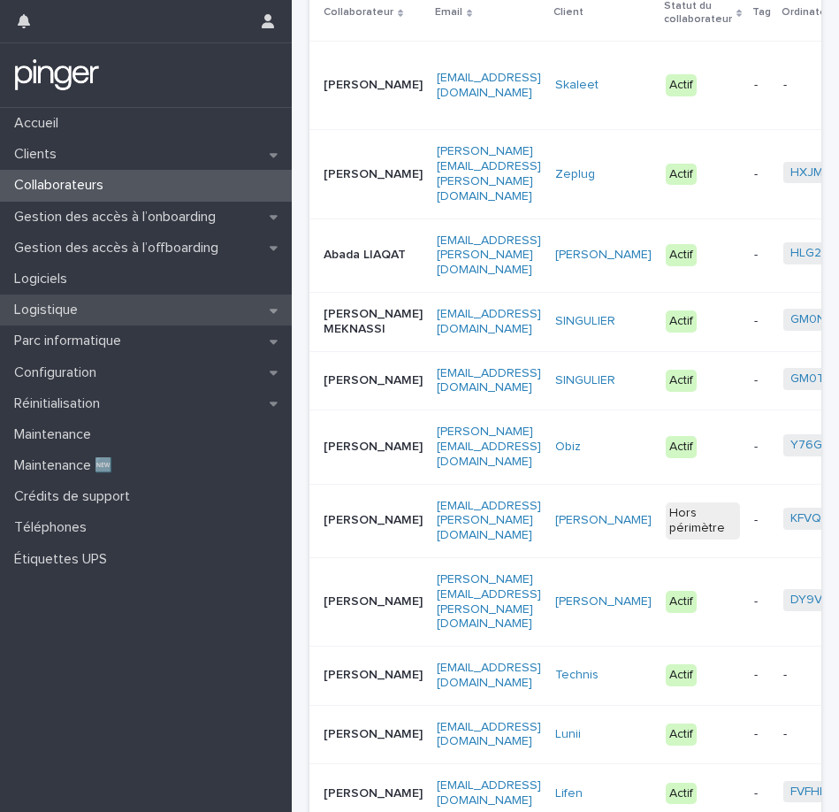
scroll to position [355, 0]
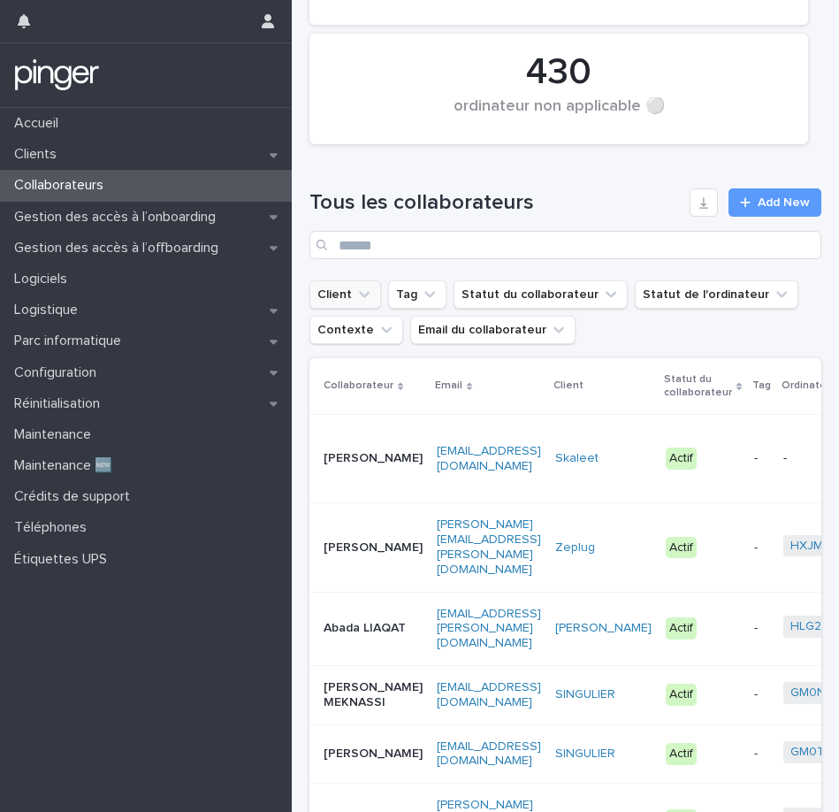
click at [358, 299] on icon "Client" at bounding box center [364, 295] width 18 height 18
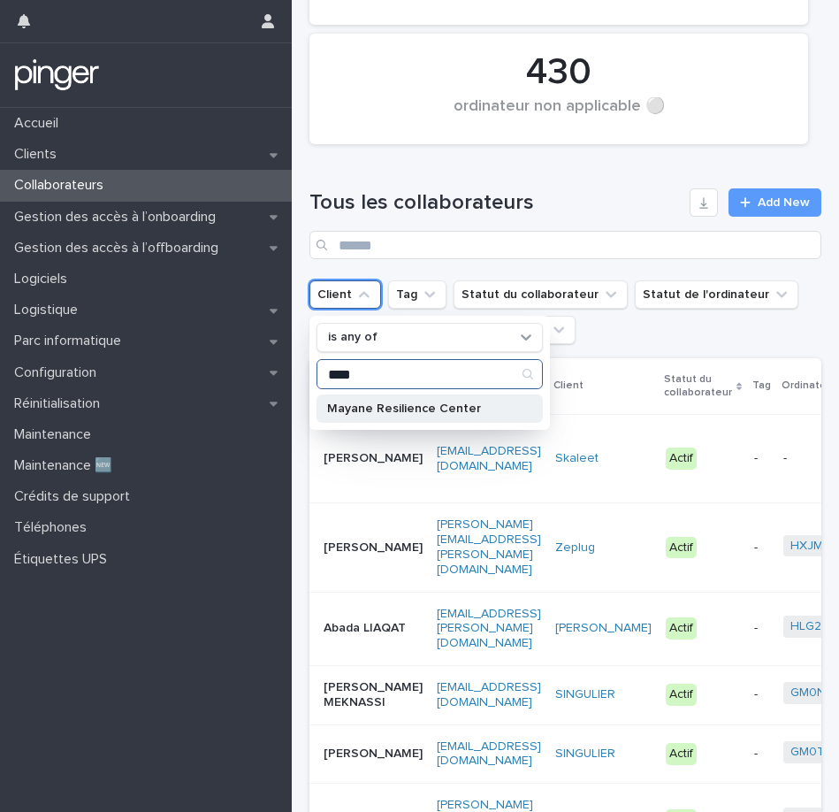
type input "****"
click at [368, 407] on p "Mayane Resilience Center" at bounding box center [420, 408] width 187 height 12
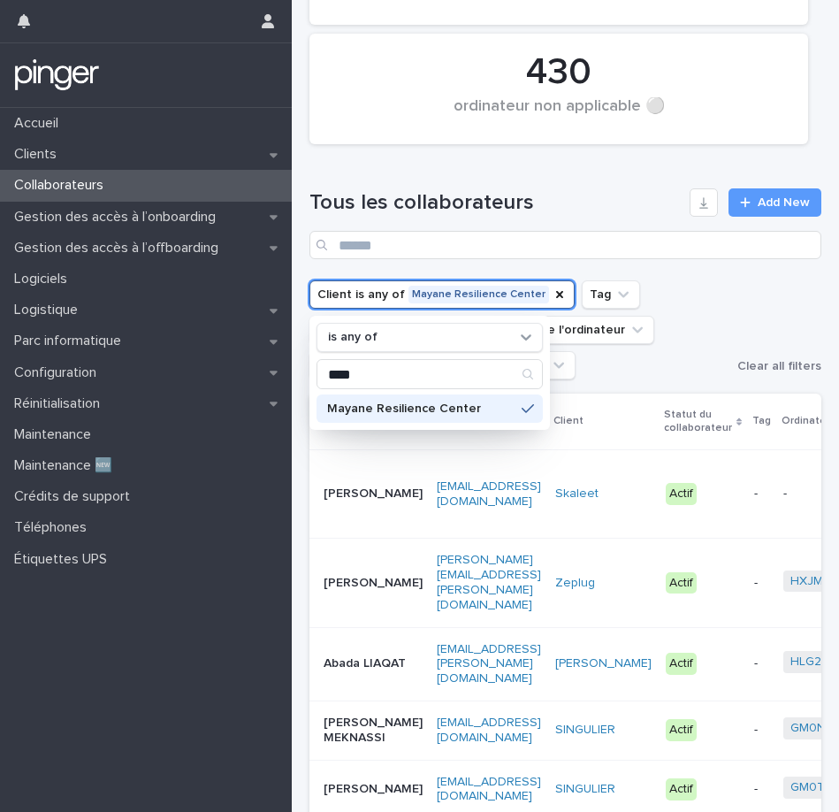
click at [426, 168] on div "Tous les collaborateurs Add New" at bounding box center [565, 216] width 512 height 127
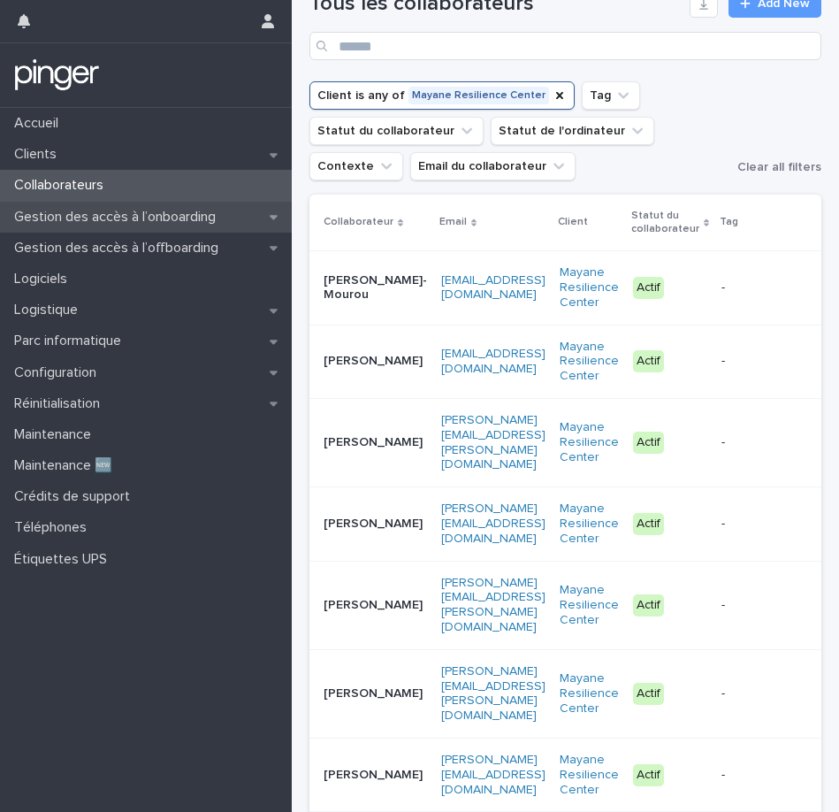
scroll to position [536, 0]
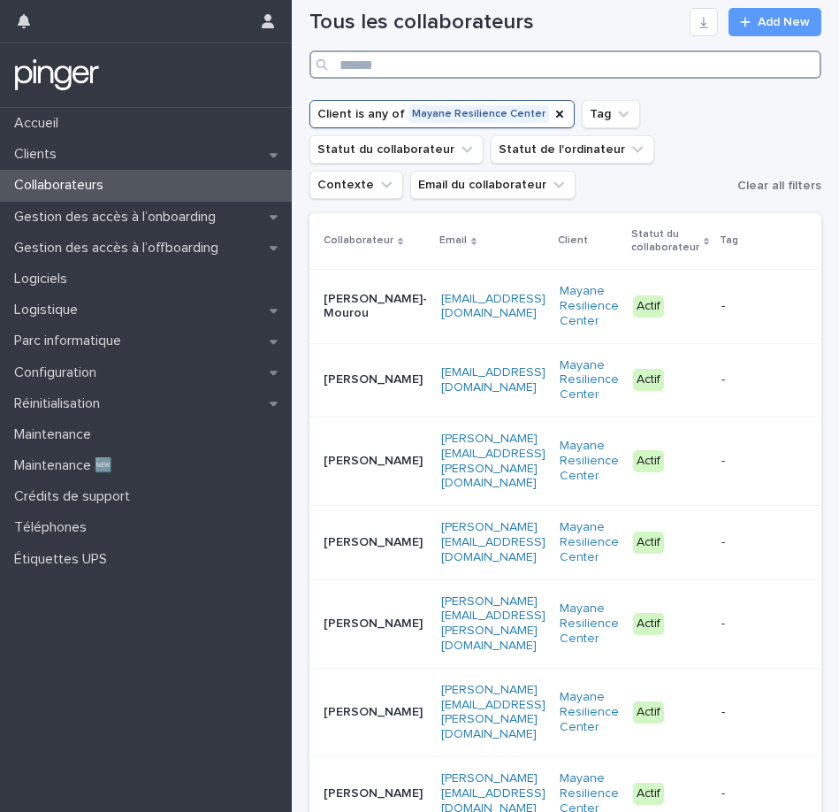
click at [653, 66] on input "Search" at bounding box center [565, 64] width 512 height 28
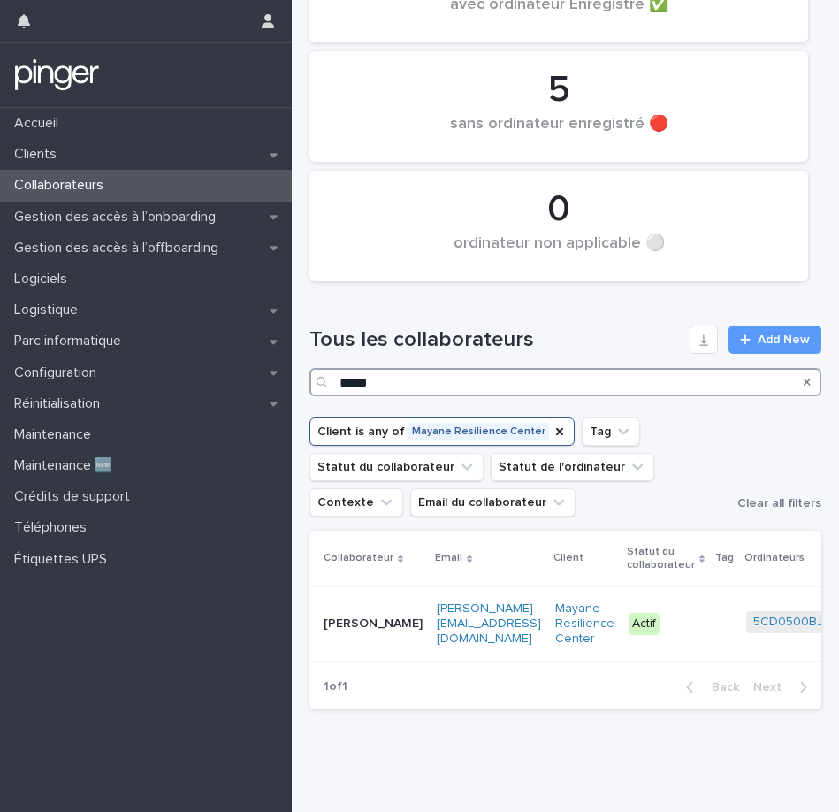
scroll to position [232, 0]
click at [378, 368] on input "*****" at bounding box center [565, 382] width 512 height 28
type input "*"
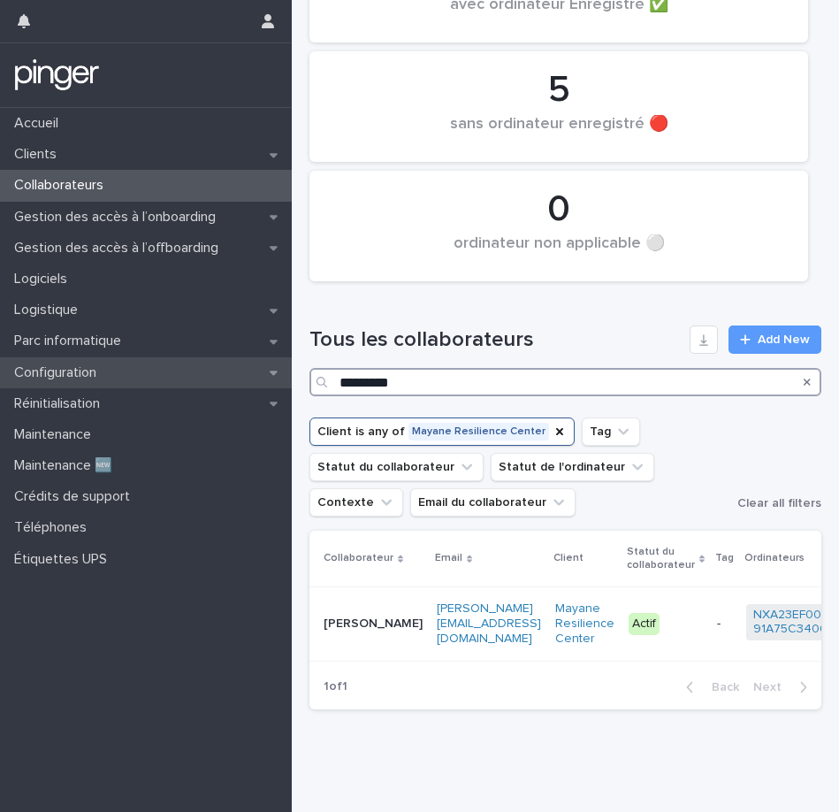
scroll to position [232, 0]
type input "********"
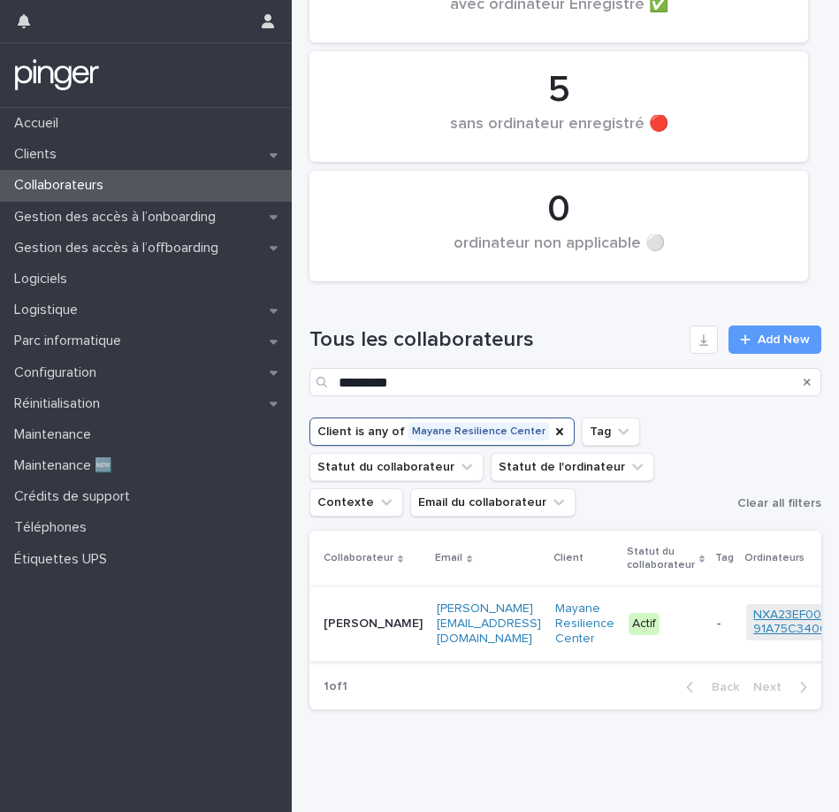
click at [769, 615] on link "NXA23EF00H1491A75C3400" at bounding box center [801, 622] width 96 height 30
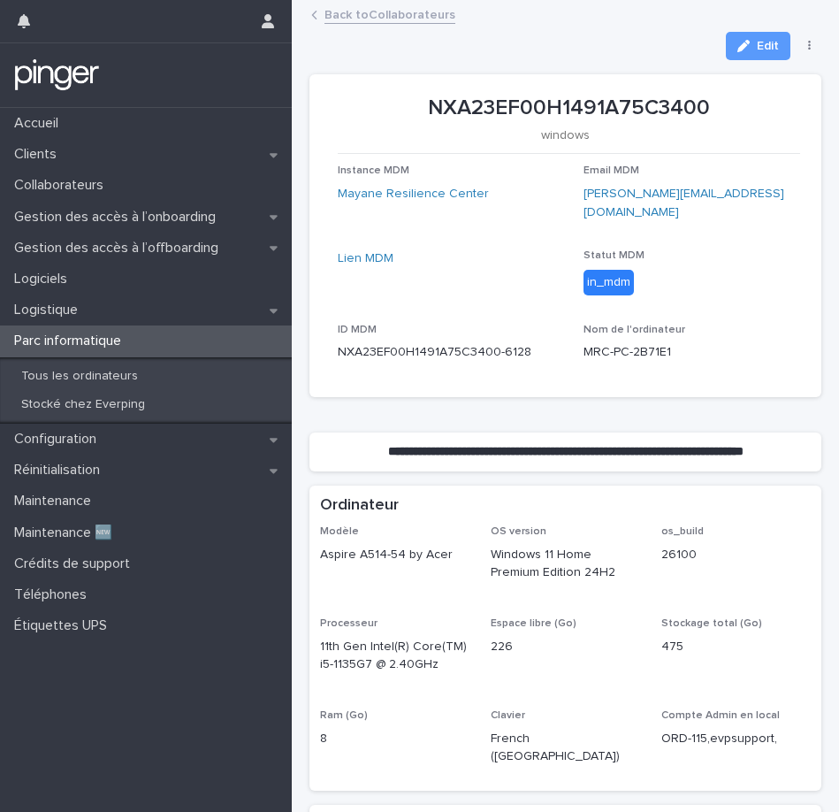
click at [473, 113] on p "NXA23EF00H1491A75C3400" at bounding box center [569, 108] width 462 height 26
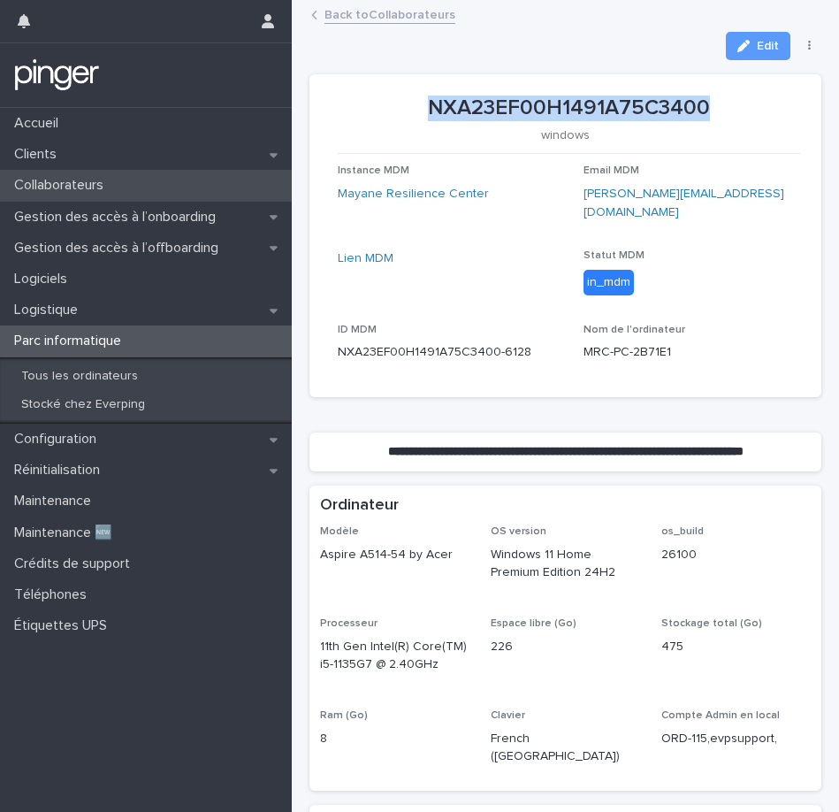
copy p "NXA23EF00H1491A75C3400"
